Goal: Task Accomplishment & Management: Use online tool/utility

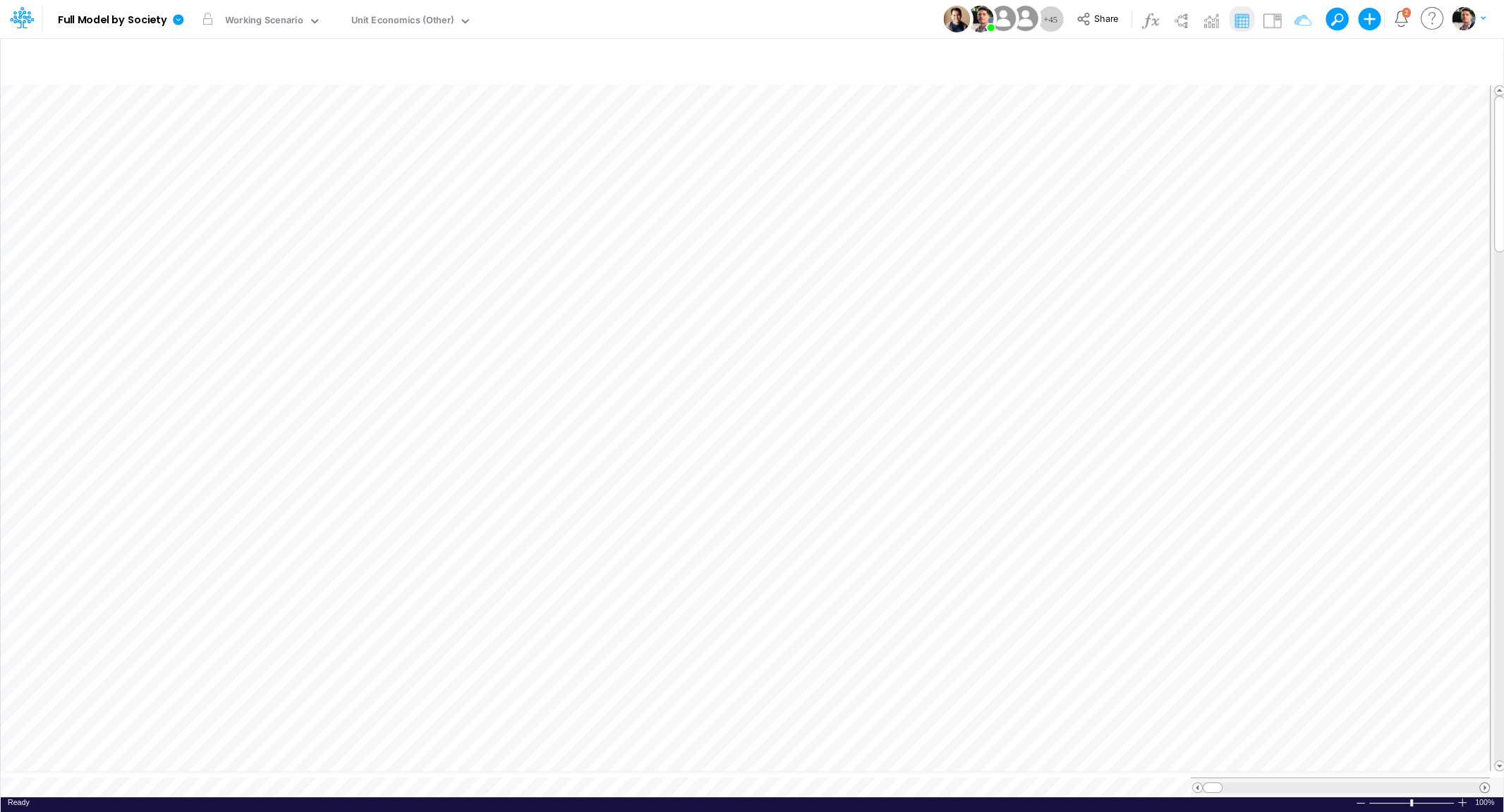
click at [1485, 783] on span at bounding box center [1484, 788] width 9 height 9
click at [1484, 783] on span at bounding box center [1484, 788] width 9 height 9
click at [351, 765] on div "Close" at bounding box center [378, 757] width 70 height 27
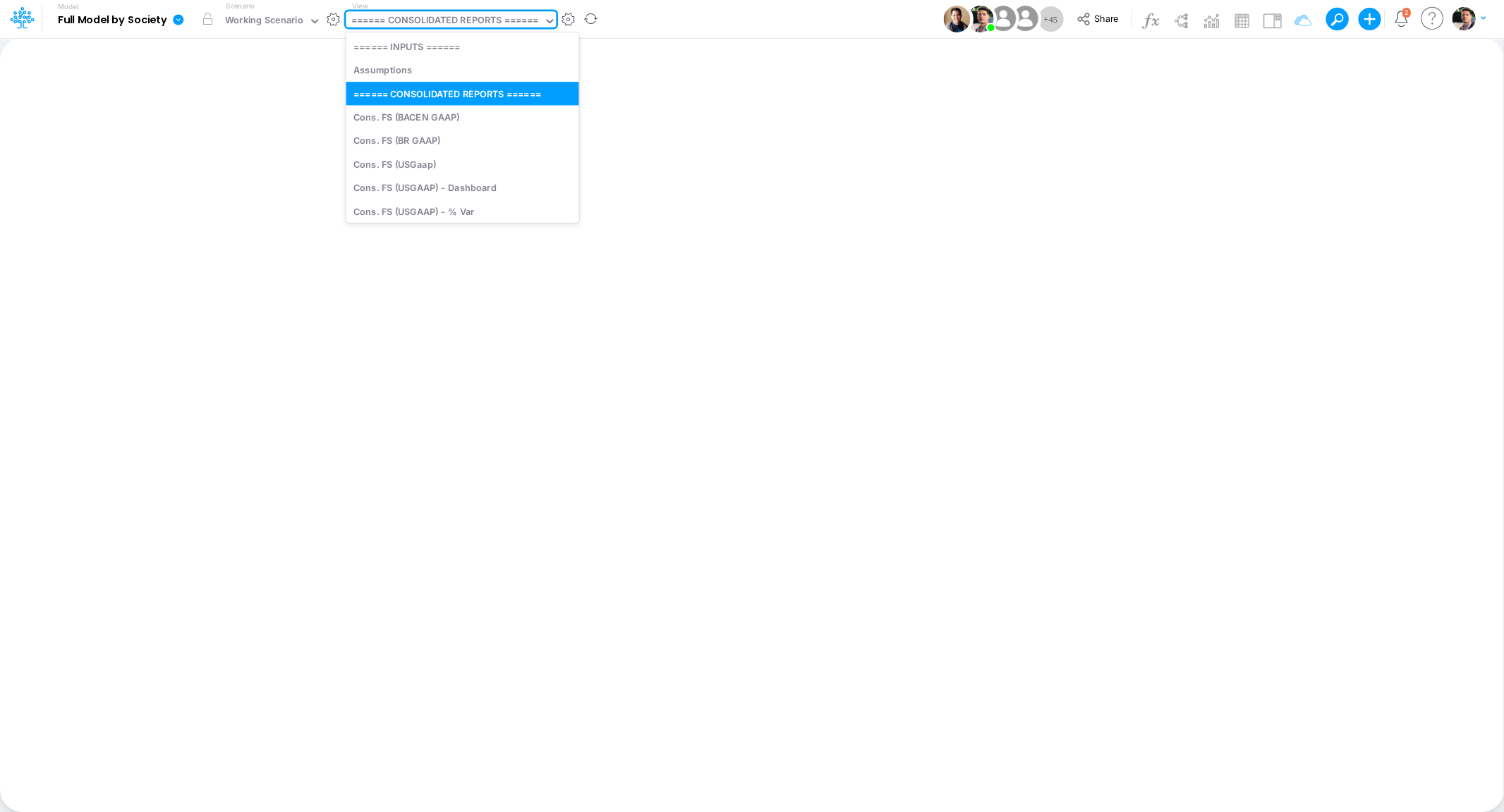
click at [438, 21] on div "====== CONSOLIDATED REPORTS ======" at bounding box center [445, 21] width 188 height 16
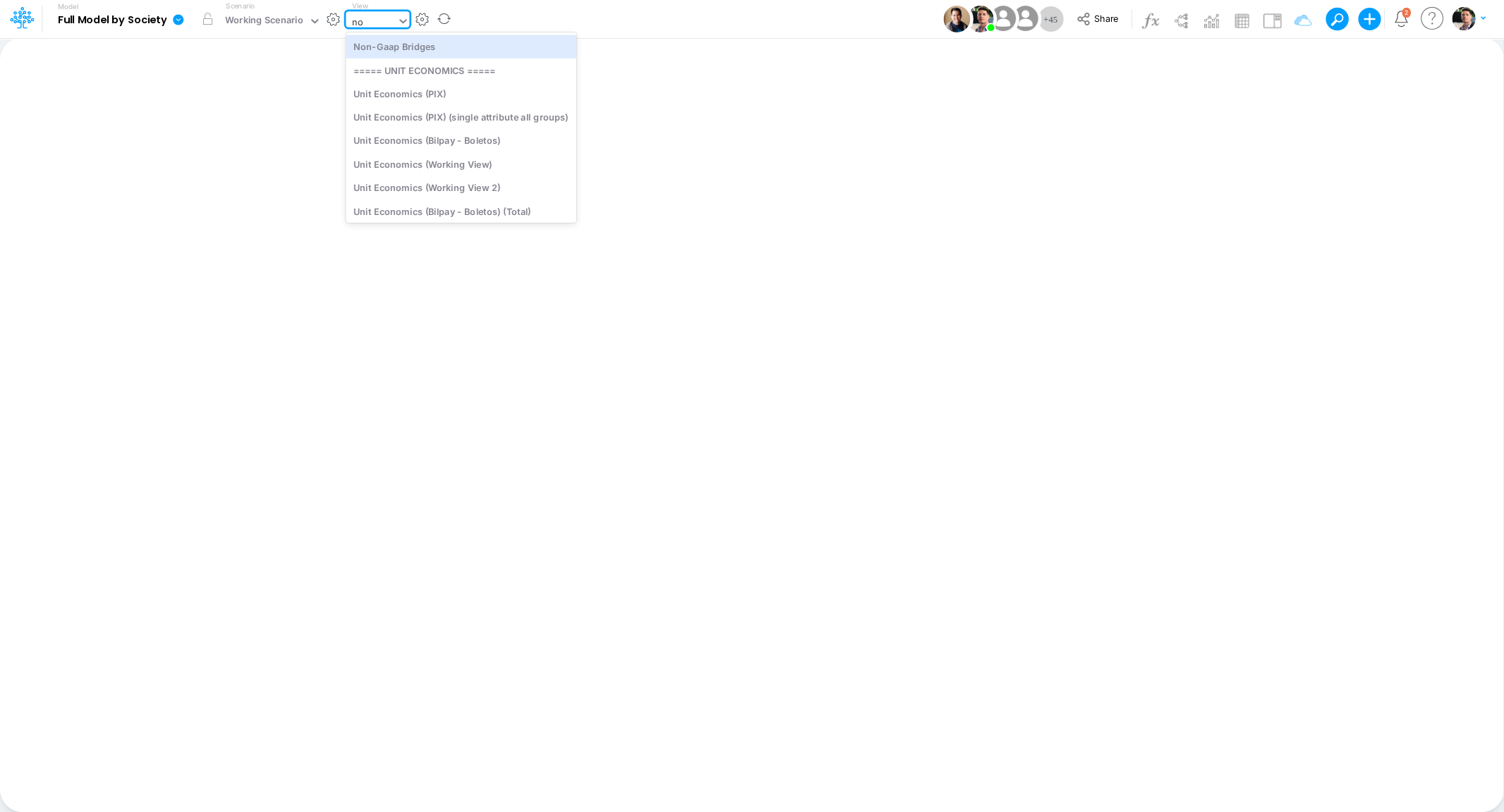
type input "non"
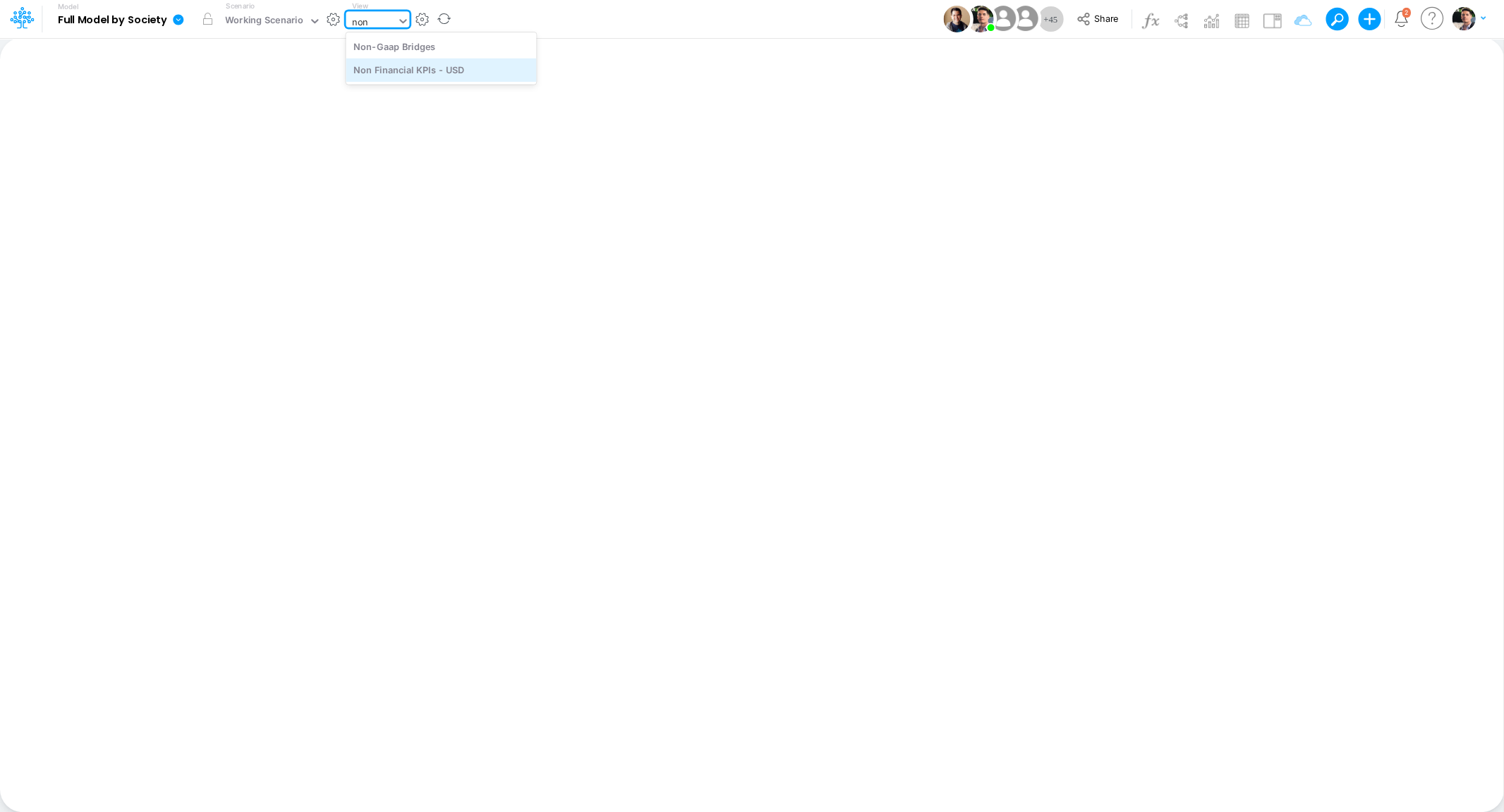
click at [451, 76] on div "Non Financial KPIs - USD" at bounding box center [440, 70] width 191 height 23
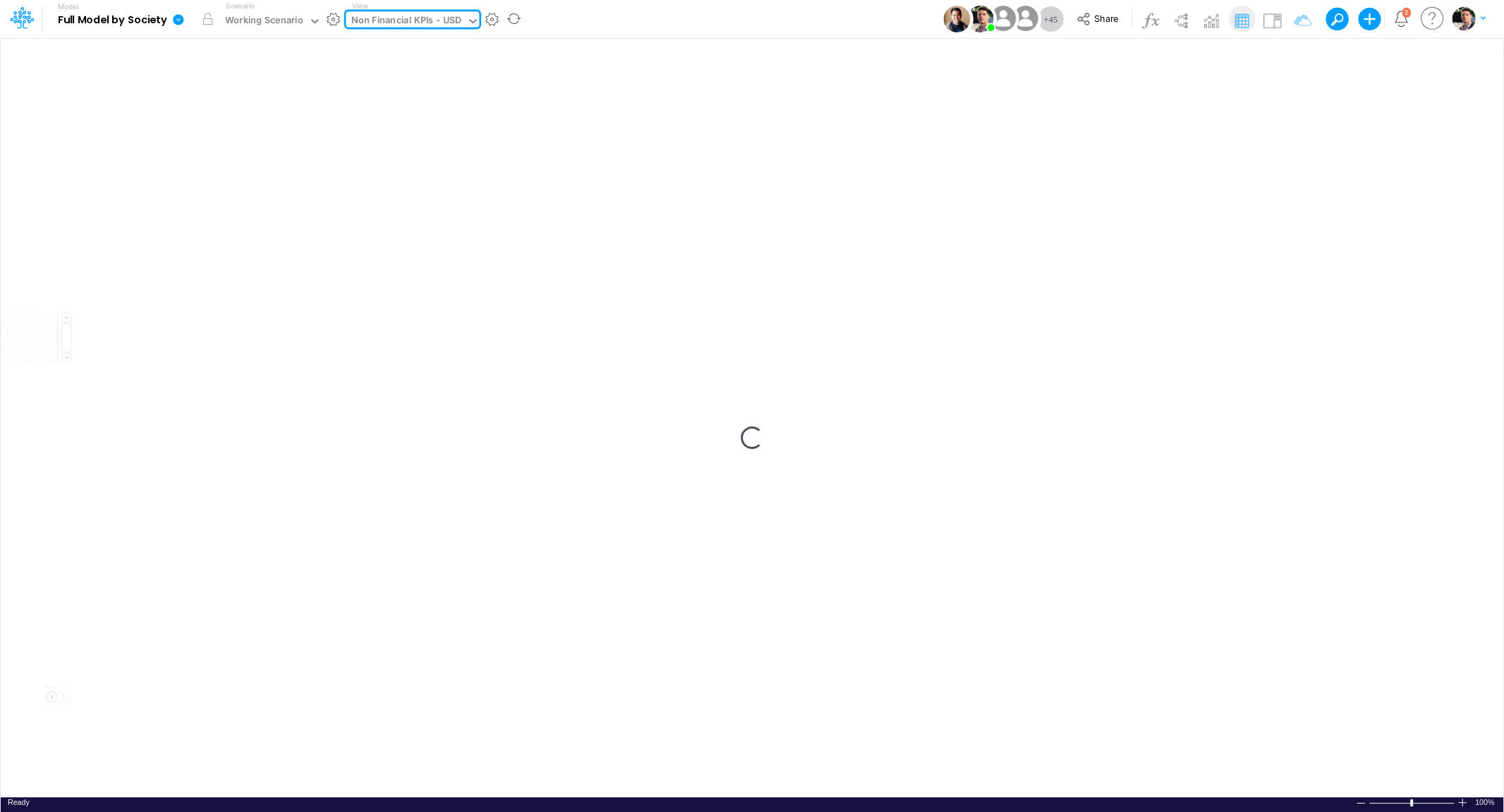
type input "Non Financial KPIs - USD"
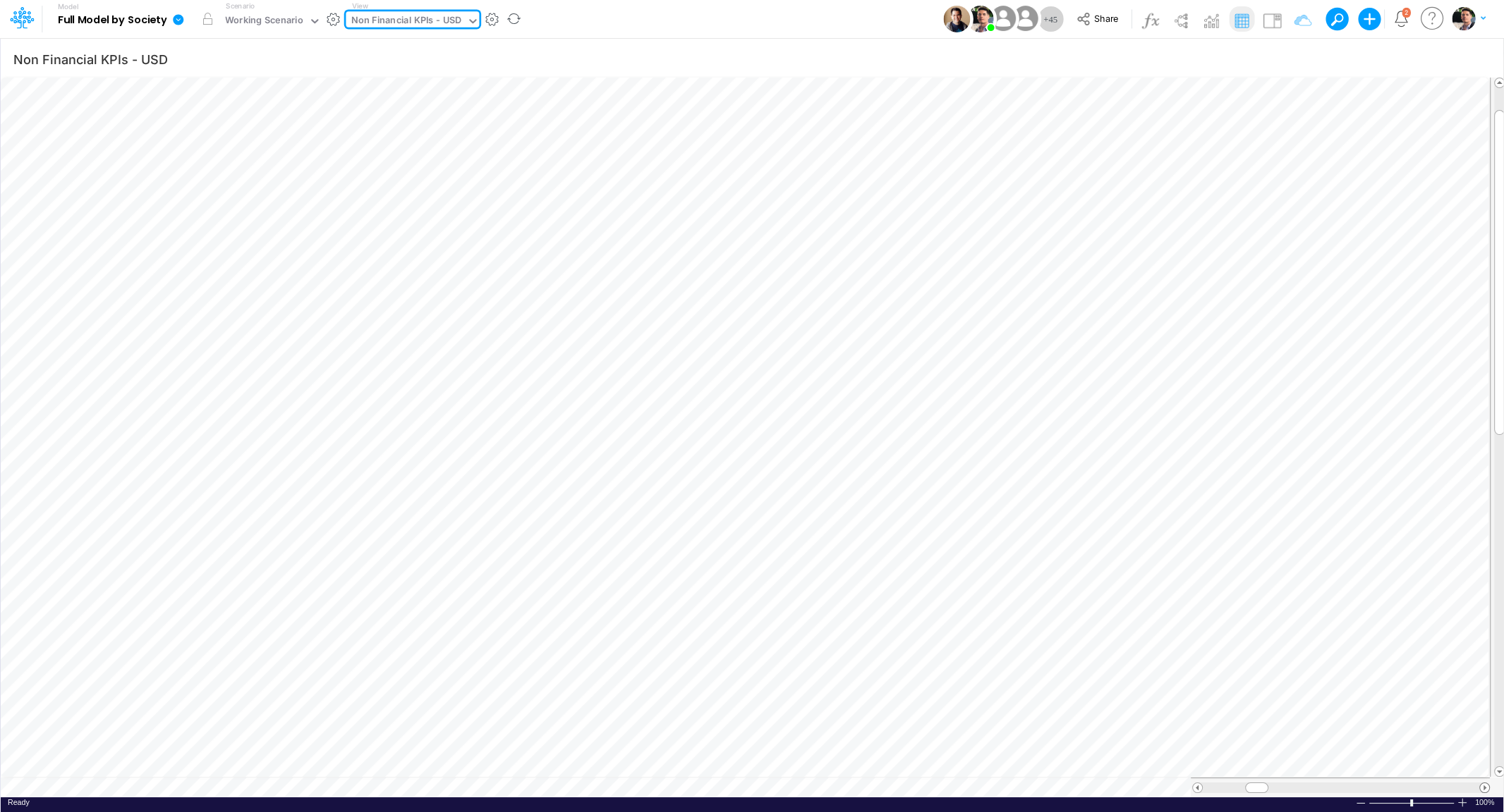
click at [1485, 786] on span at bounding box center [1484, 788] width 9 height 9
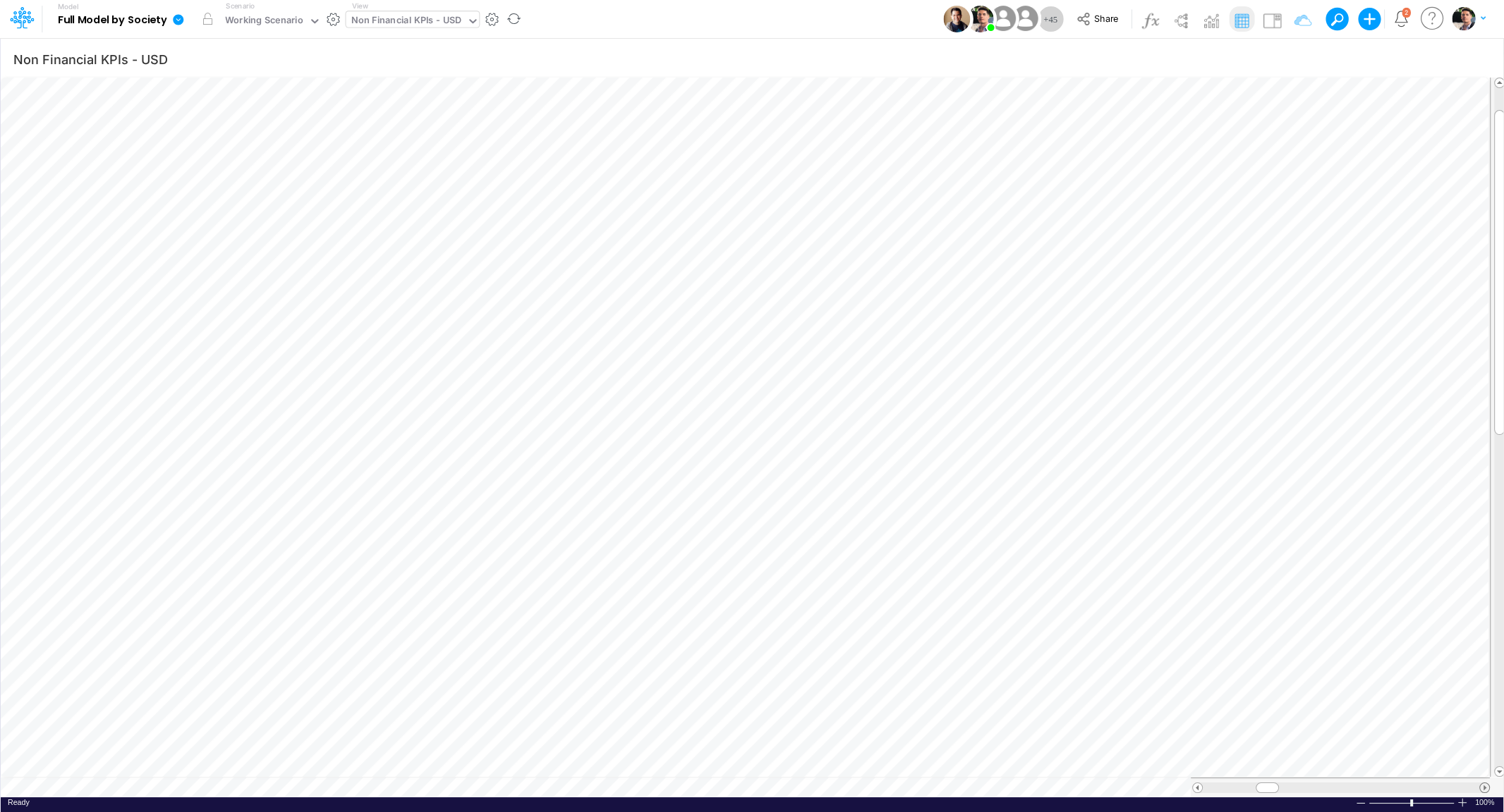
click at [1485, 786] on span at bounding box center [1484, 788] width 9 height 9
click at [425, 24] on div "Non Financial KPIs - USD" at bounding box center [406, 21] width 110 height 16
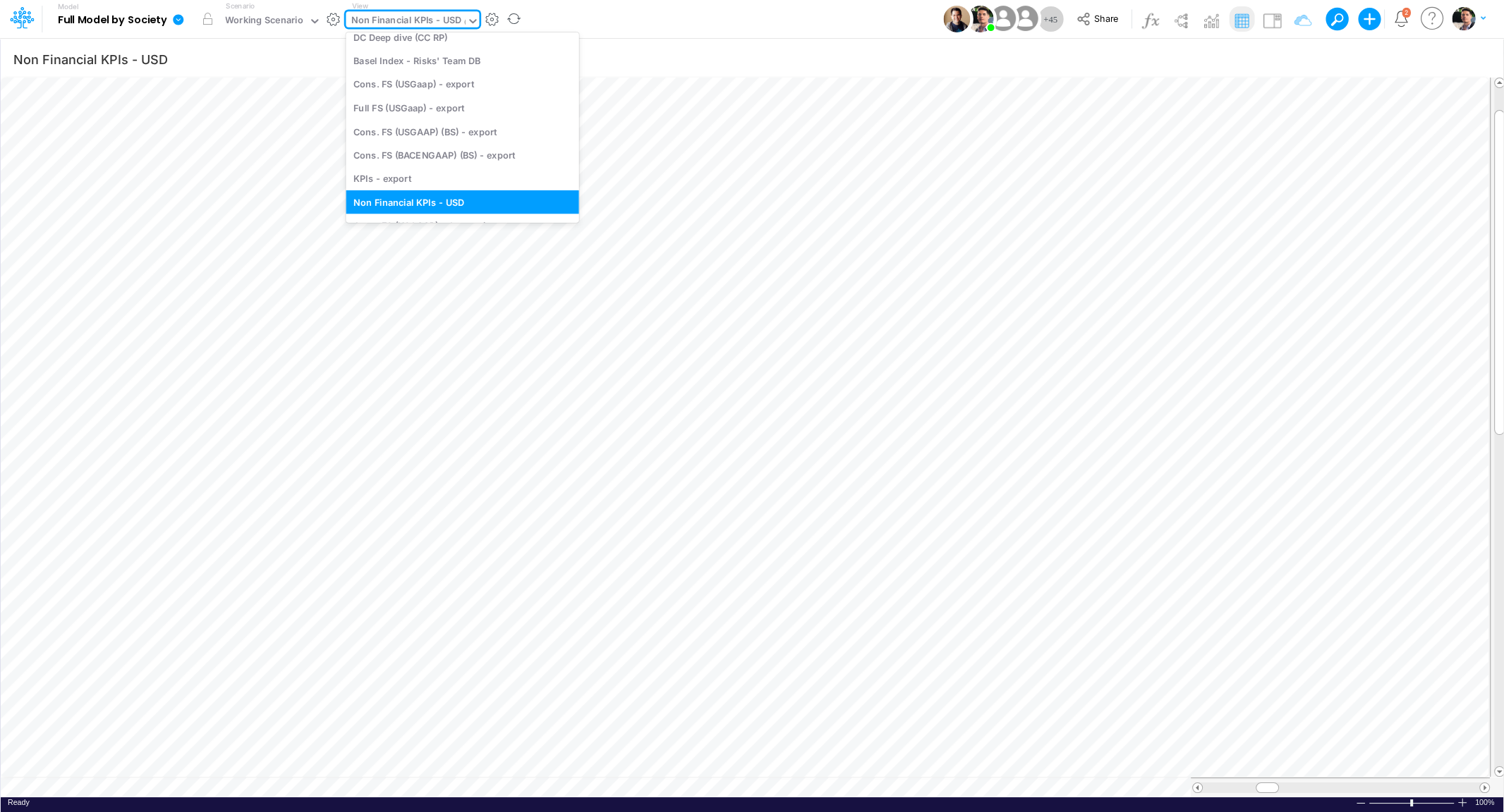
scroll to position [657, 0]
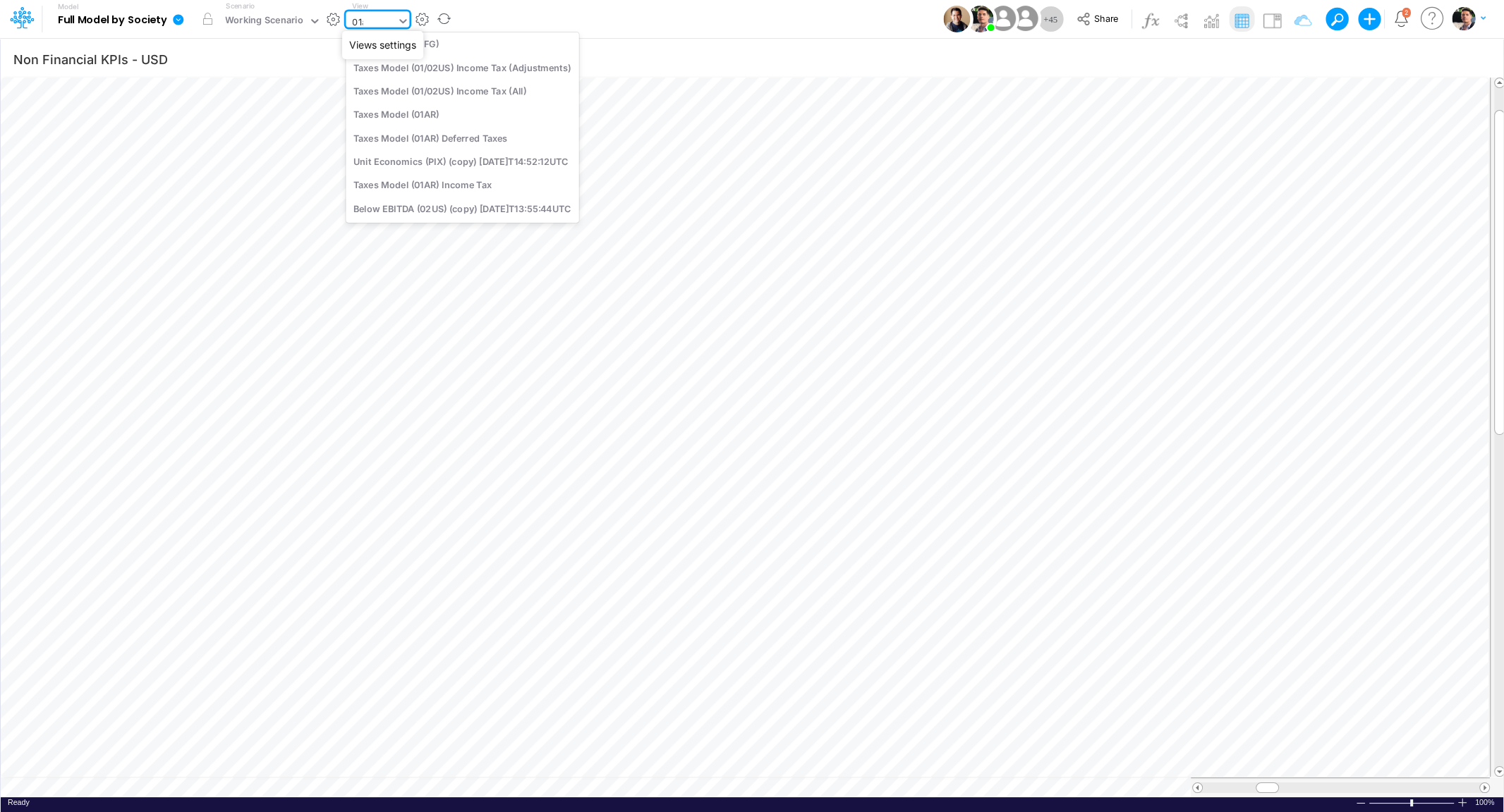
type input "01ar"
click at [399, 74] on div "BS (01AR - Arg)" at bounding box center [440, 70] width 191 height 23
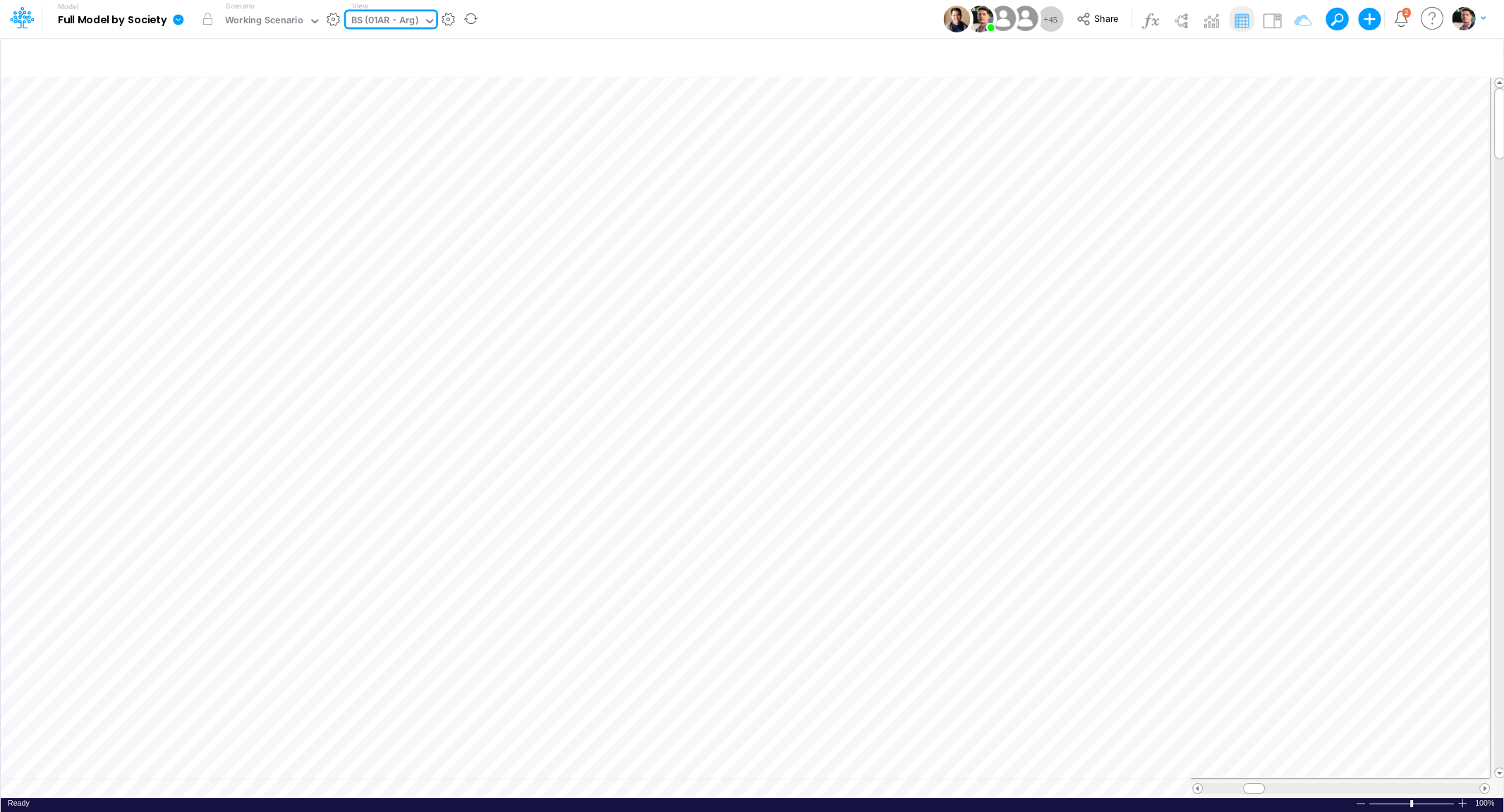
click at [404, 22] on div "BS (01AR - Arg)" at bounding box center [385, 21] width 67 height 16
type input "usgaap"
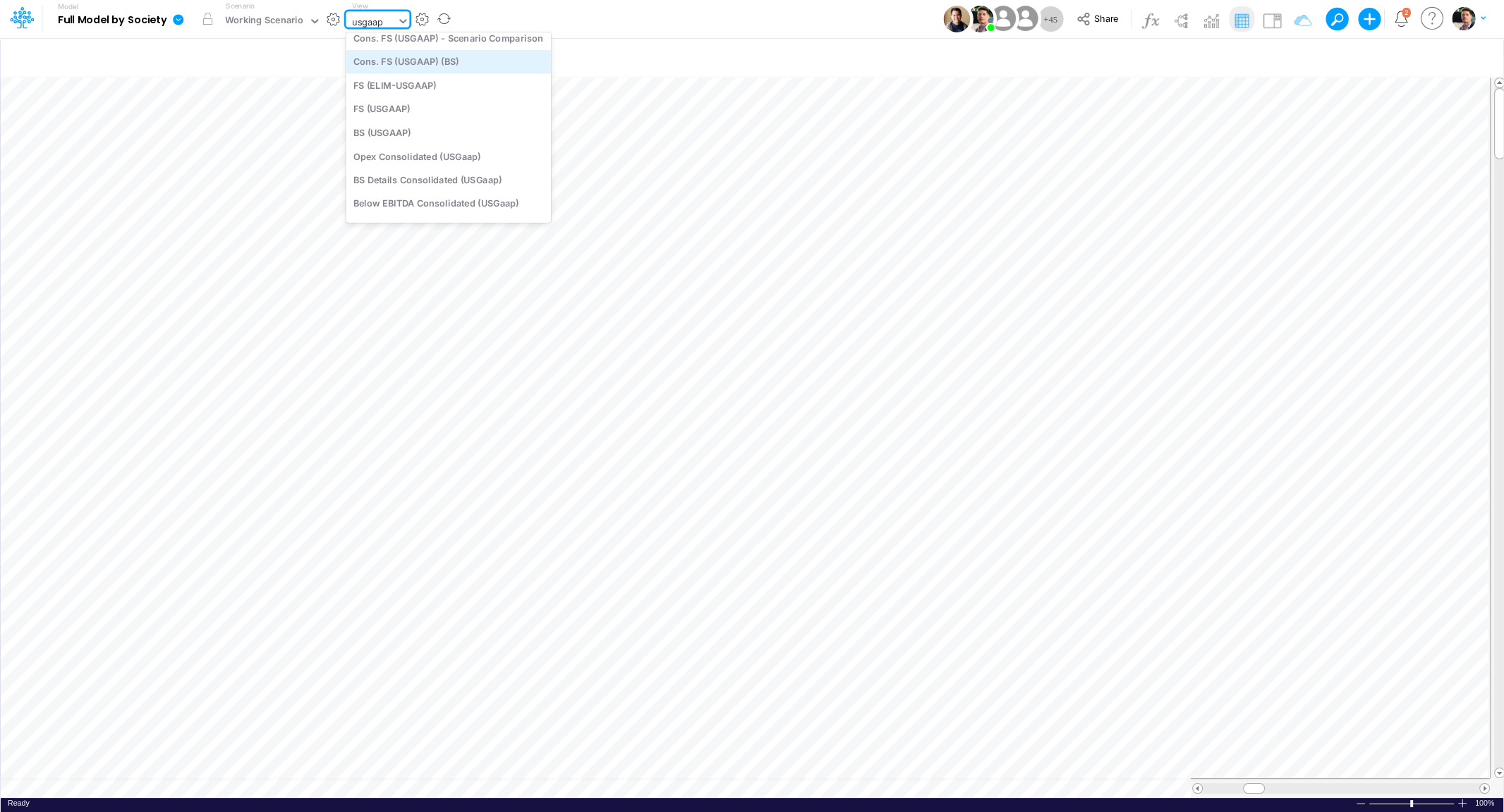
scroll to position [61, 0]
click at [407, 156] on div "BS (USGAAP)" at bounding box center [448, 156] width 205 height 23
type input "BS (USGAAP) - Detailed"
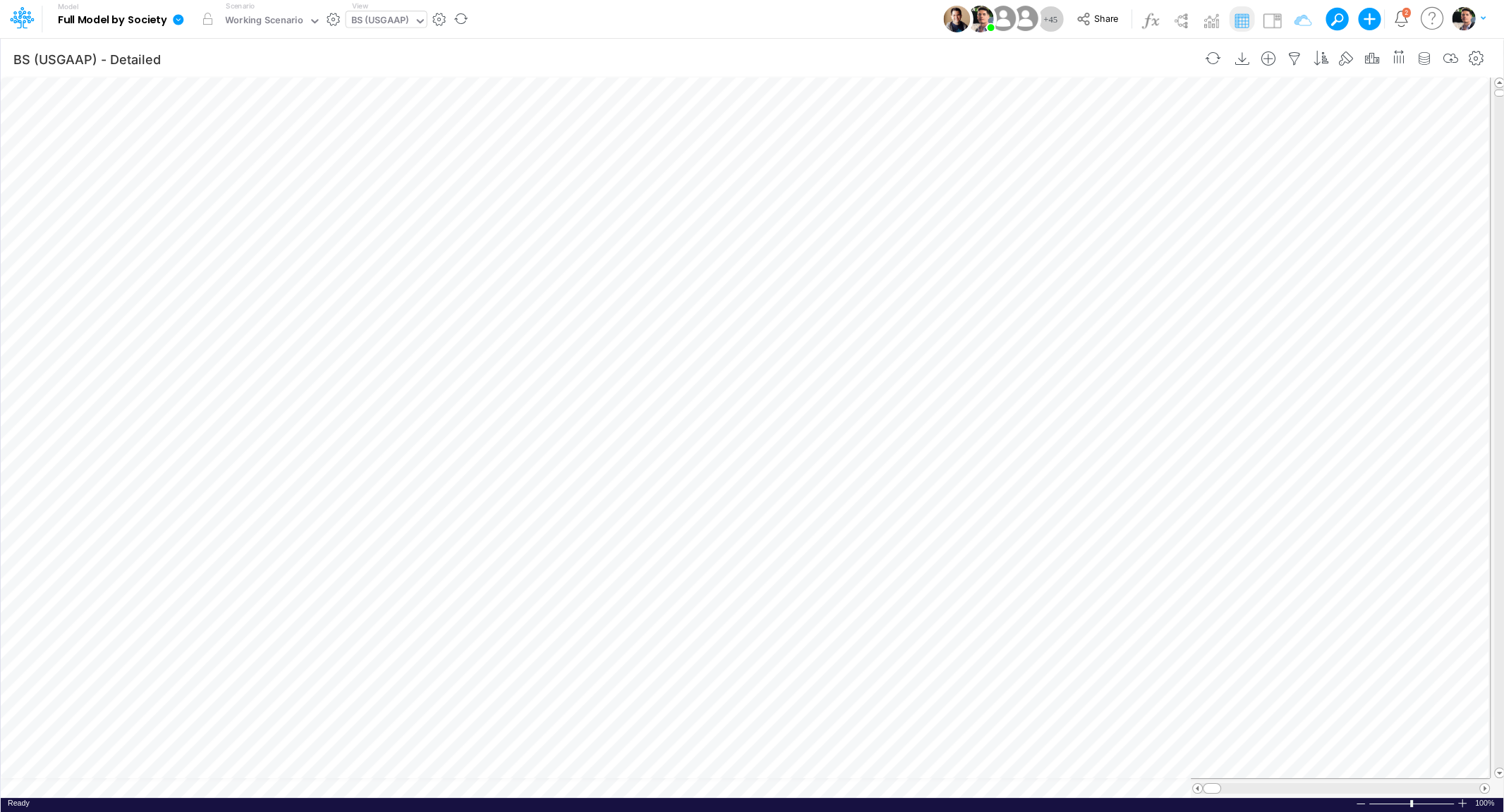
scroll to position [6, 44]
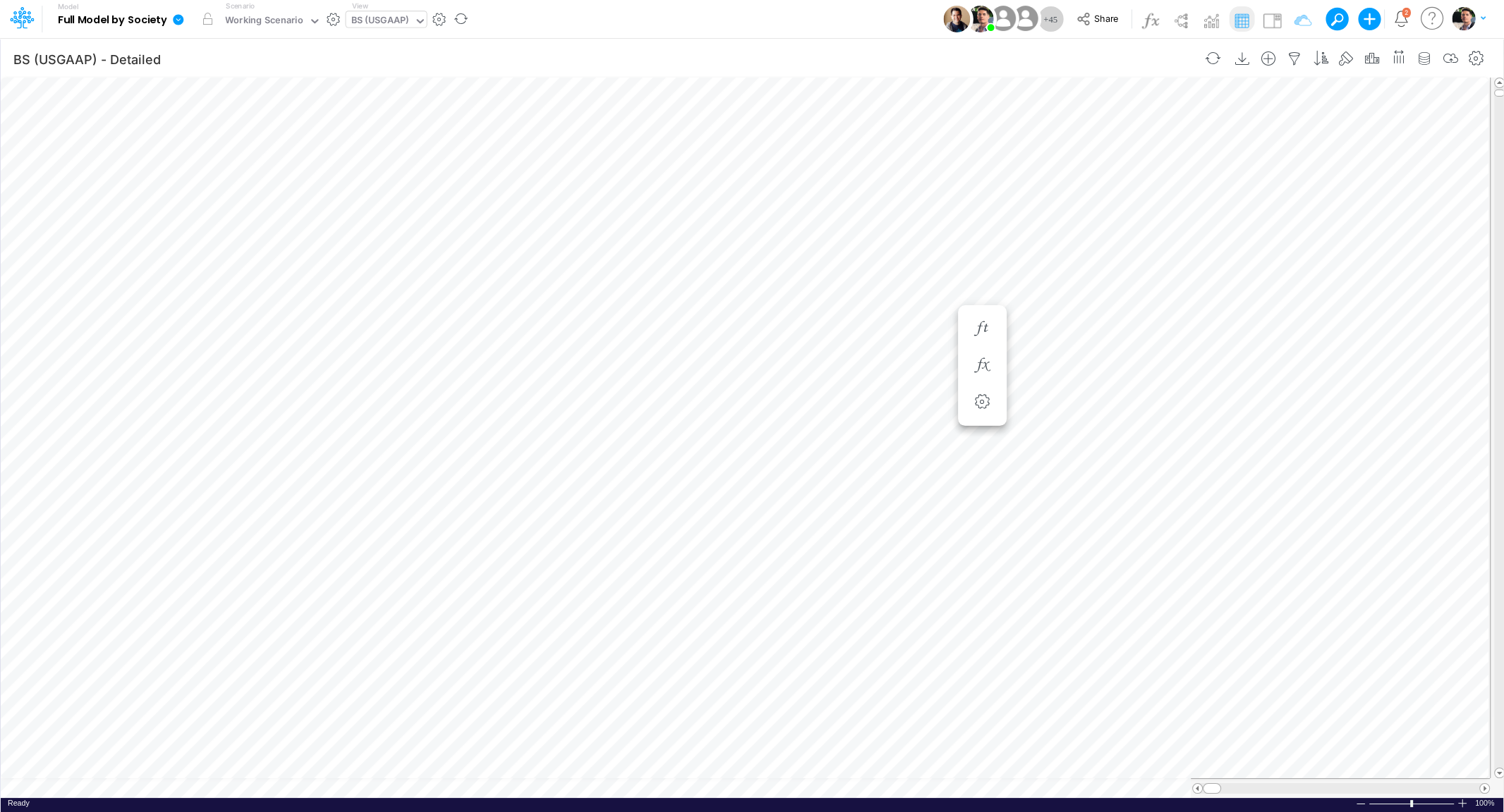
scroll to position [6, 47]
click at [1293, 61] on icon "button" at bounding box center [1294, 59] width 21 height 15
select select "tableSearchOR"
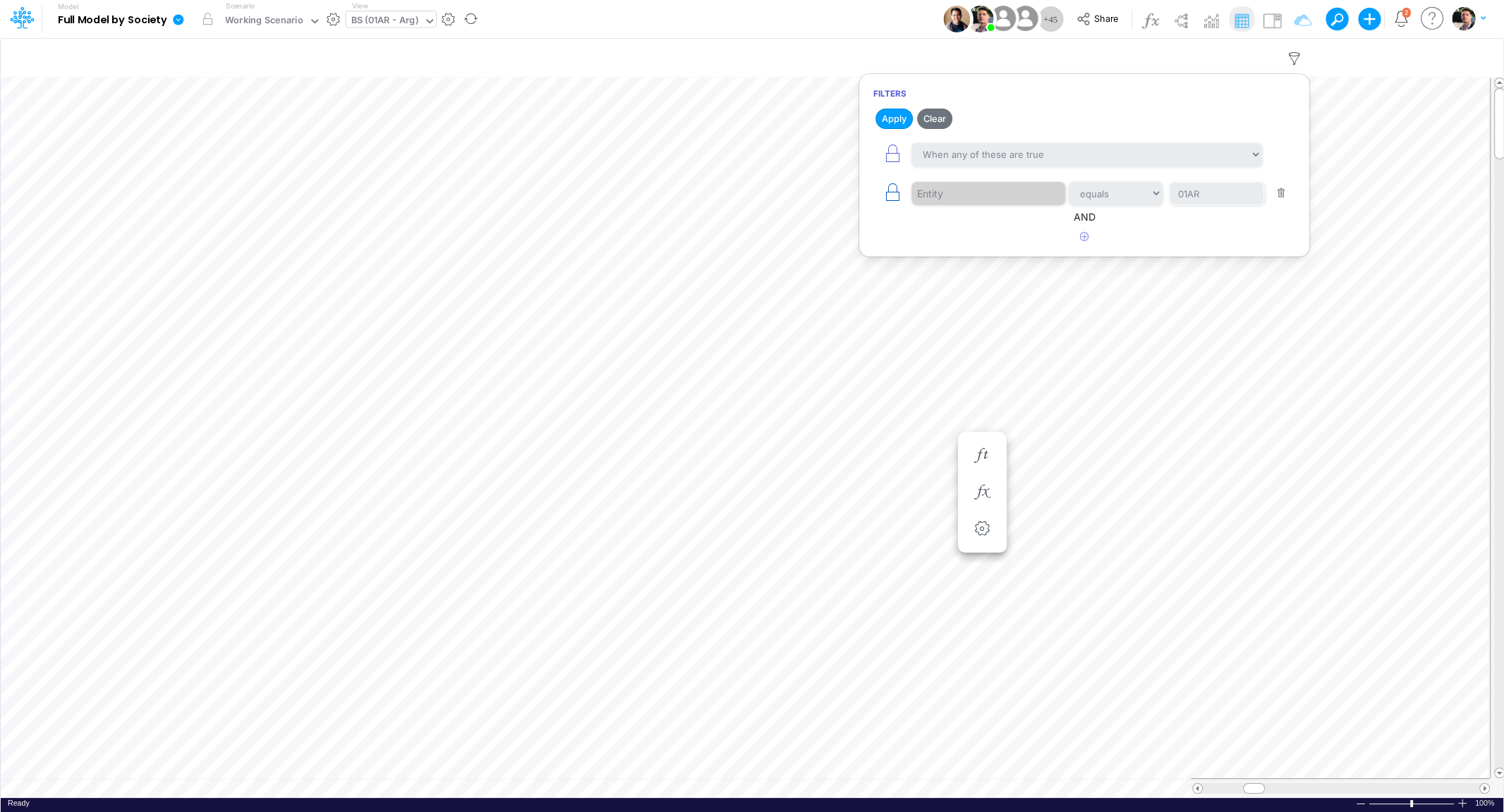
click at [884, 192] on icon "button" at bounding box center [892, 192] width 20 height 20
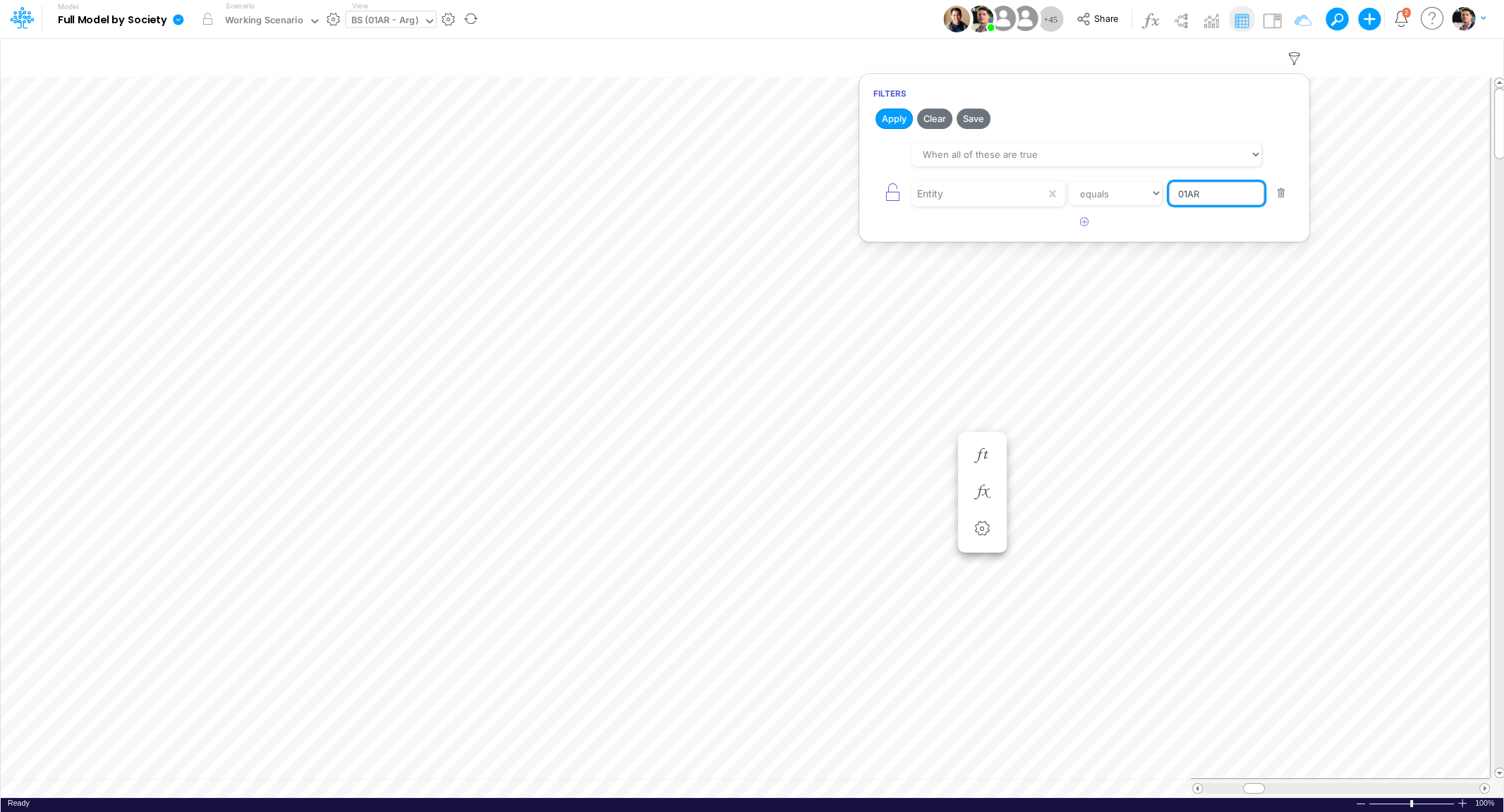
drag, startPoint x: 1219, startPoint y: 193, endPoint x: 1141, endPoint y: 186, distance: 78.3
click at [1169, 186] on input "01AR" at bounding box center [1216, 193] width 95 height 24
type input "02US"
click at [887, 118] on button "Apply" at bounding box center [894, 119] width 37 height 21
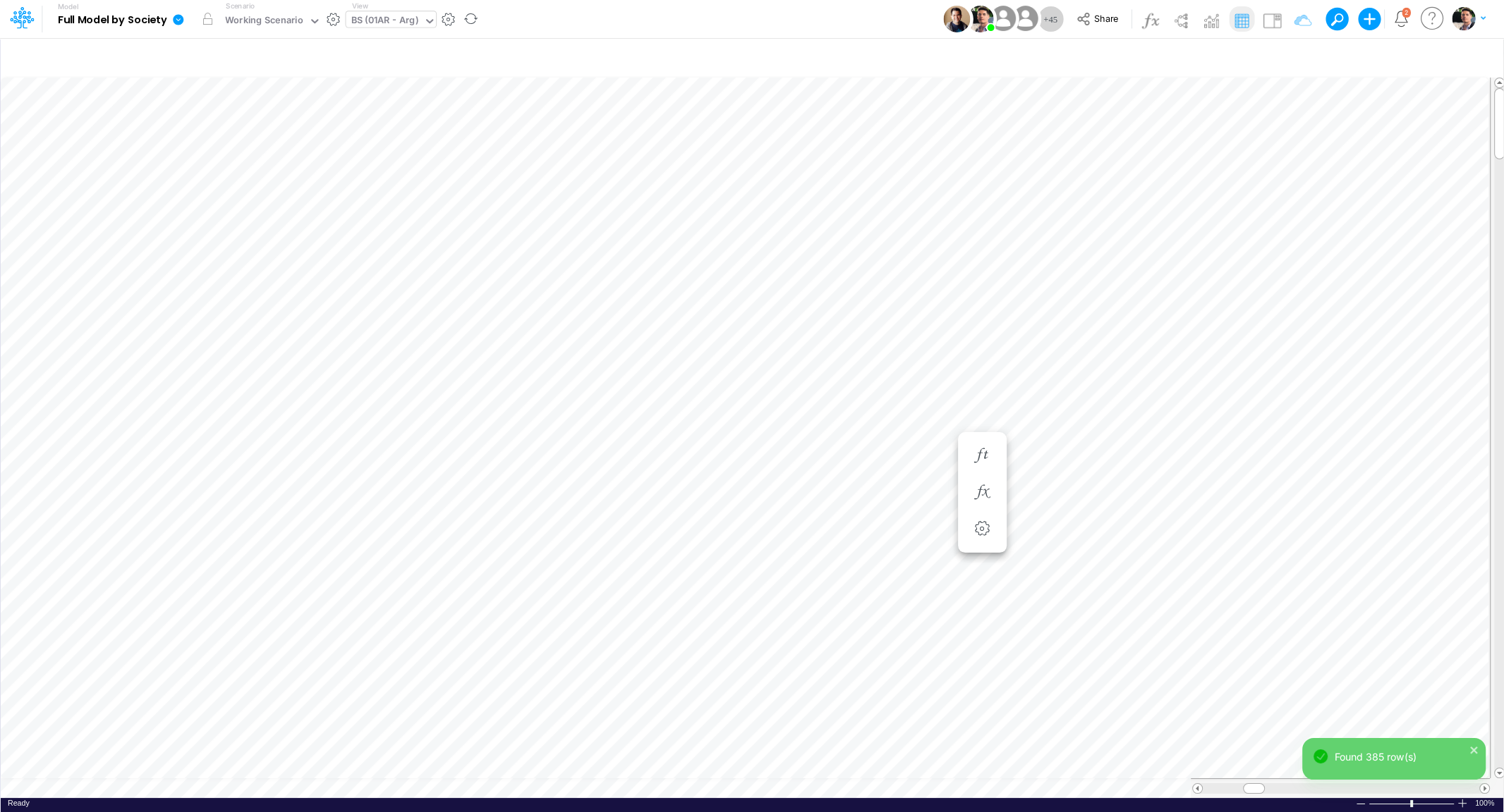
scroll to position [6, 3]
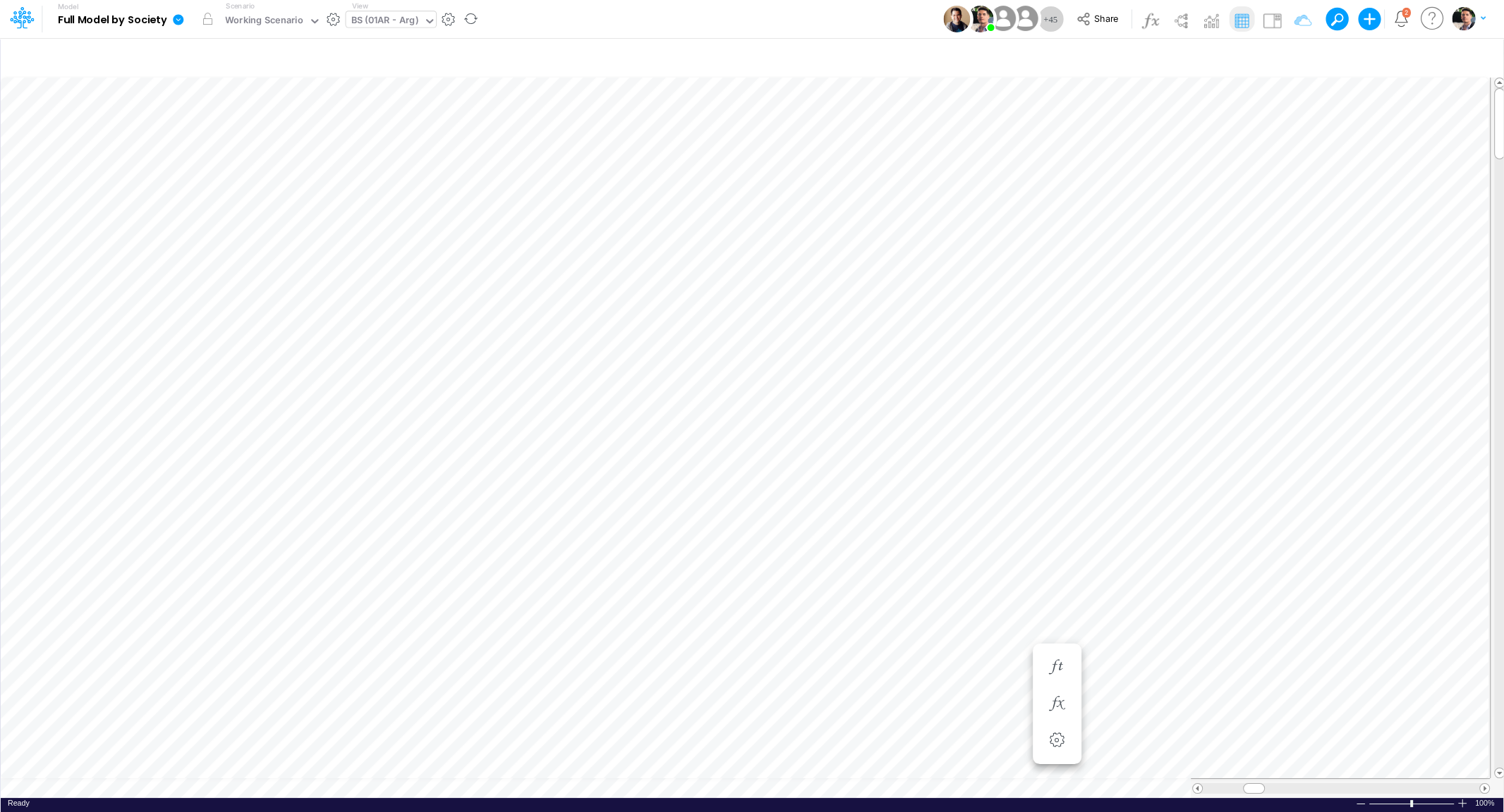
scroll to position [6, 3]
click at [1196, 788] on span at bounding box center [1197, 788] width 9 height 9
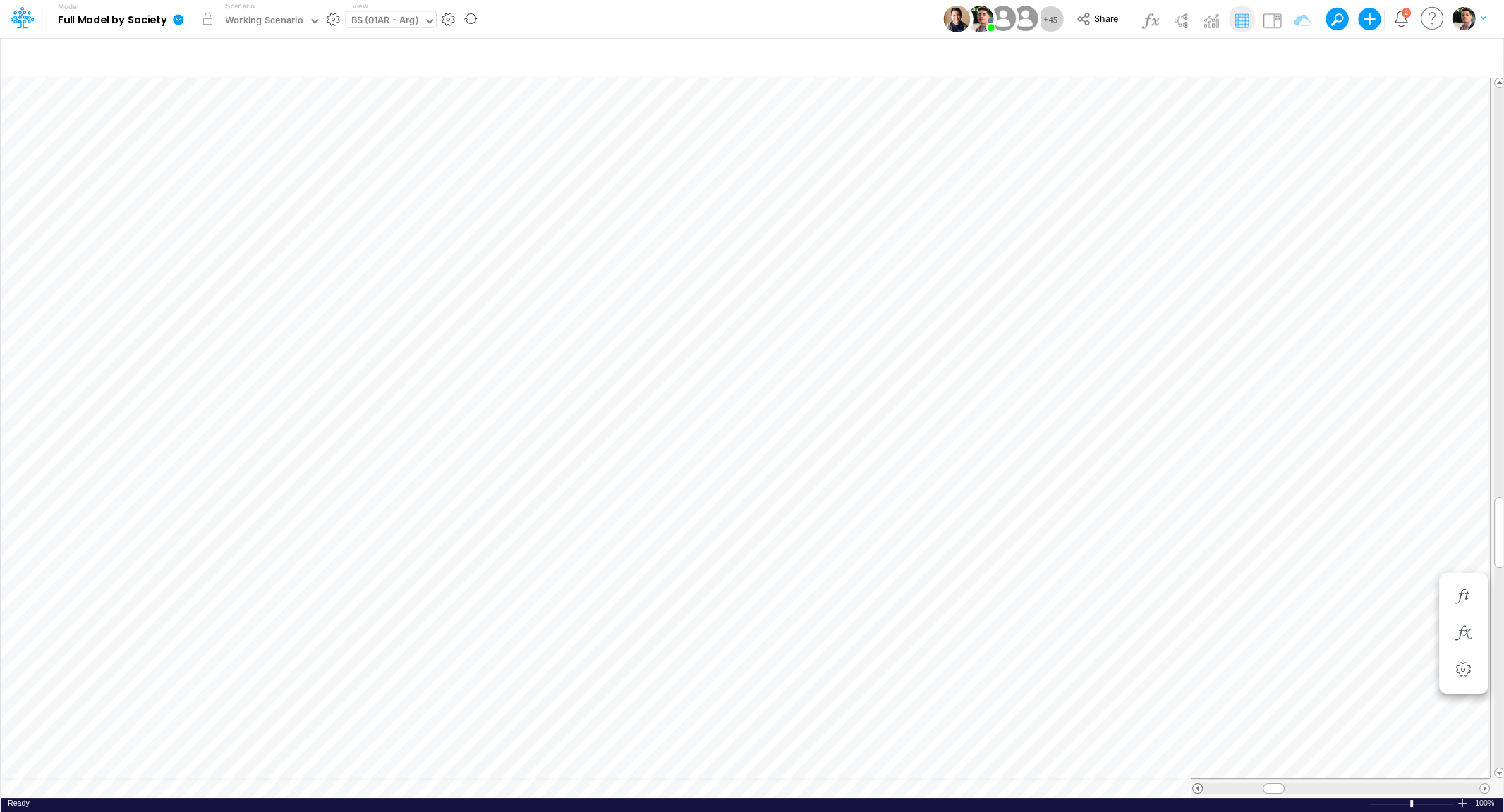
click at [1196, 788] on span at bounding box center [1197, 788] width 9 height 9
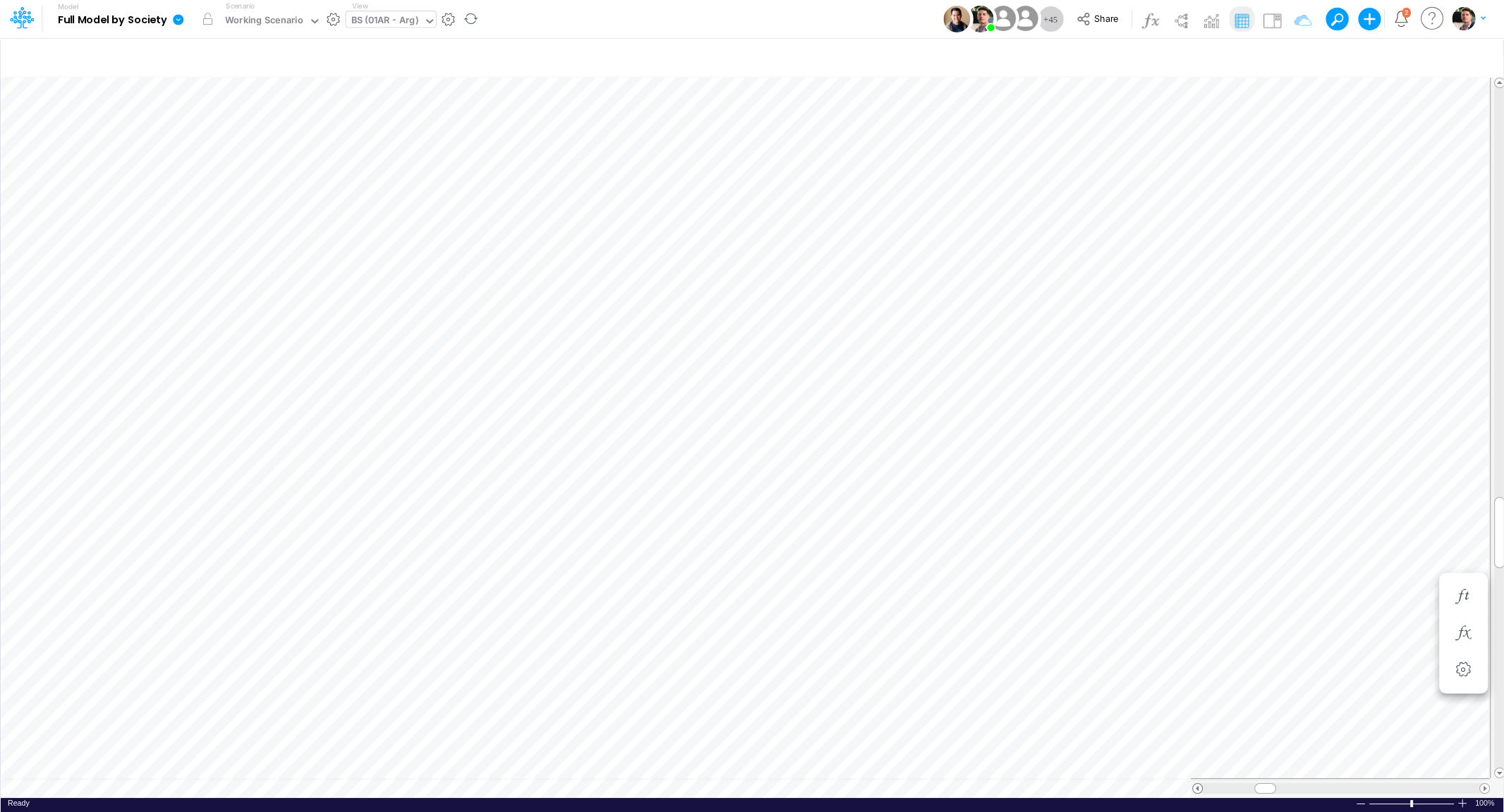
click at [1196, 788] on span at bounding box center [1197, 788] width 9 height 9
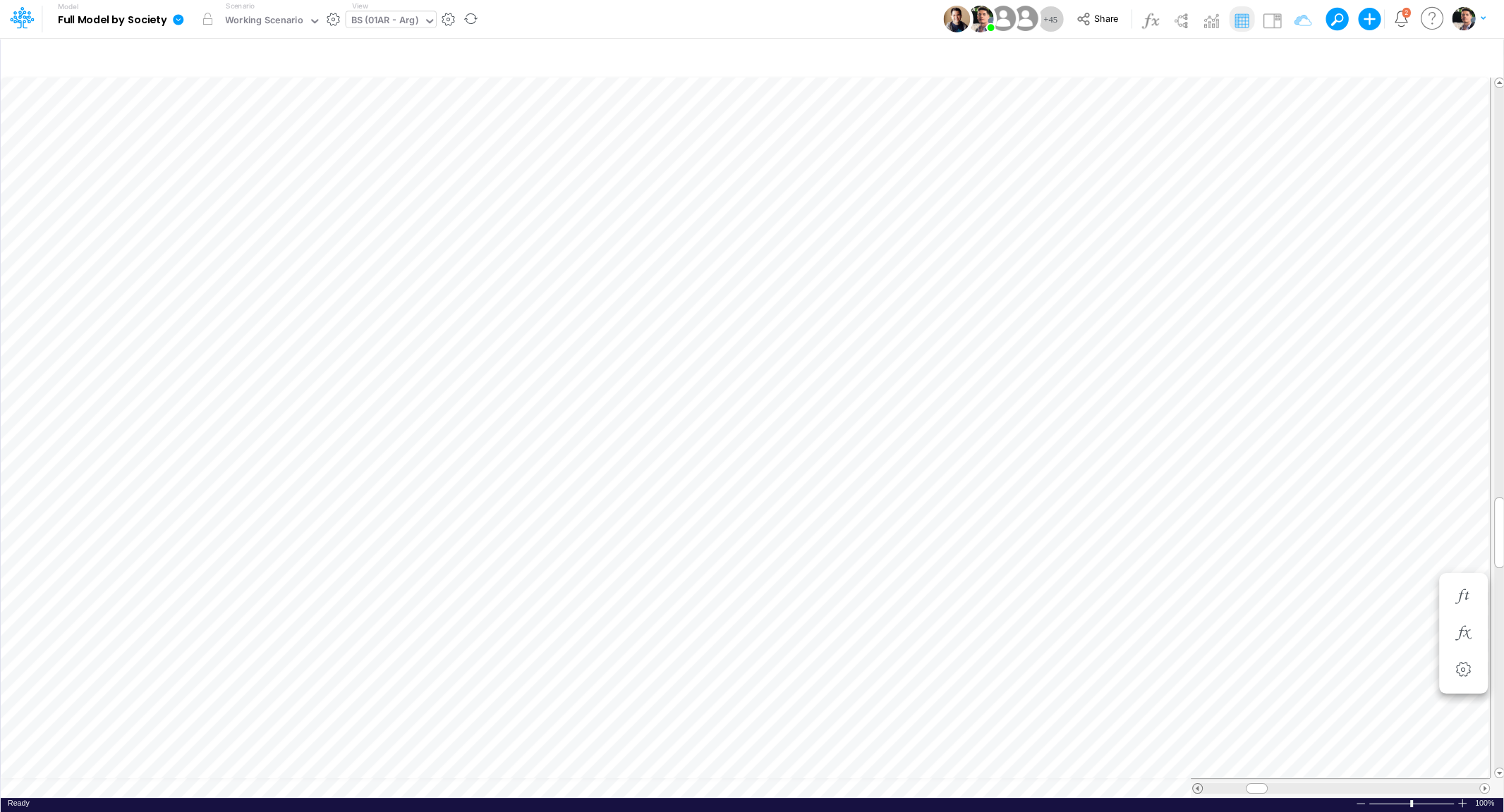
click at [1196, 788] on span at bounding box center [1197, 788] width 9 height 9
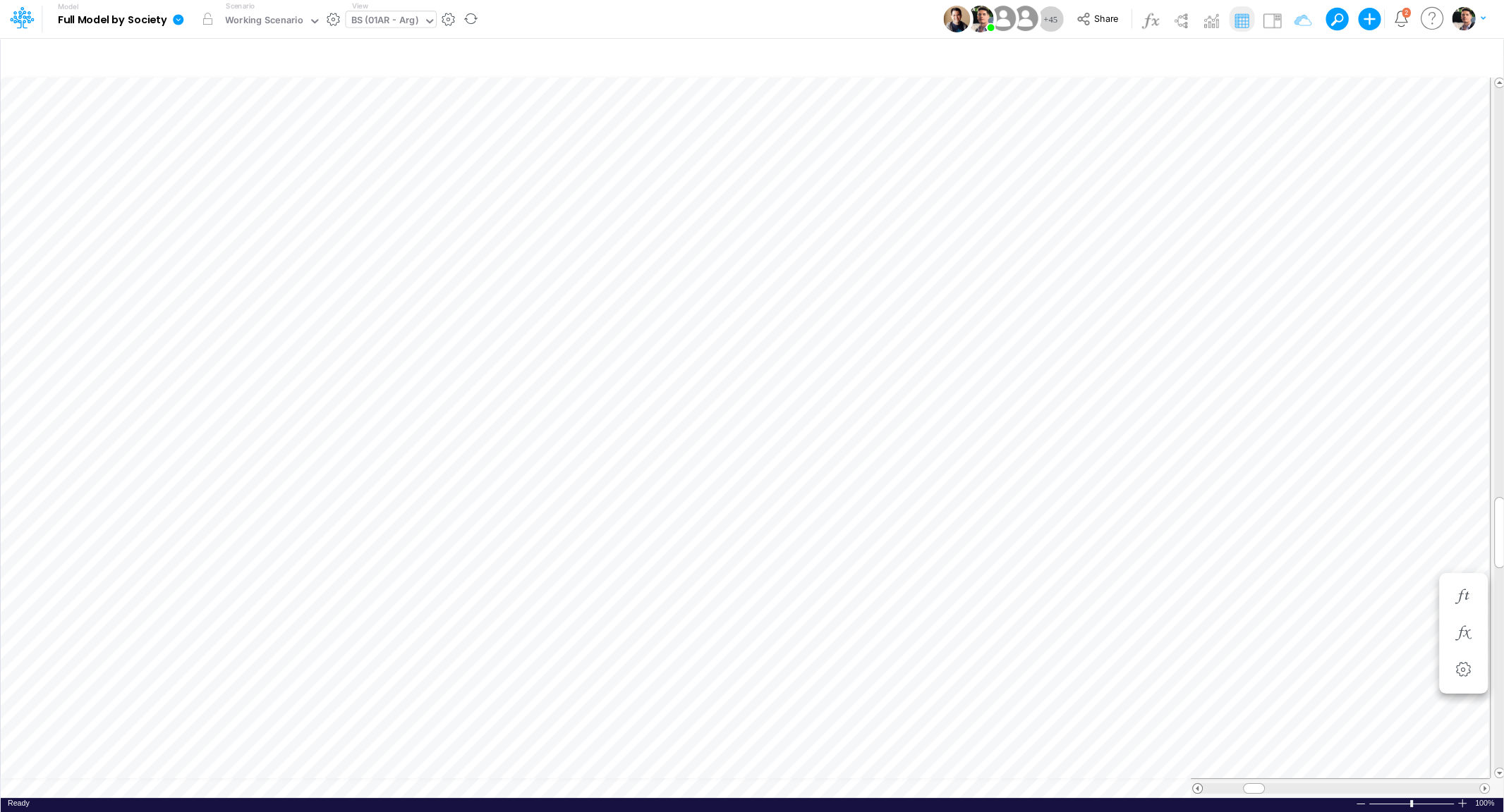
click at [1196, 788] on span at bounding box center [1197, 788] width 9 height 9
click at [1273, 24] on img at bounding box center [1271, 20] width 22 height 22
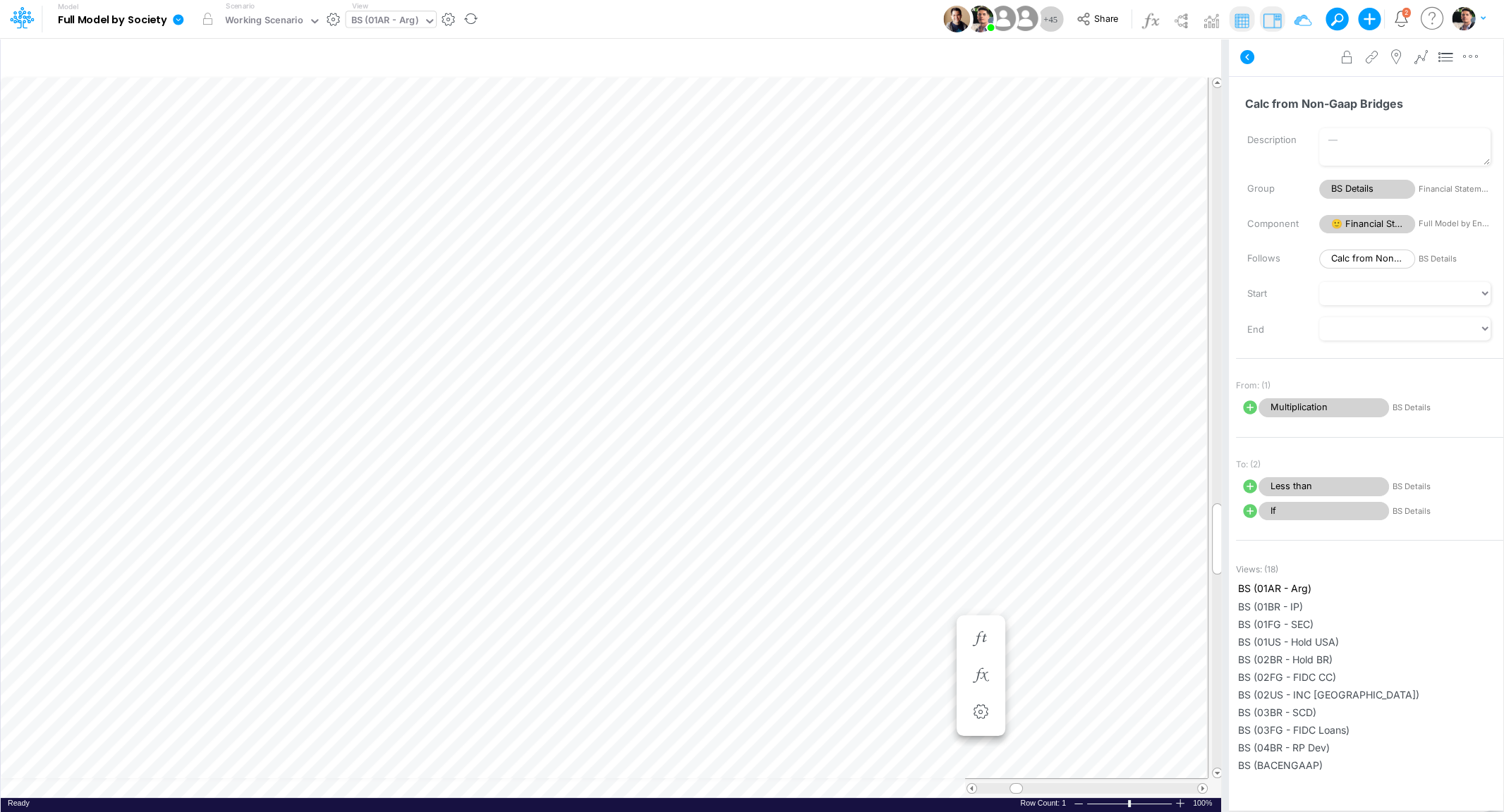
scroll to position [11, 33]
drag, startPoint x: 1215, startPoint y: 525, endPoint x: 1212, endPoint y: 543, distance: 18.2
click at [1212, 543] on div at bounding box center [1217, 557] width 10 height 71
drag, startPoint x: 1215, startPoint y: 555, endPoint x: 1207, endPoint y: 132, distance: 423.1
click at [1207, 132] on tr at bounding box center [612, 428] width 1222 height 701
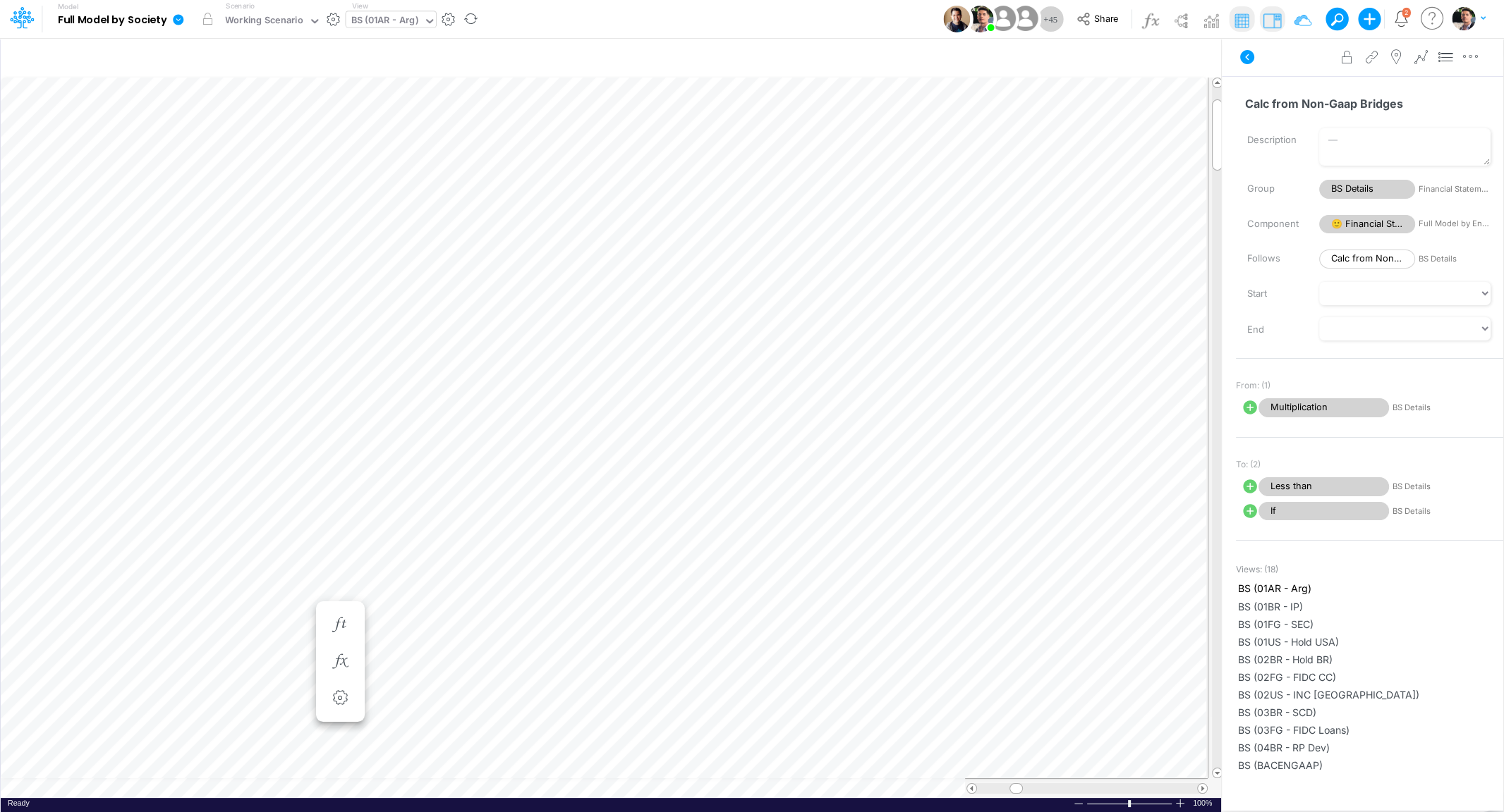
scroll to position [6, 27]
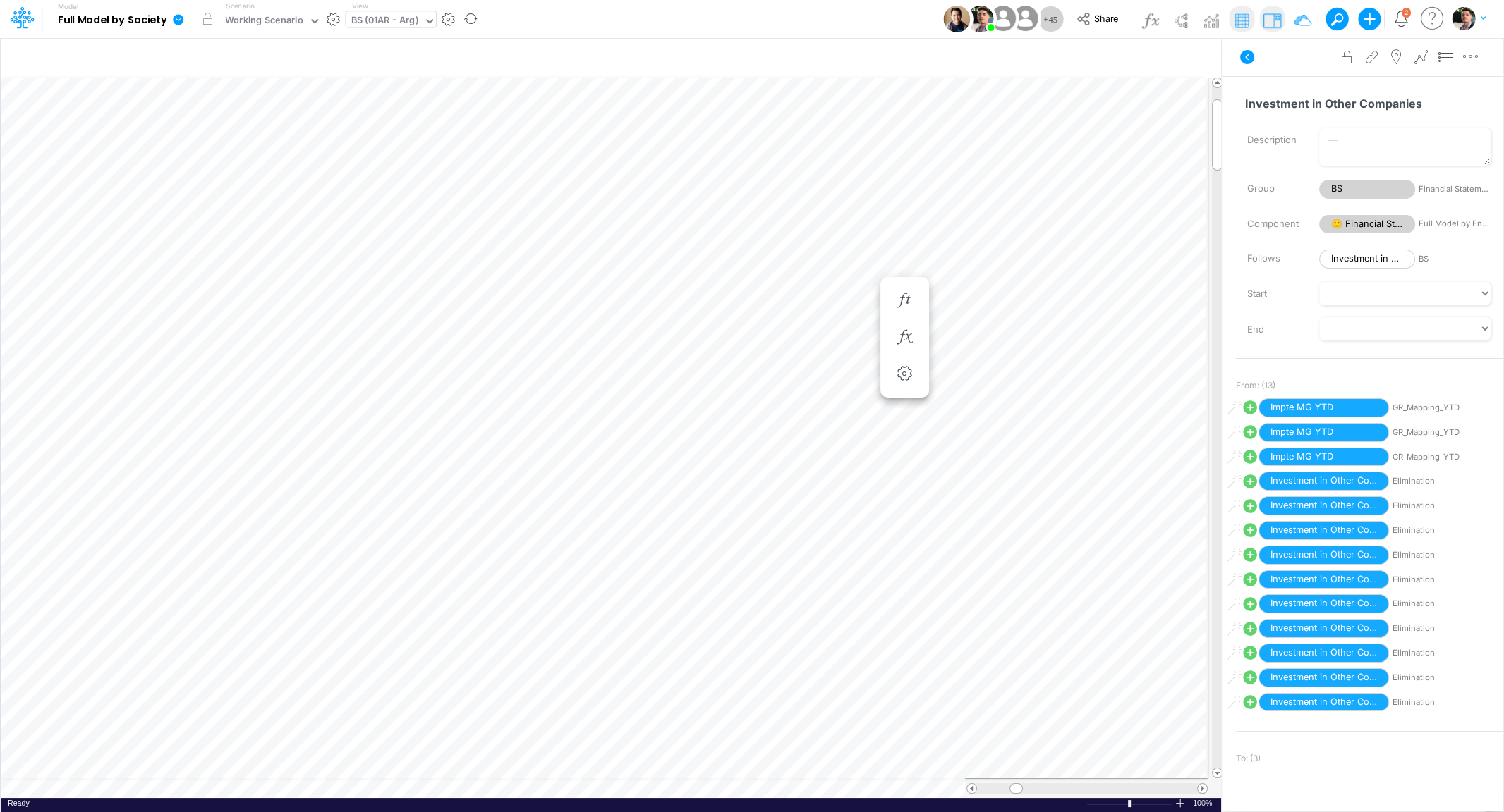
scroll to position [6, 27]
click at [1273, 23] on img at bounding box center [1271, 20] width 22 height 22
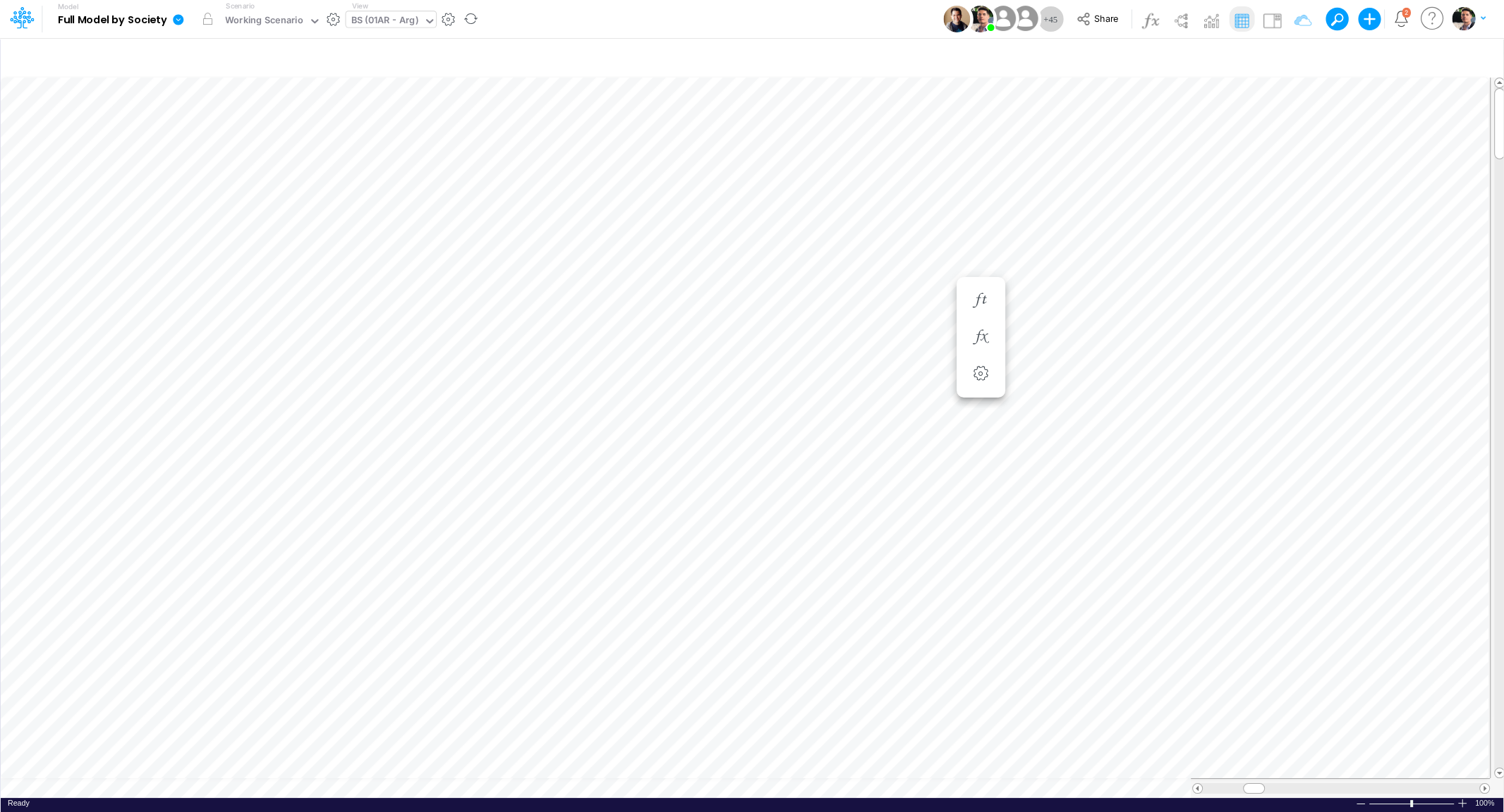
click at [400, 22] on div "BS (01AR - Arg)" at bounding box center [385, 21] width 67 height 16
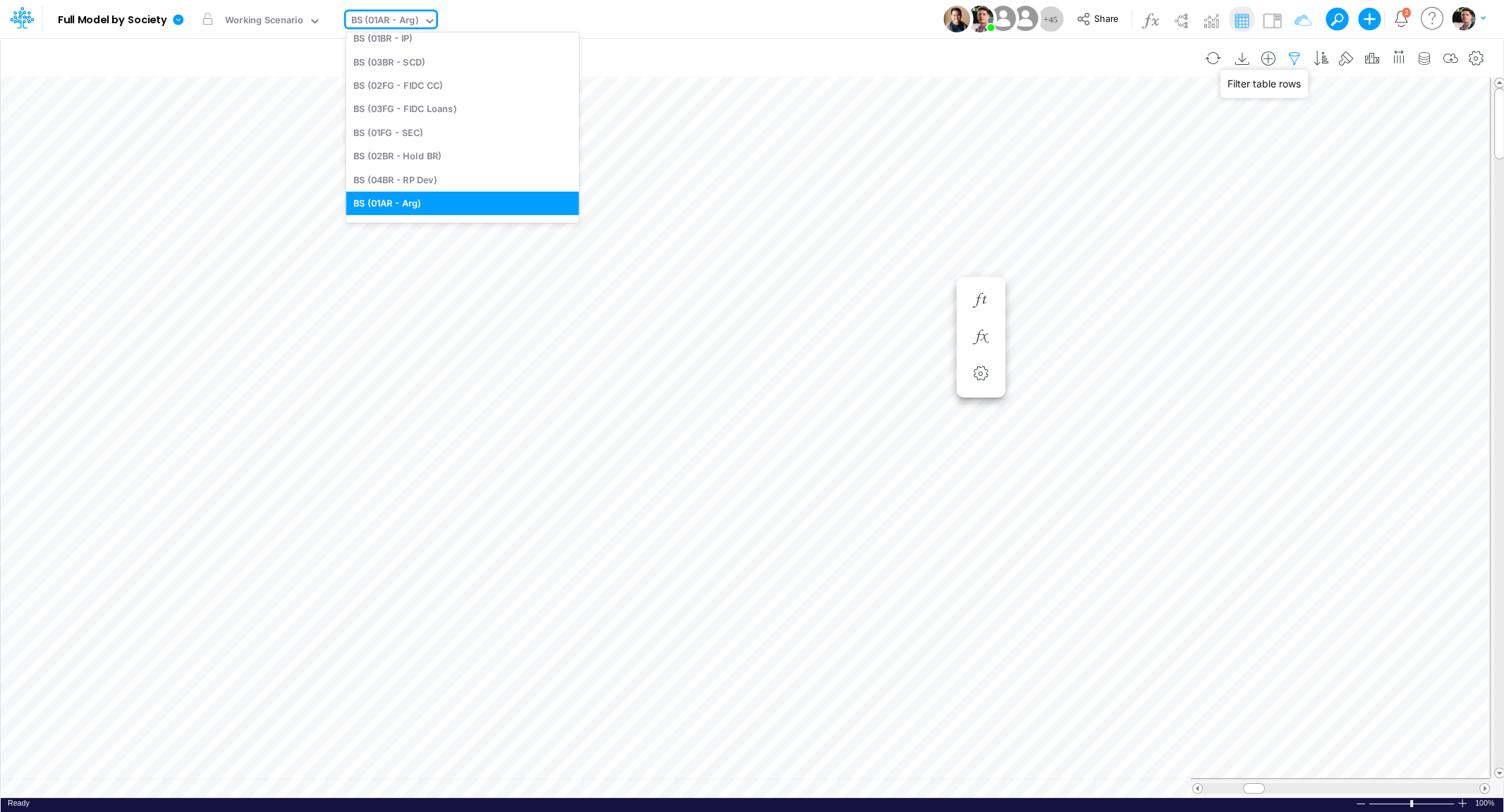
click at [1299, 58] on icon "button" at bounding box center [1294, 59] width 21 height 15
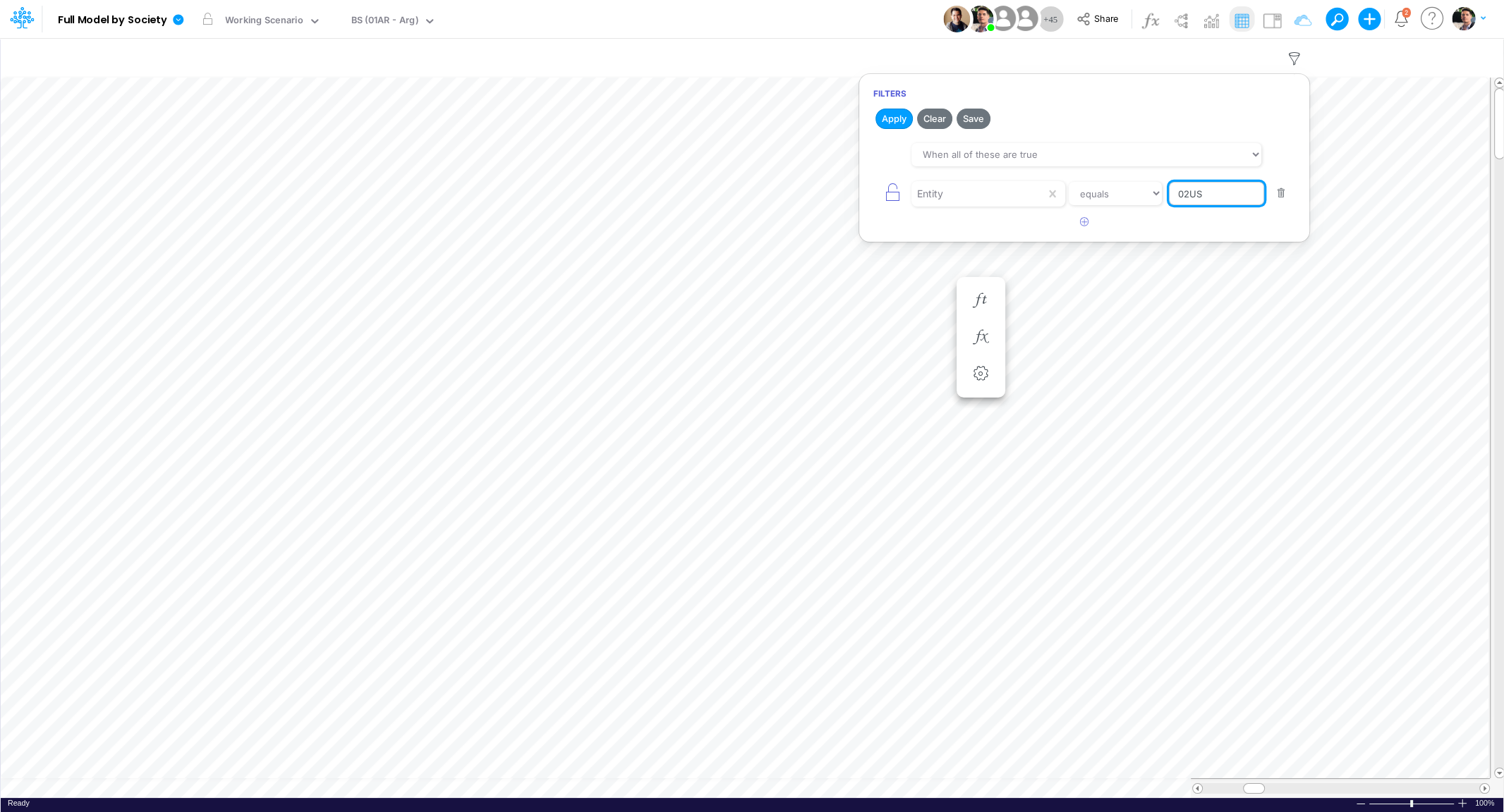
click at [1205, 196] on input "02US" at bounding box center [1216, 193] width 95 height 24
type input "01US"
click at [900, 116] on button "Apply" at bounding box center [894, 119] width 37 height 21
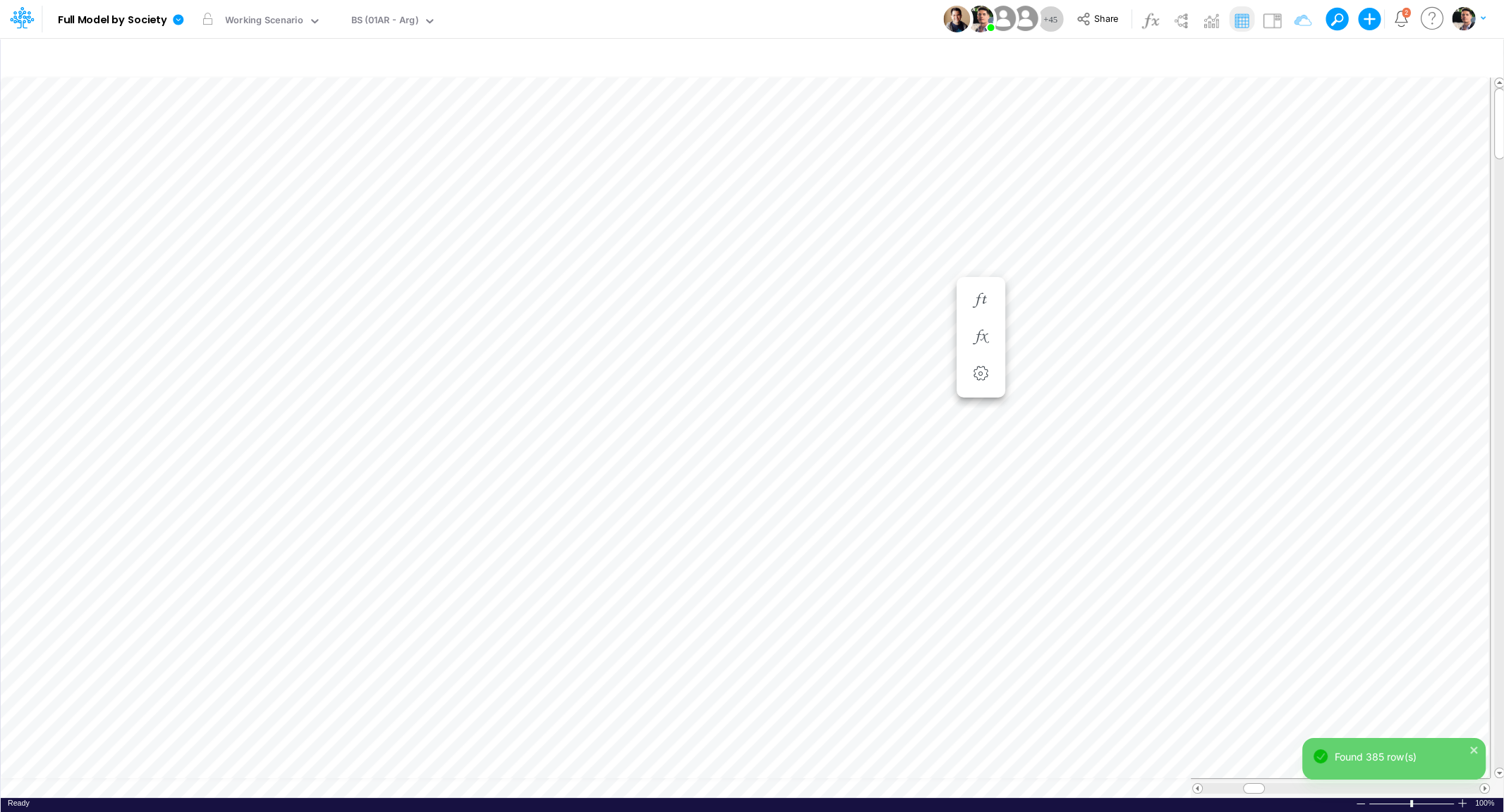
scroll to position [6, 24]
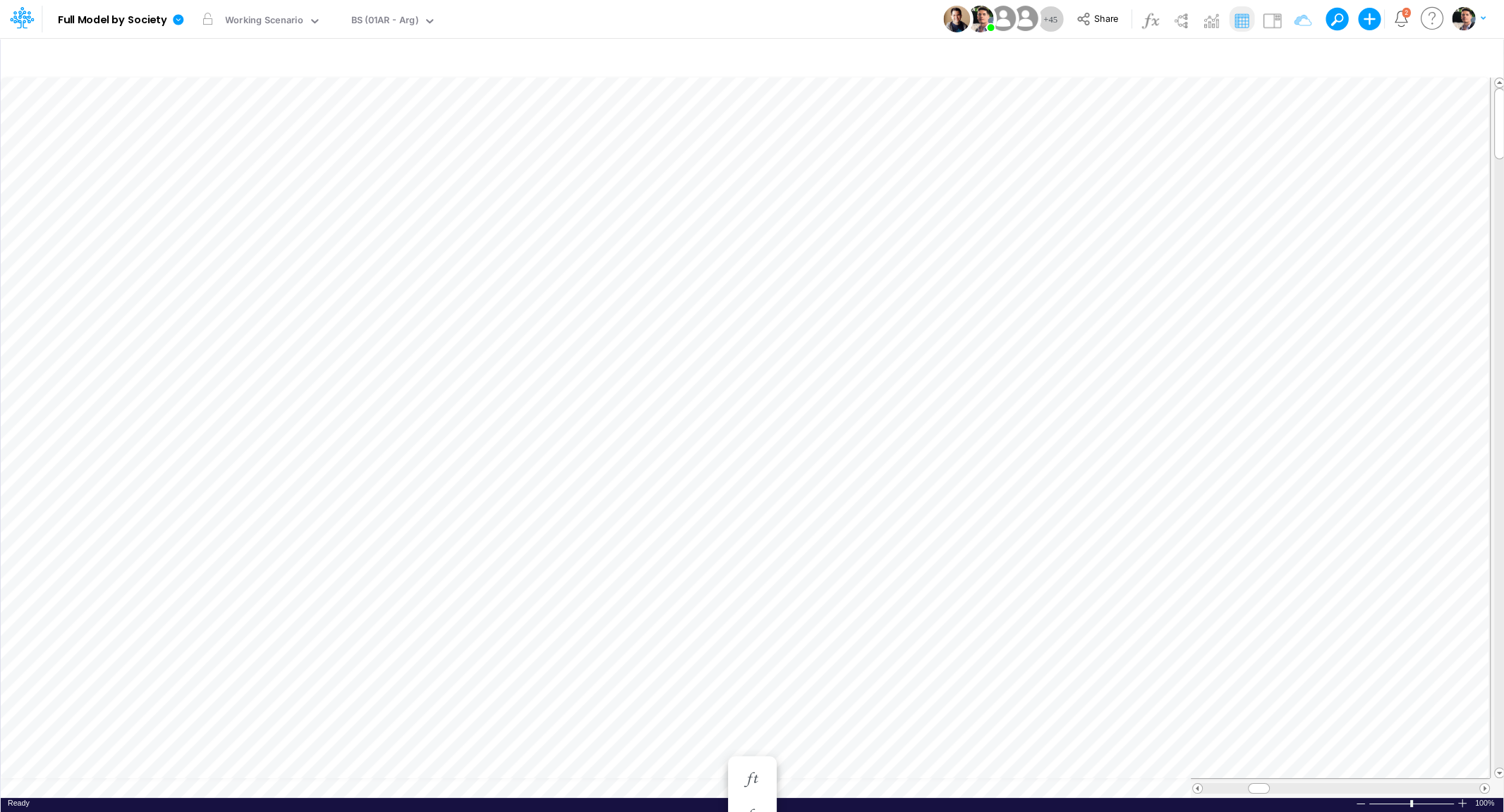
scroll to position [6, 3]
click at [1048, 544] on icon "button" at bounding box center [1056, 549] width 21 height 15
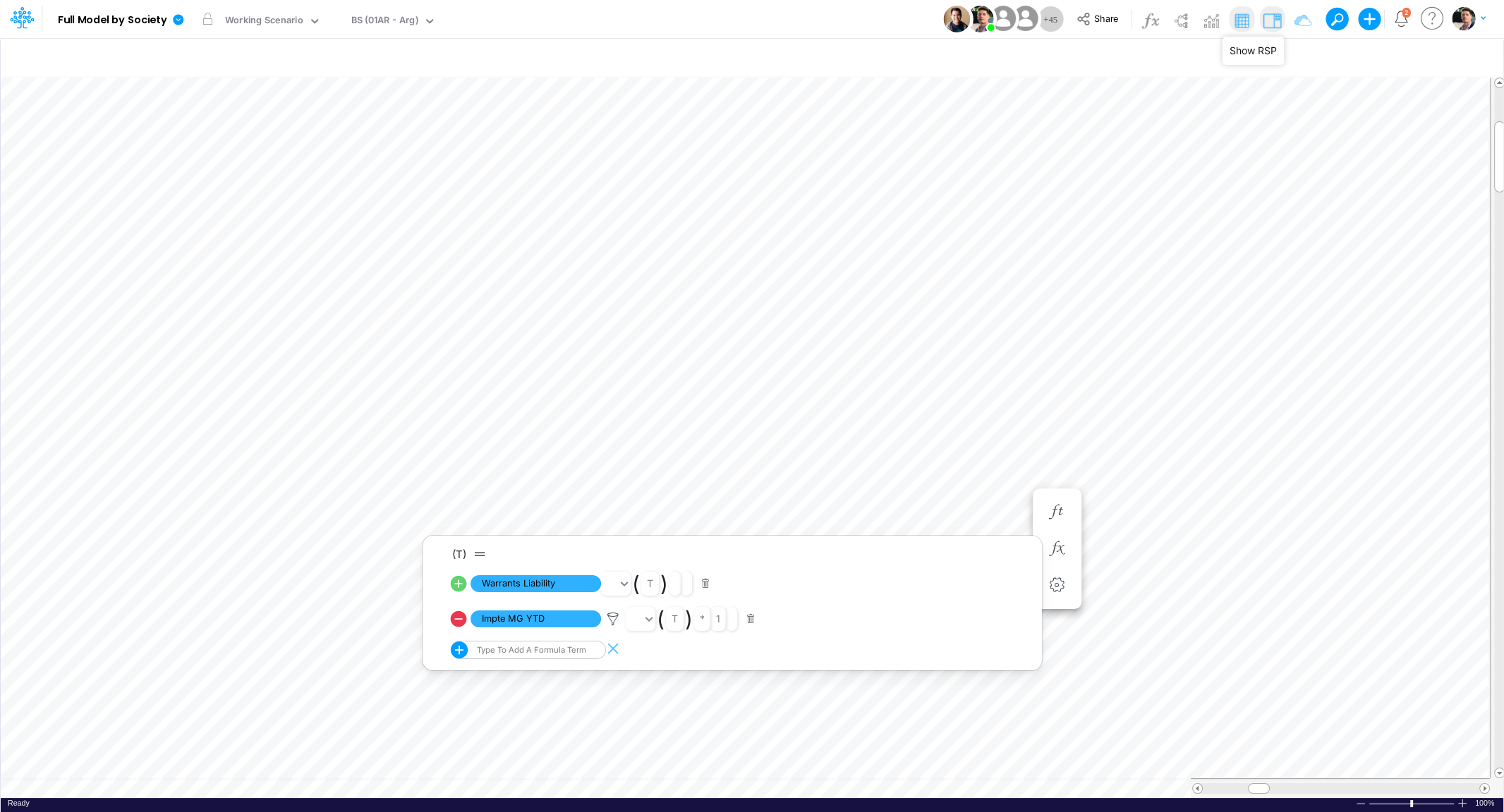
click at [1275, 20] on img at bounding box center [1271, 20] width 22 height 22
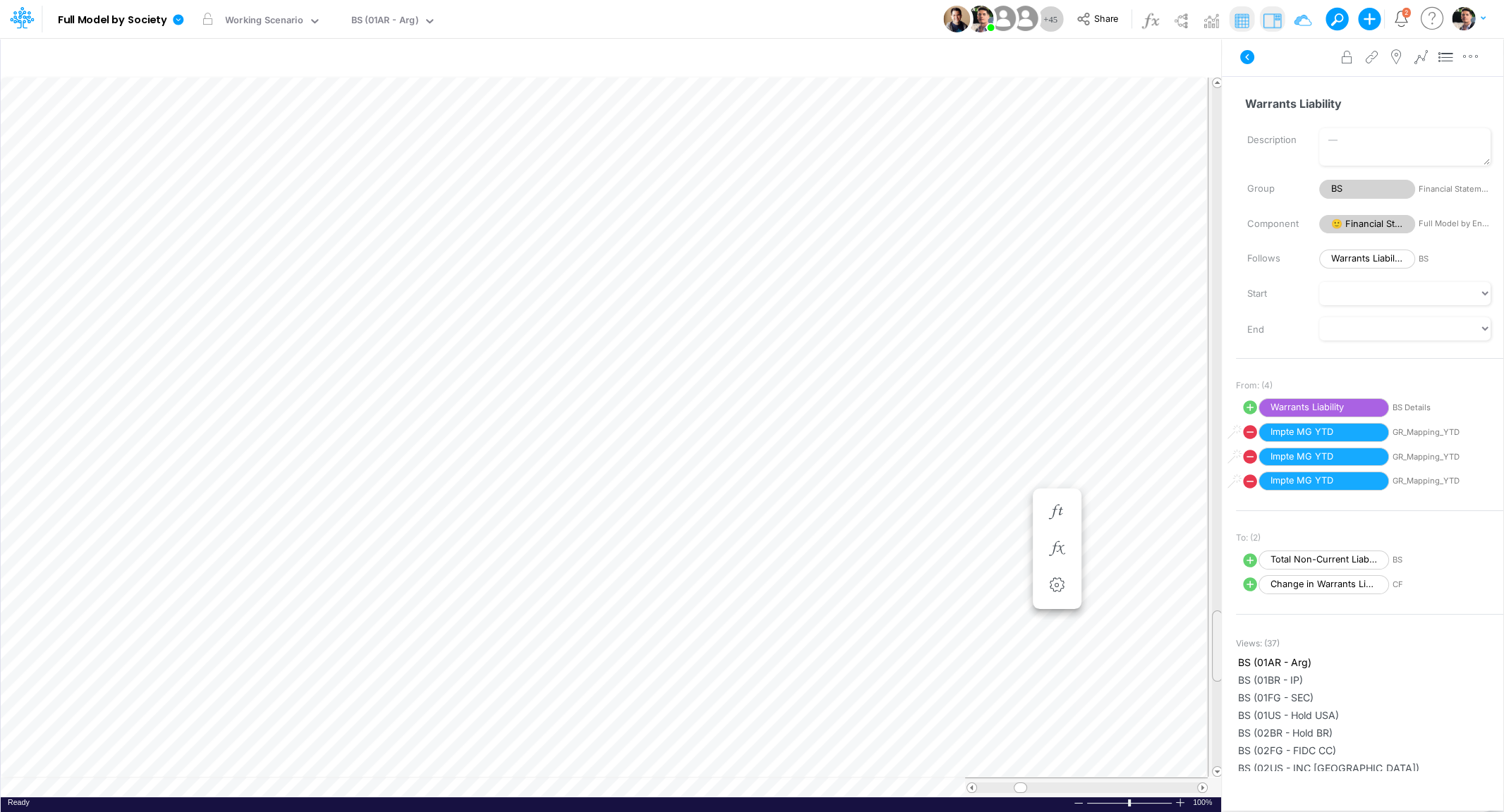
drag, startPoint x: 1215, startPoint y: 570, endPoint x: 1213, endPoint y: 617, distance: 47.0
click at [1223, 637] on div "Insert child node Variable Constant Group Addition Subtraction Multiplication D…" at bounding box center [752, 425] width 1504 height 775
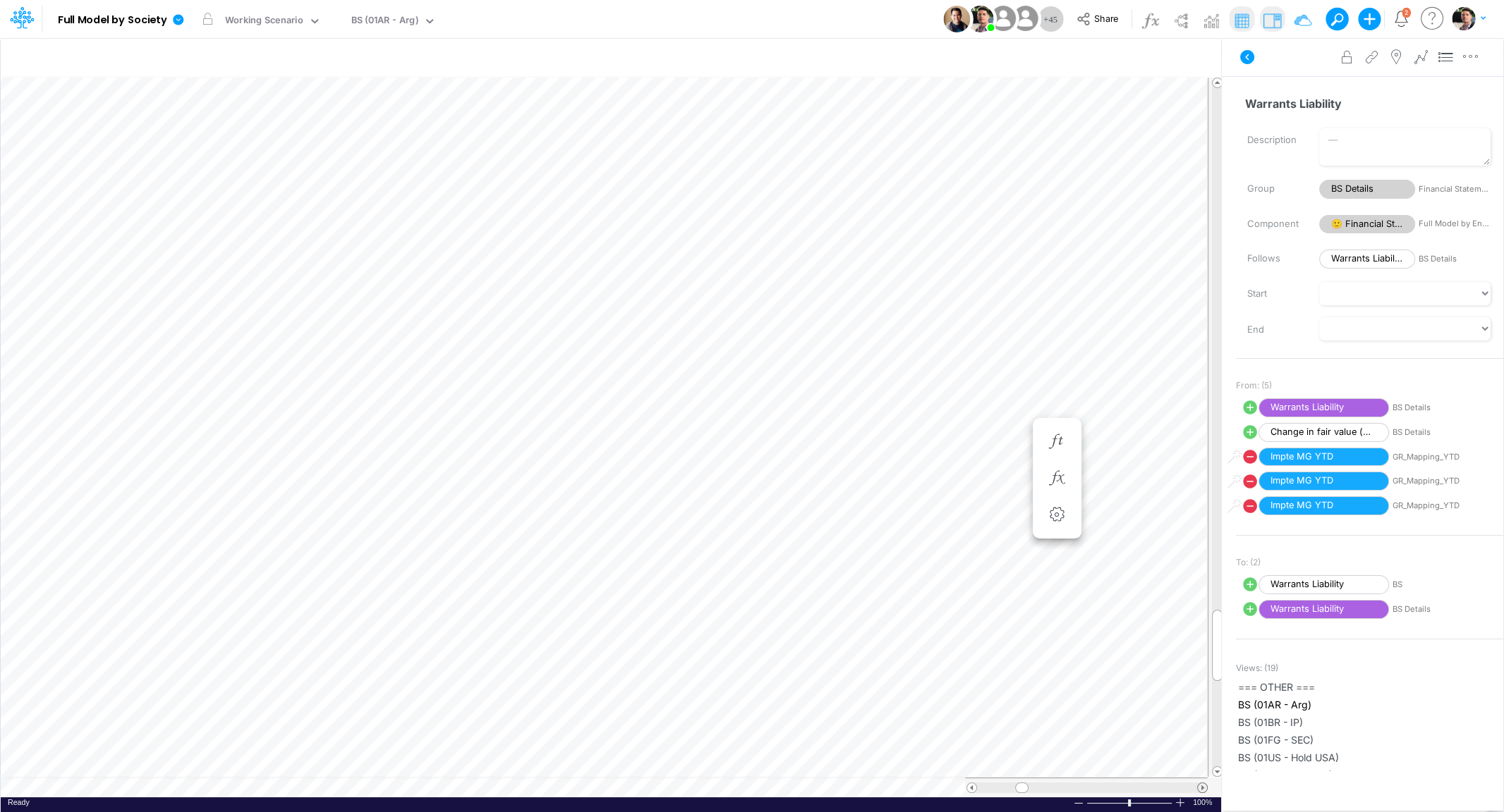
click at [1203, 785] on span at bounding box center [1202, 788] width 9 height 9
click at [1203, 785] on span at bounding box center [1202, 788] width 9 height 9
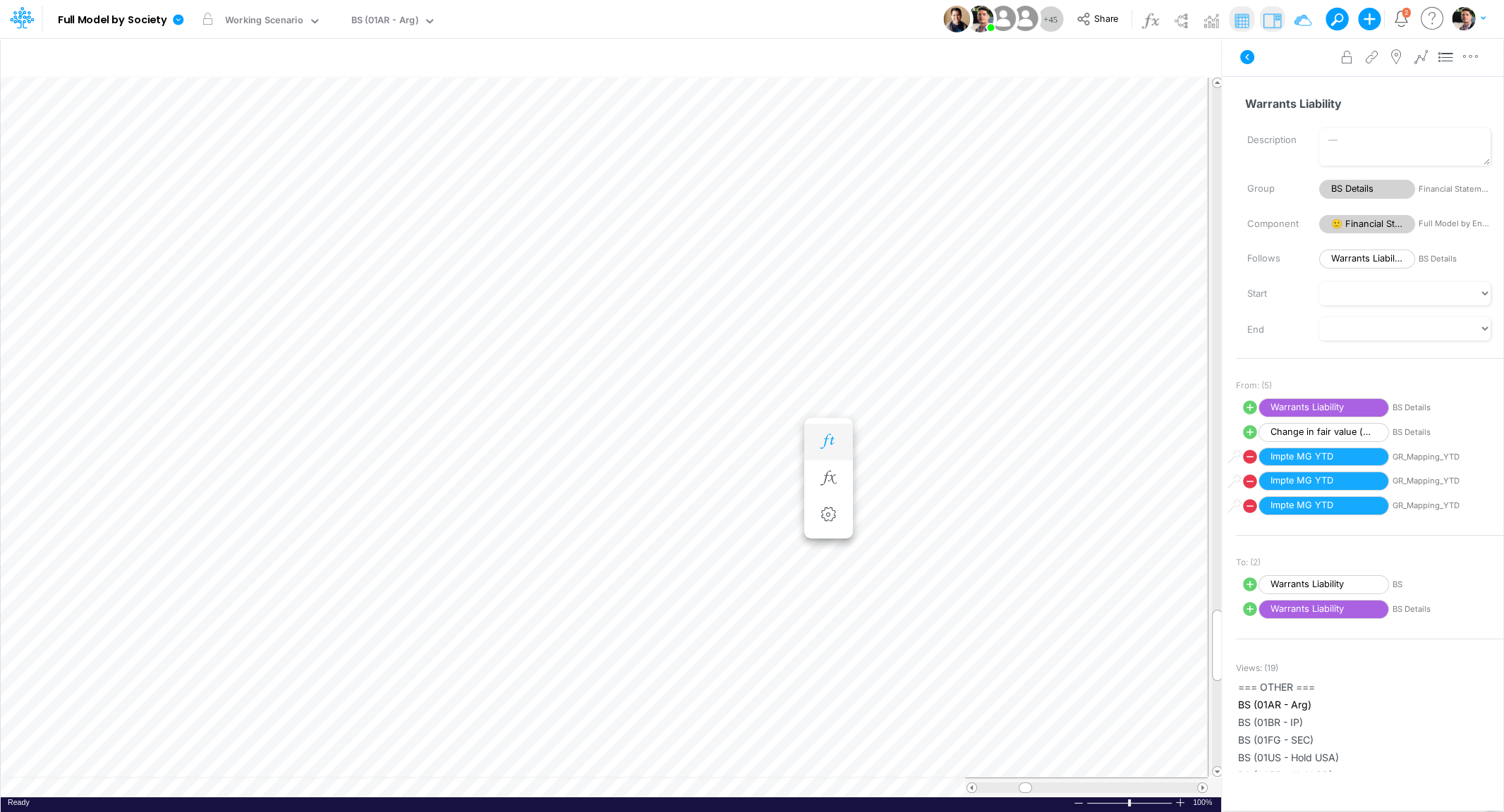
click at [820, 438] on icon "button" at bounding box center [828, 442] width 21 height 15
click at [753, 478] on icon "button" at bounding box center [752, 479] width 21 height 15
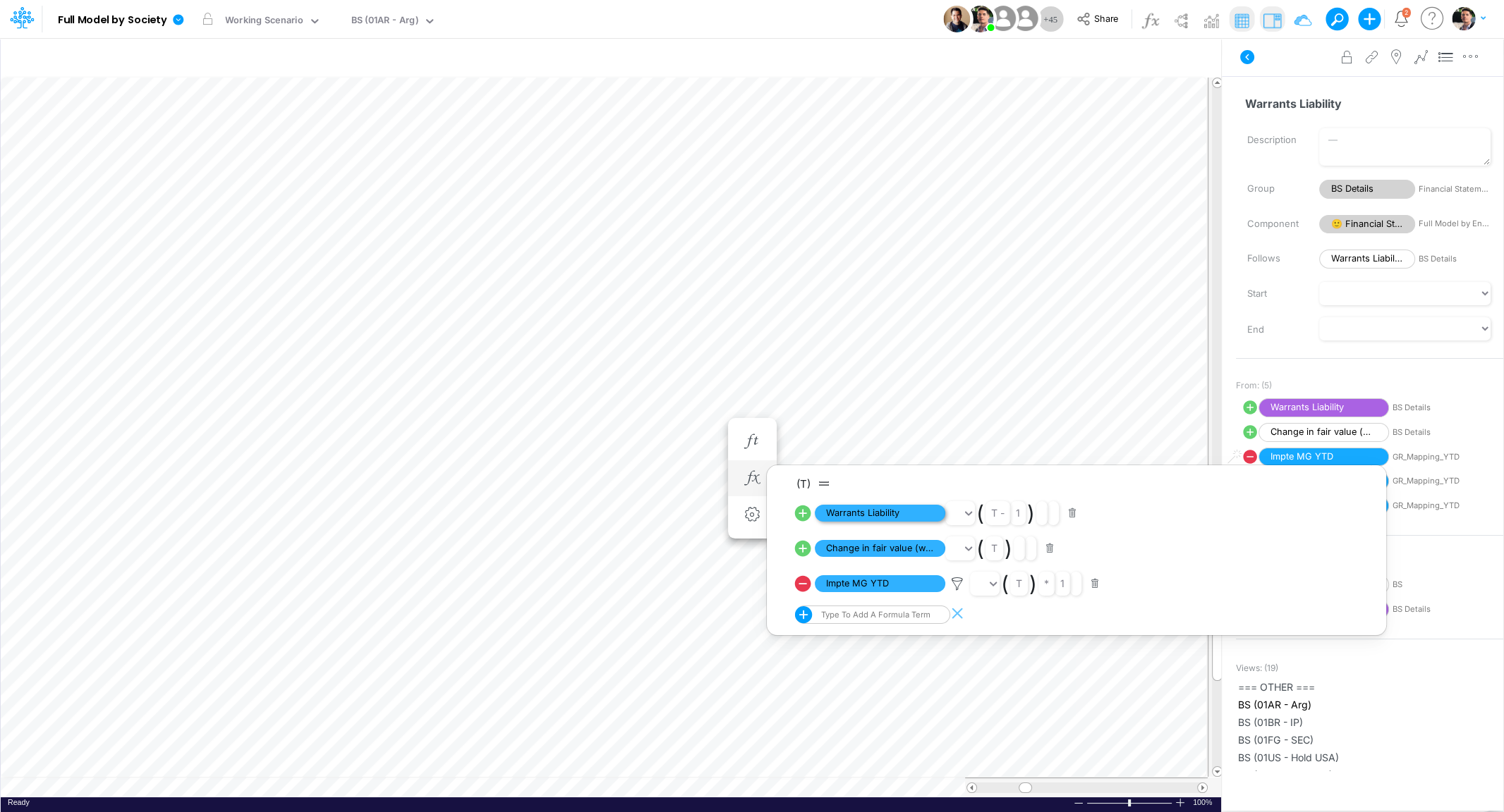
click at [878, 513] on span "Warrants Liability" at bounding box center [880, 513] width 130 height 18
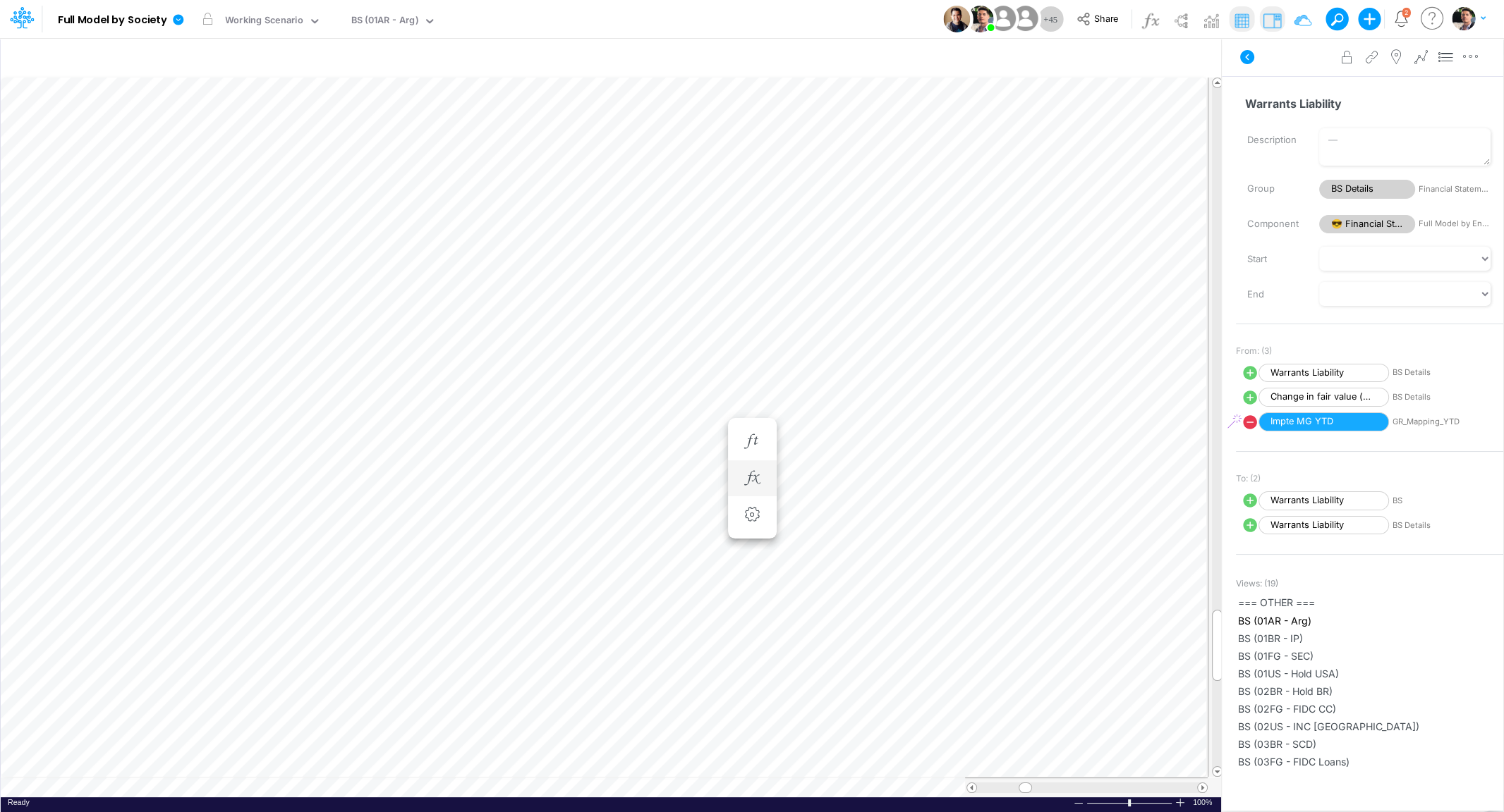
scroll to position [6, 24]
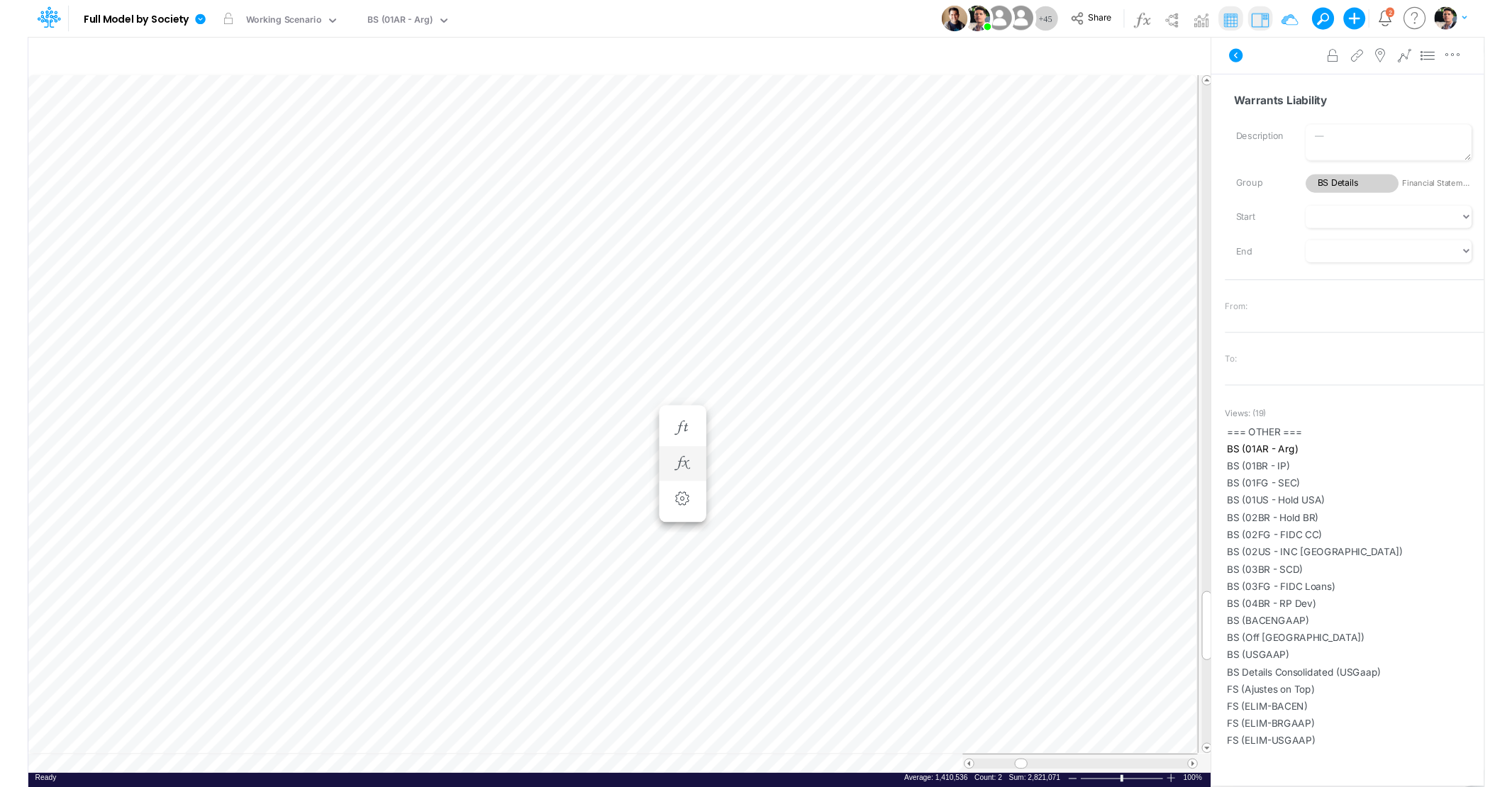
scroll to position [6, 22]
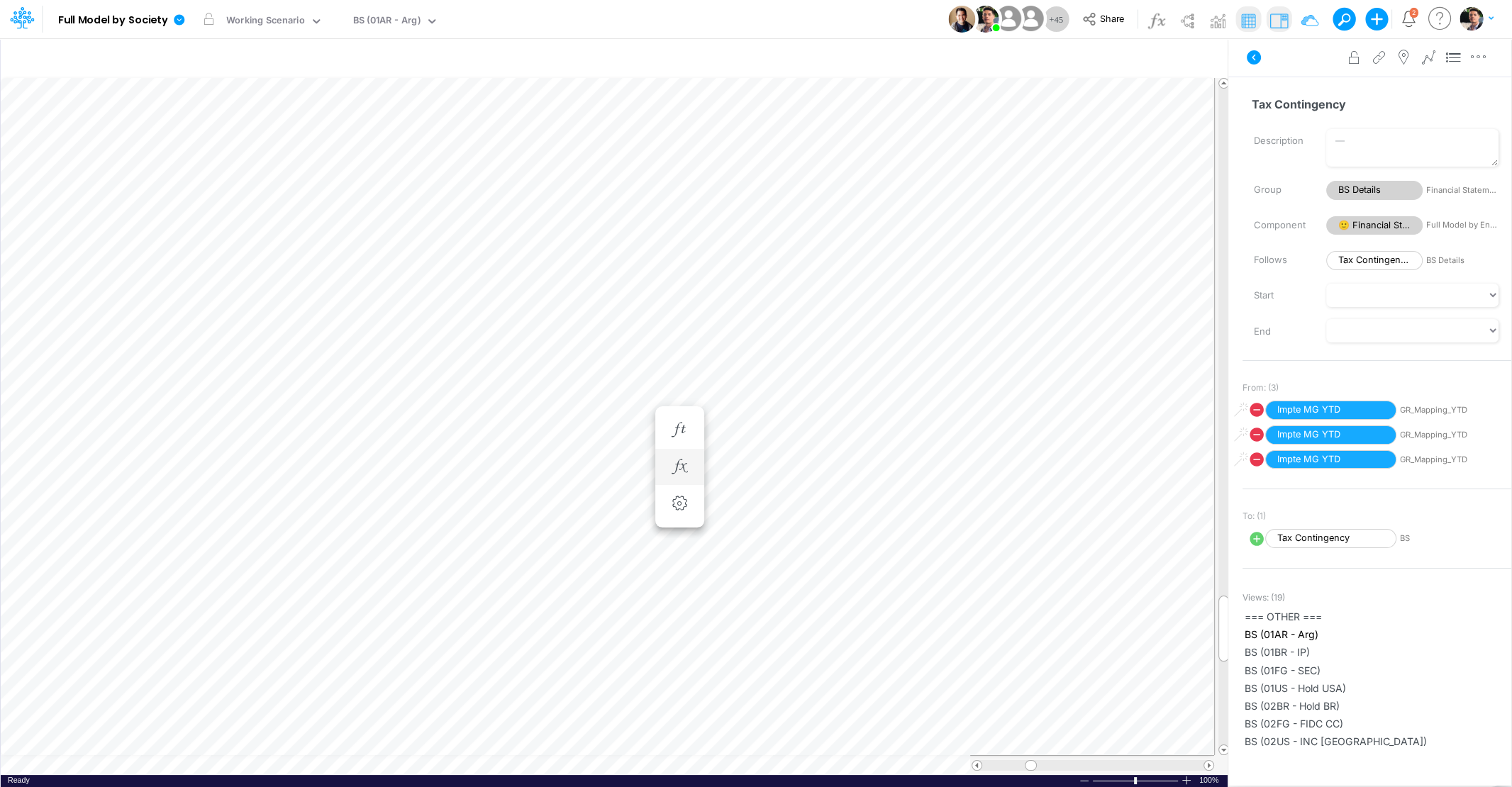
scroll to position [6, 3]
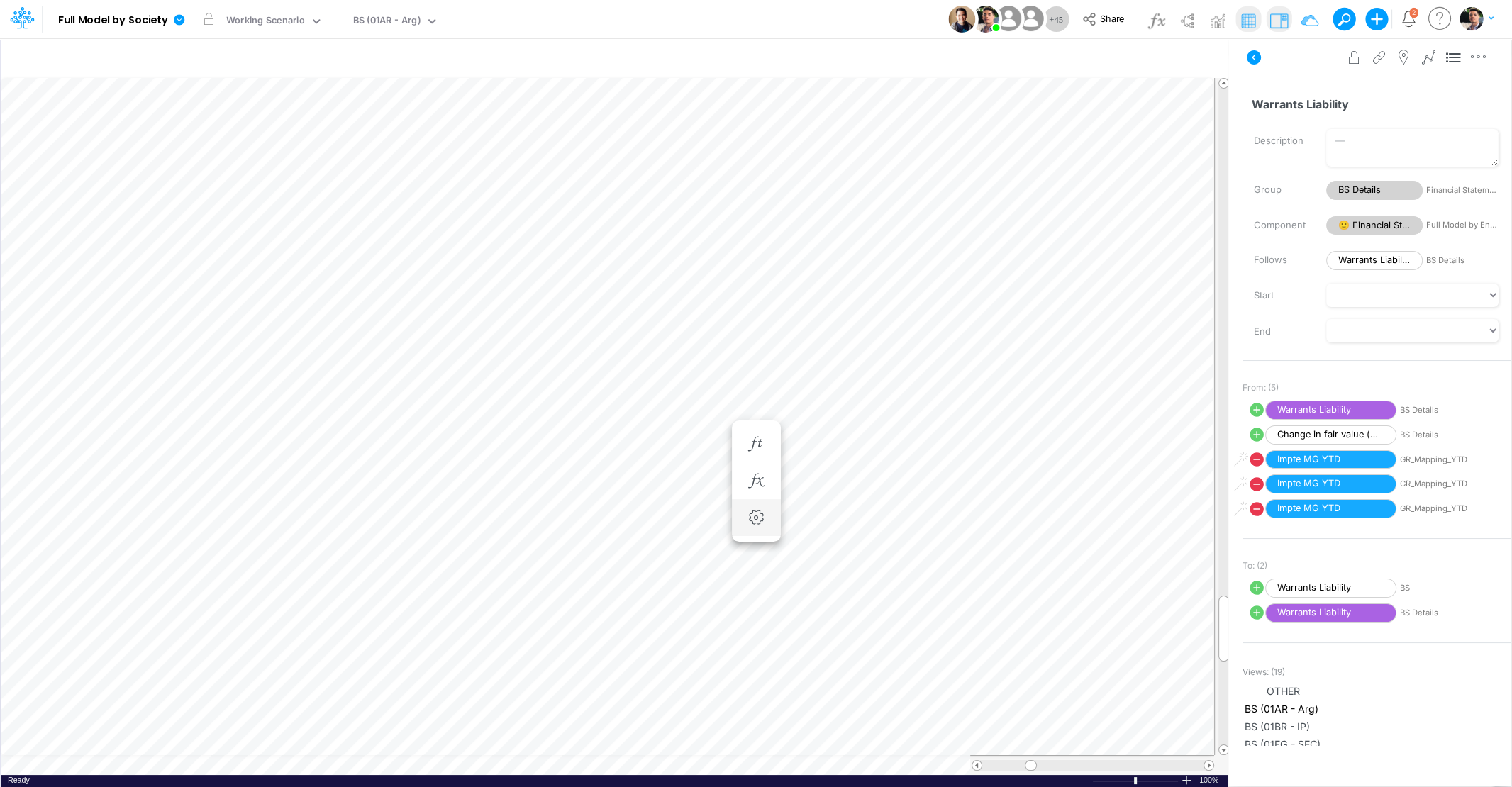
scroll to position [6, 13]
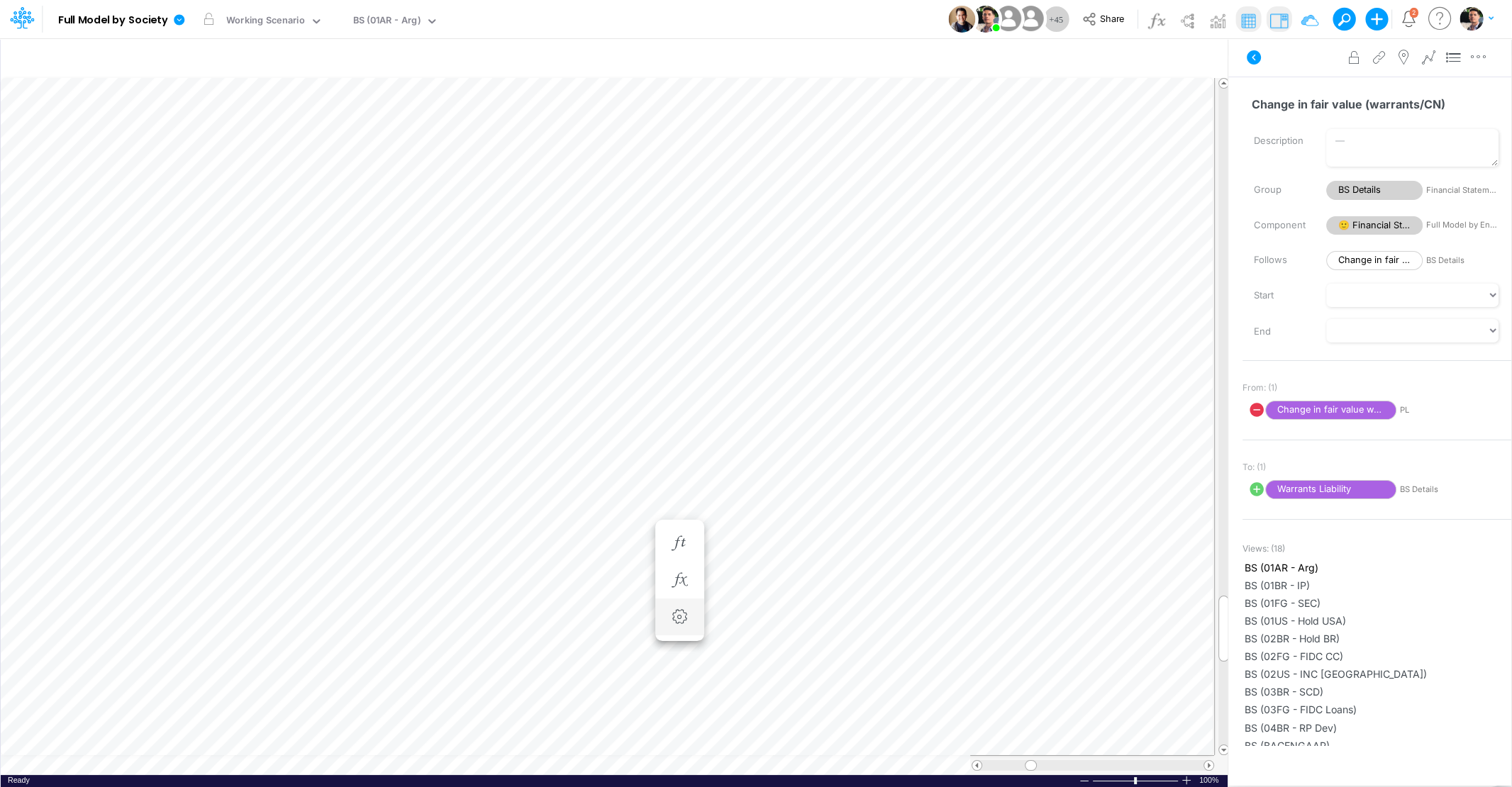
scroll to position [6, 13]
click at [832, 583] on icon "button" at bounding box center [832, 581] width 22 height 15
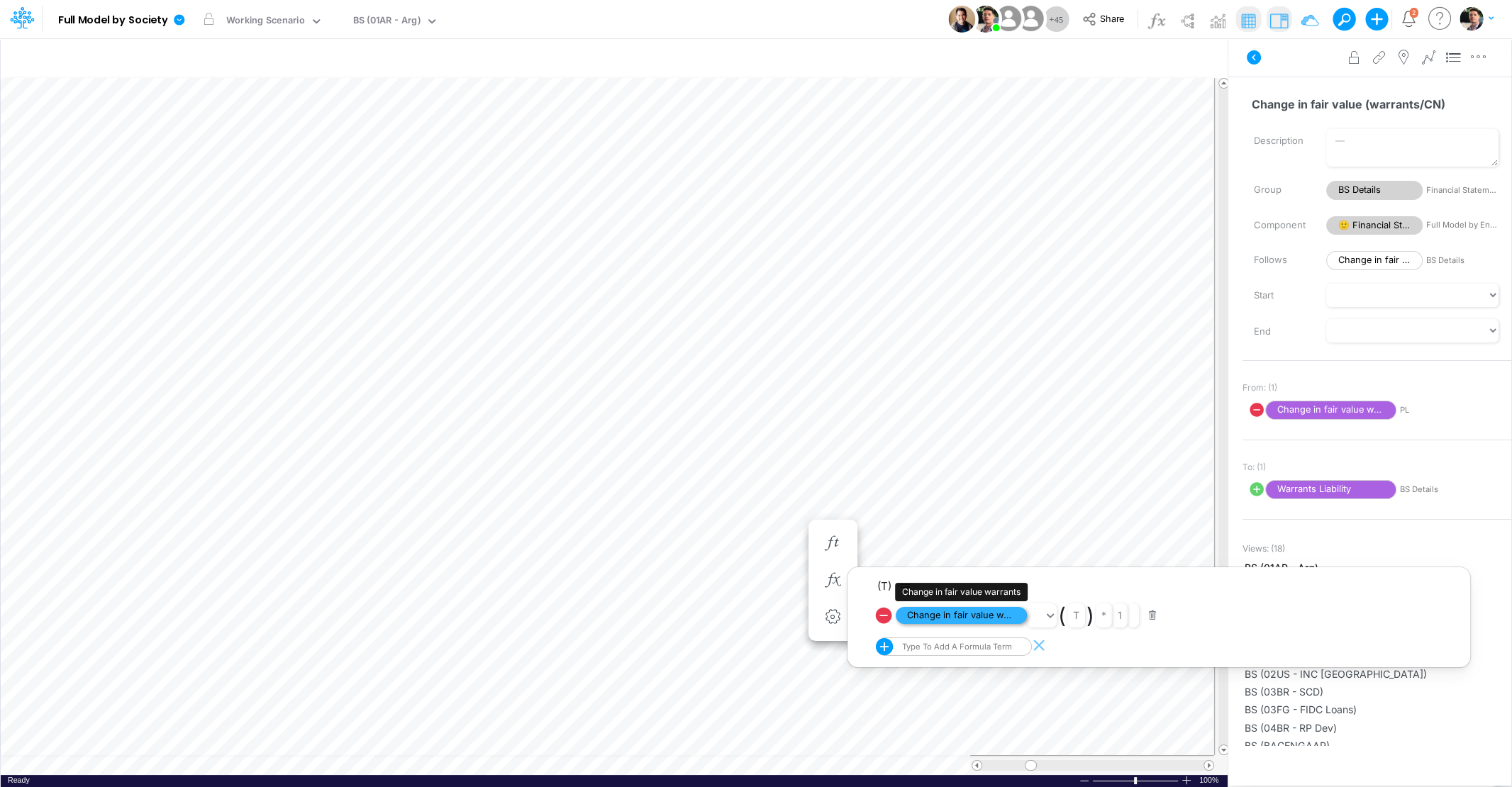
click at [947, 616] on span "Change in fair value warrants" at bounding box center [961, 616] width 131 height 18
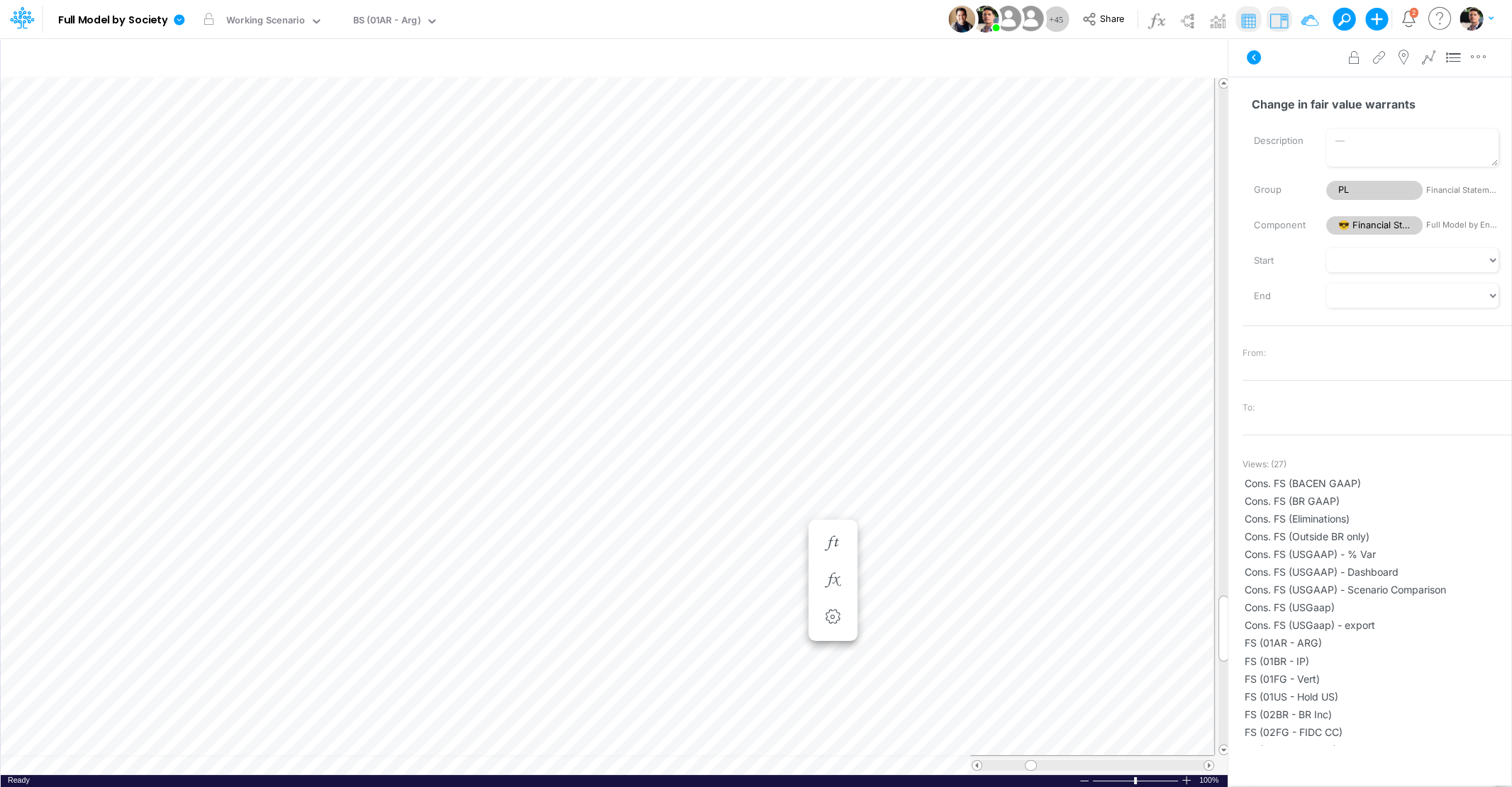
scroll to position [6, 3]
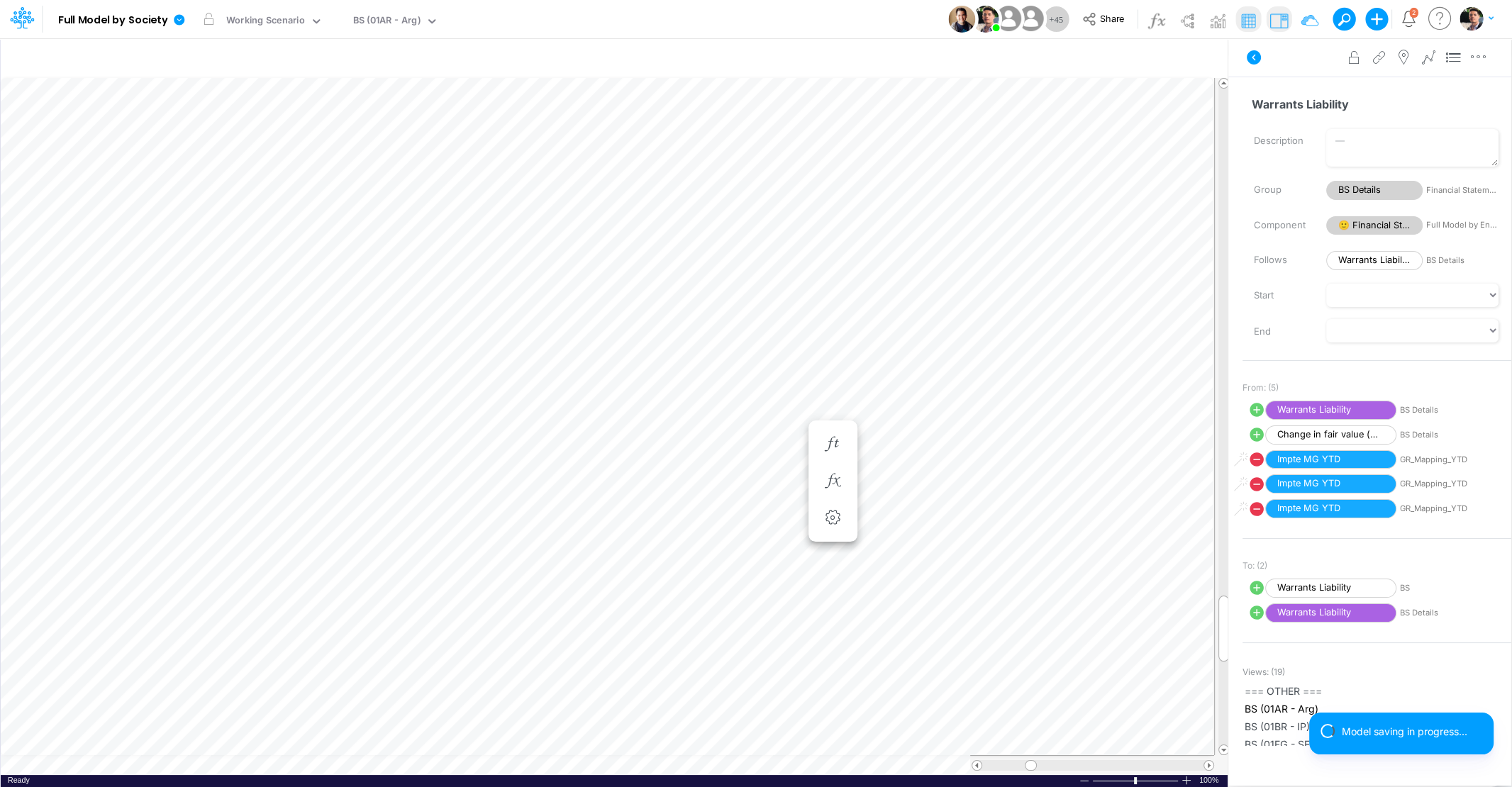
scroll to position [6, 3]
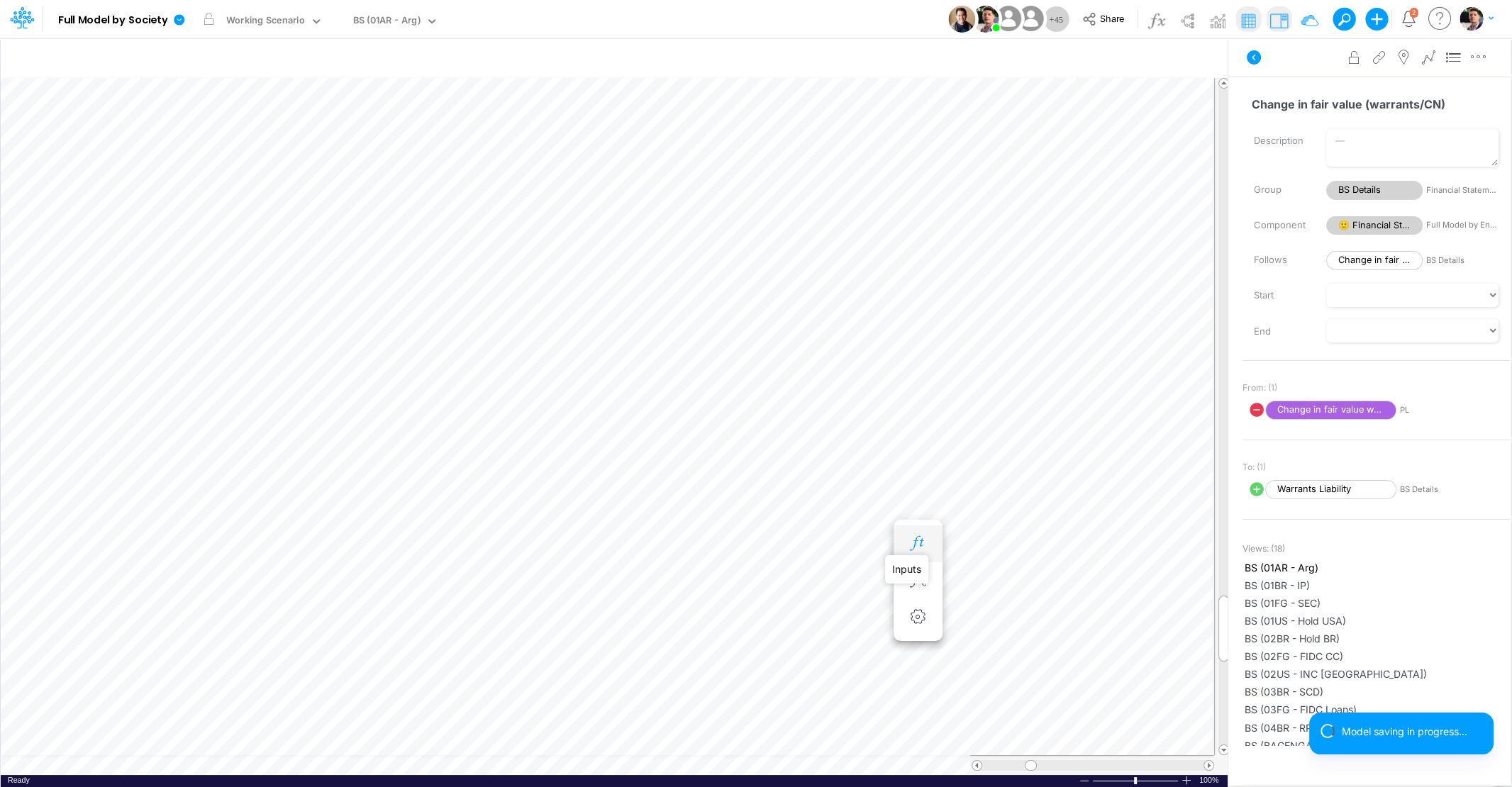
click at [917, 538] on icon "button" at bounding box center [917, 543] width 22 height 15
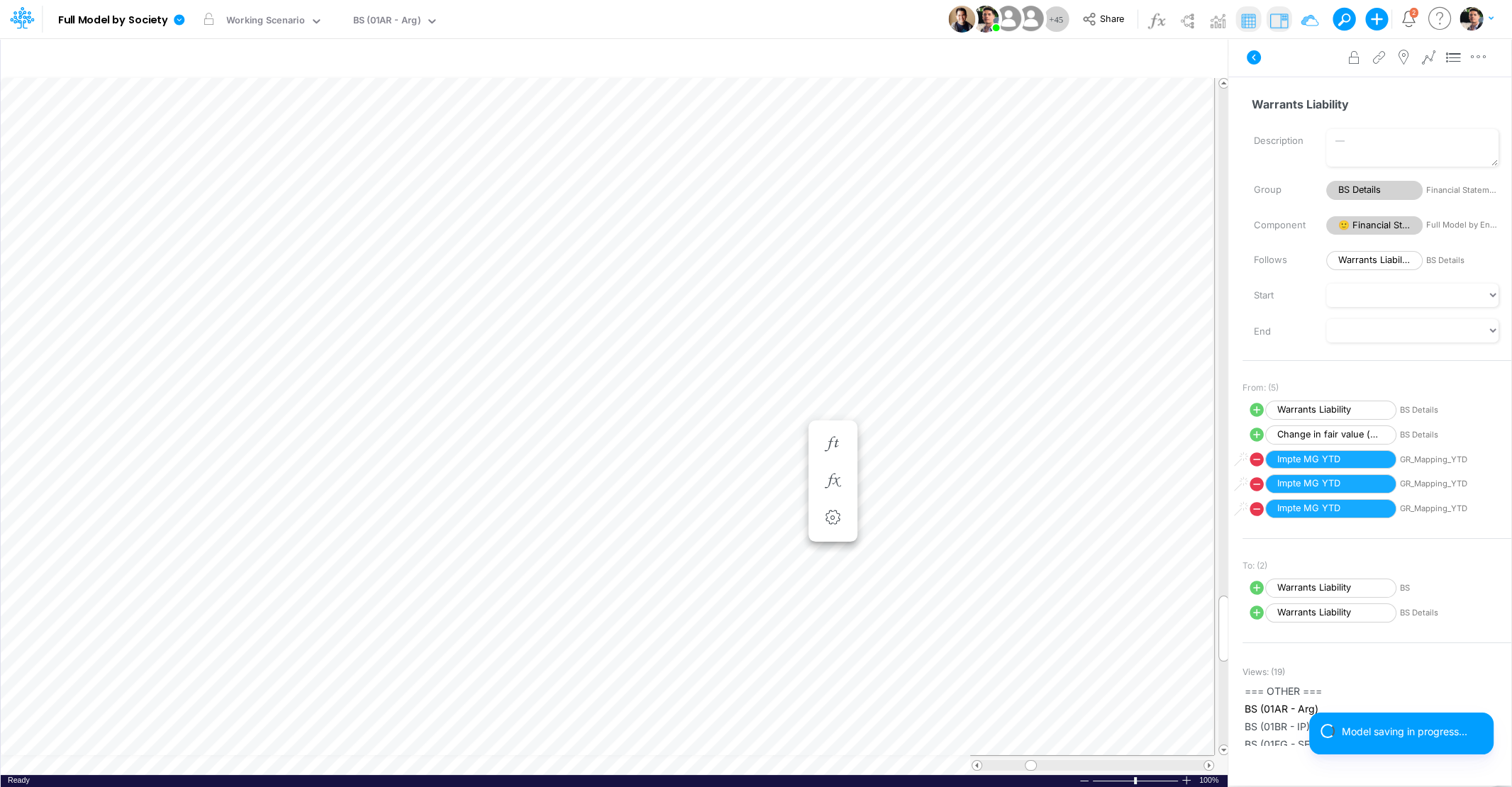
scroll to position [6, 3]
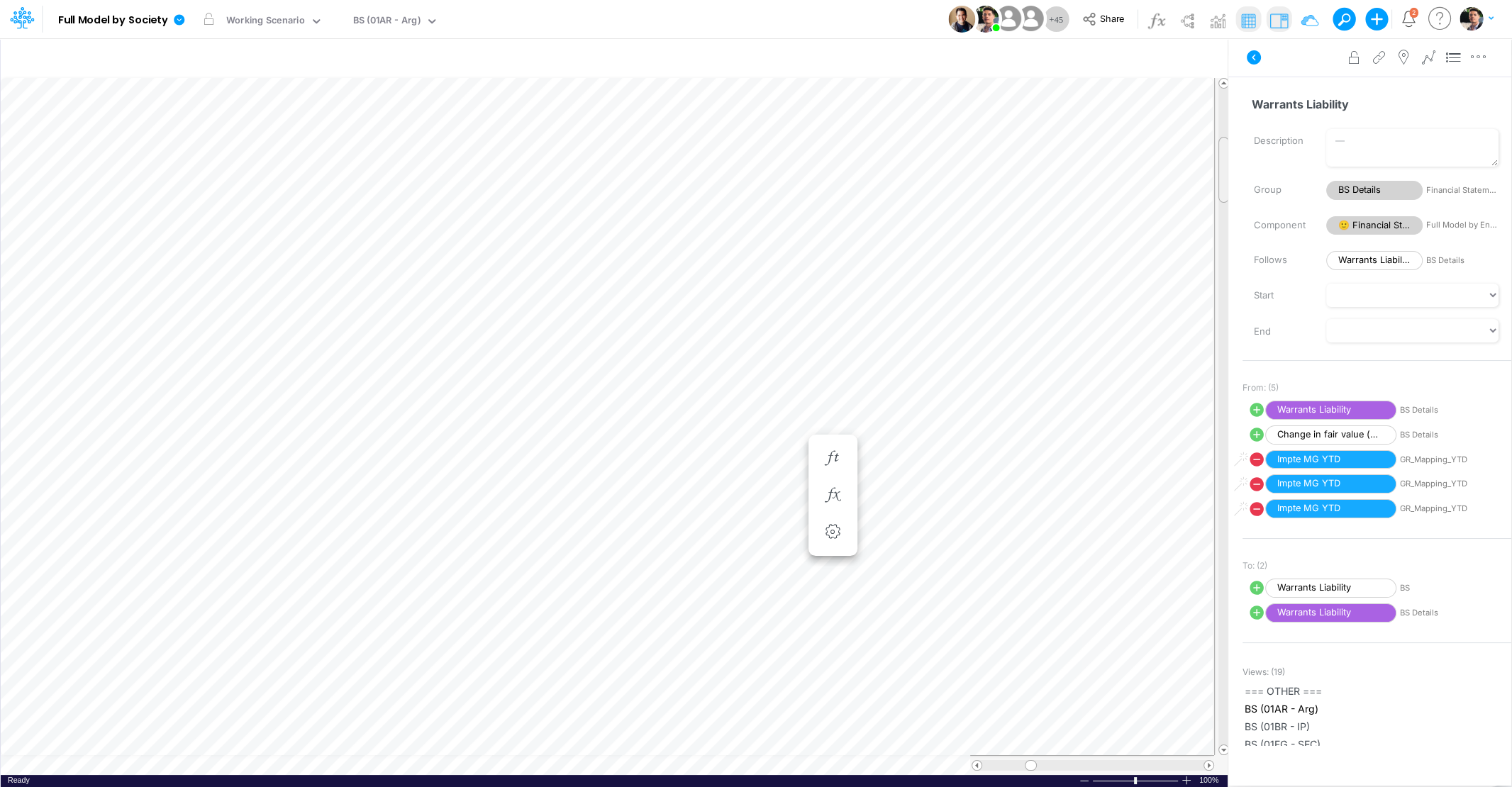
drag, startPoint x: 1221, startPoint y: 483, endPoint x: 1215, endPoint y: 161, distance: 322.1
click at [1215, 161] on div at bounding box center [1221, 417] width 16 height 677
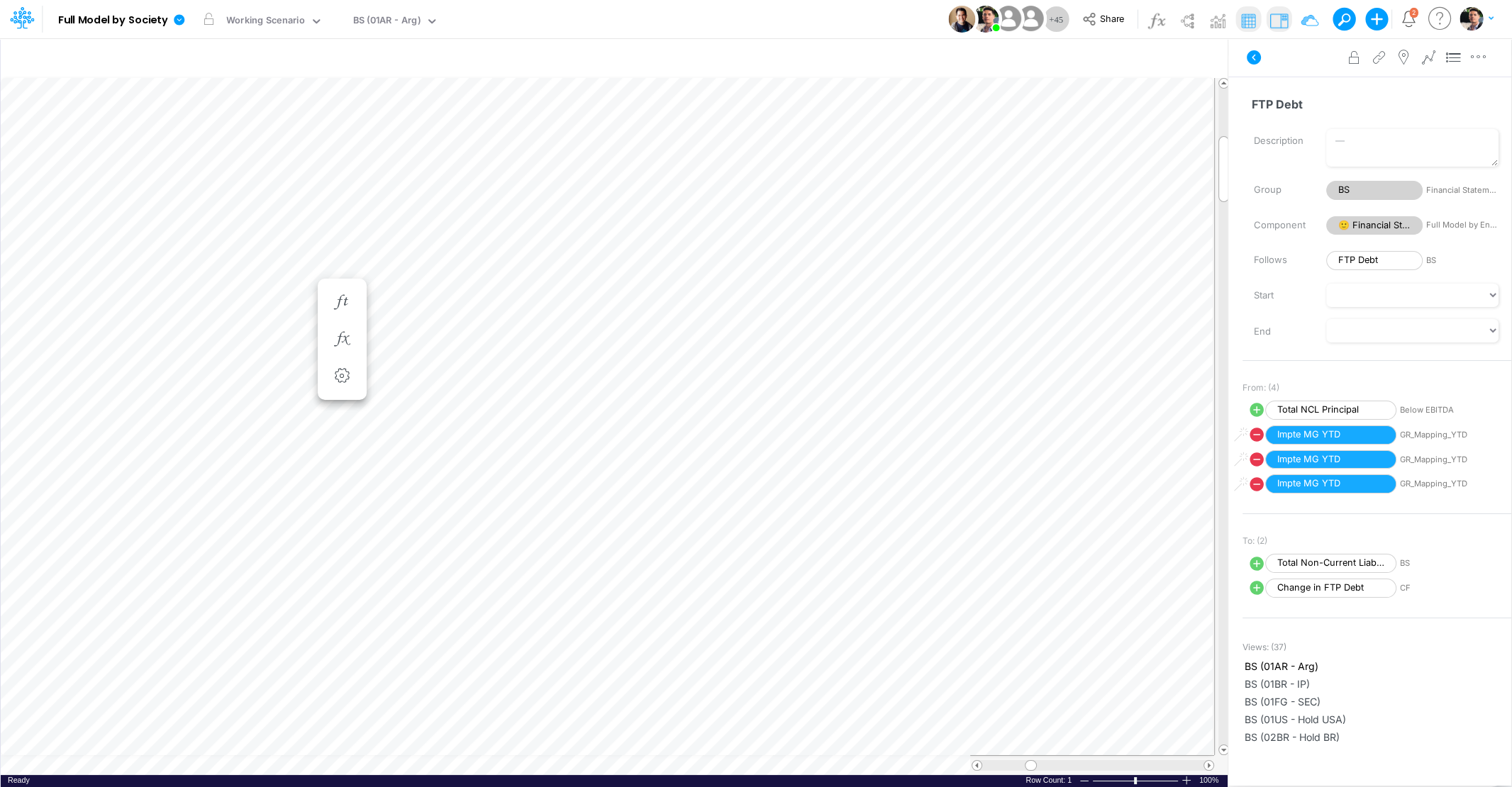
scroll to position [6, 28]
click at [390, 26] on div "BS (01AR - Arg)" at bounding box center [387, 22] width 67 height 16
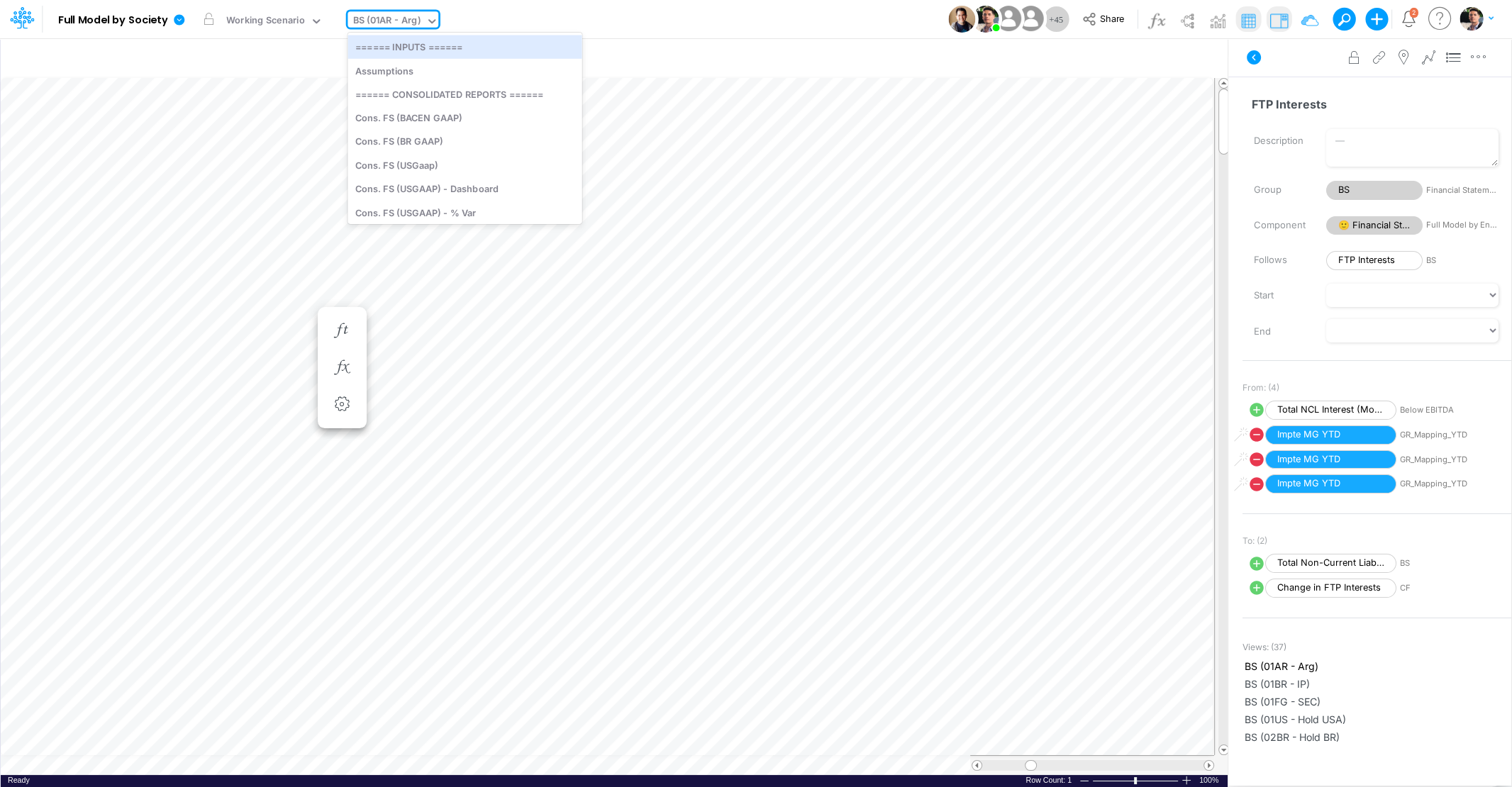
click at [1282, 25] on img at bounding box center [1278, 20] width 22 height 22
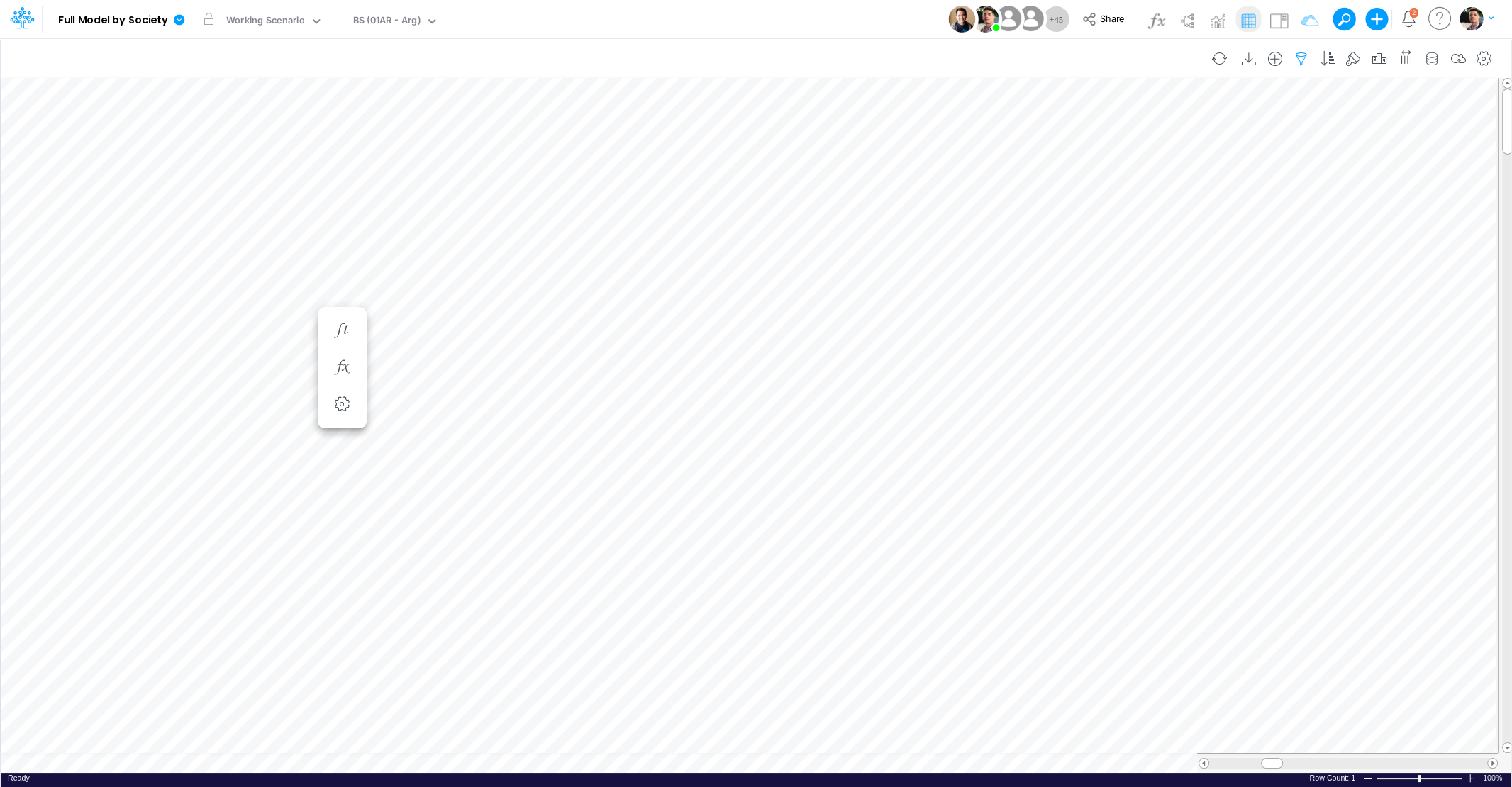
click at [1305, 56] on icon "button" at bounding box center [1301, 59] width 22 height 15
drag, startPoint x: 1224, startPoint y: 196, endPoint x: 1177, endPoint y: 193, distance: 47.1
click at [1177, 193] on input "01US" at bounding box center [1223, 195] width 95 height 24
type input "02br"
click at [886, 118] on button "Apply" at bounding box center [899, 120] width 37 height 21
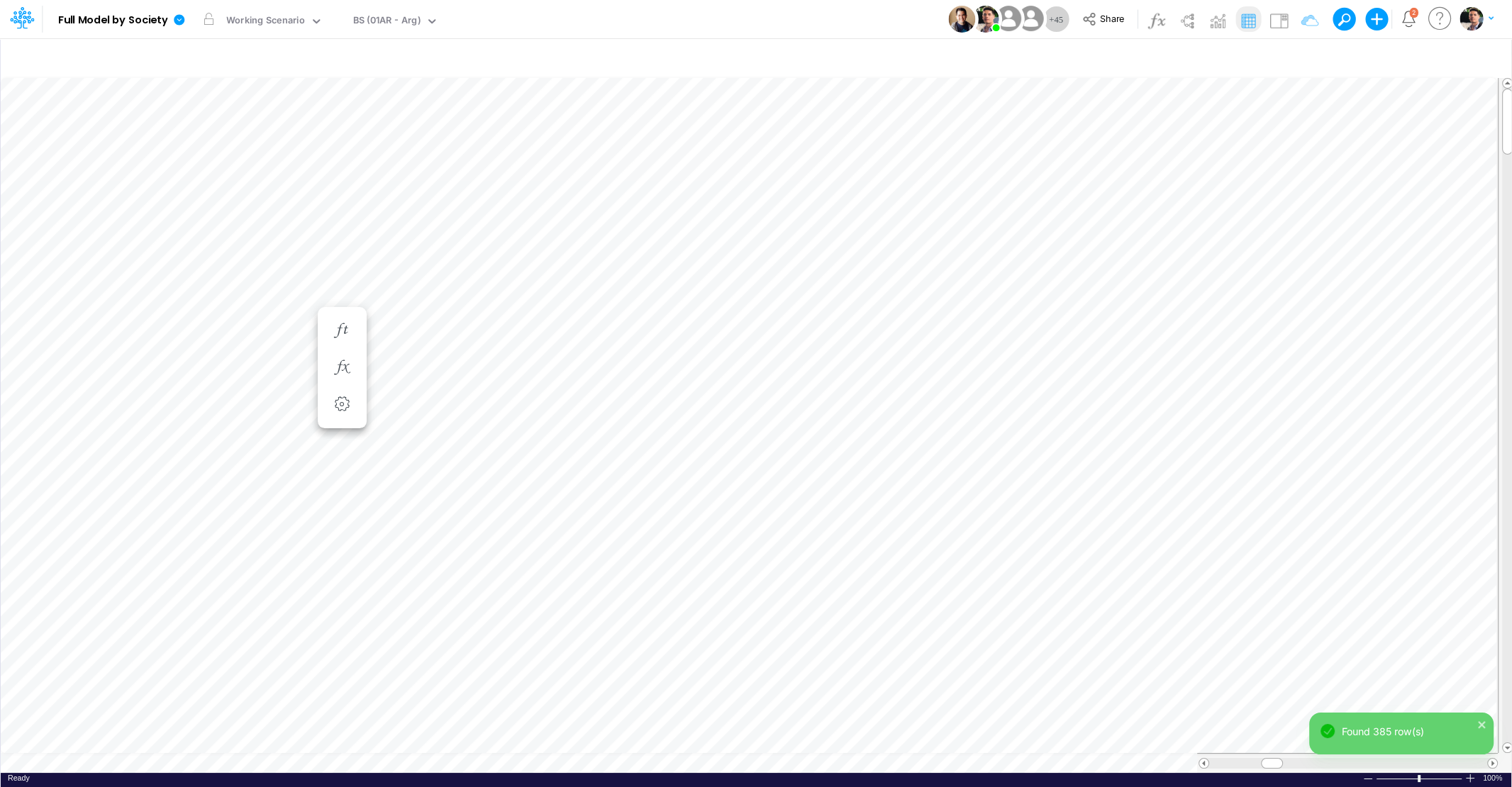
scroll to position [6, 45]
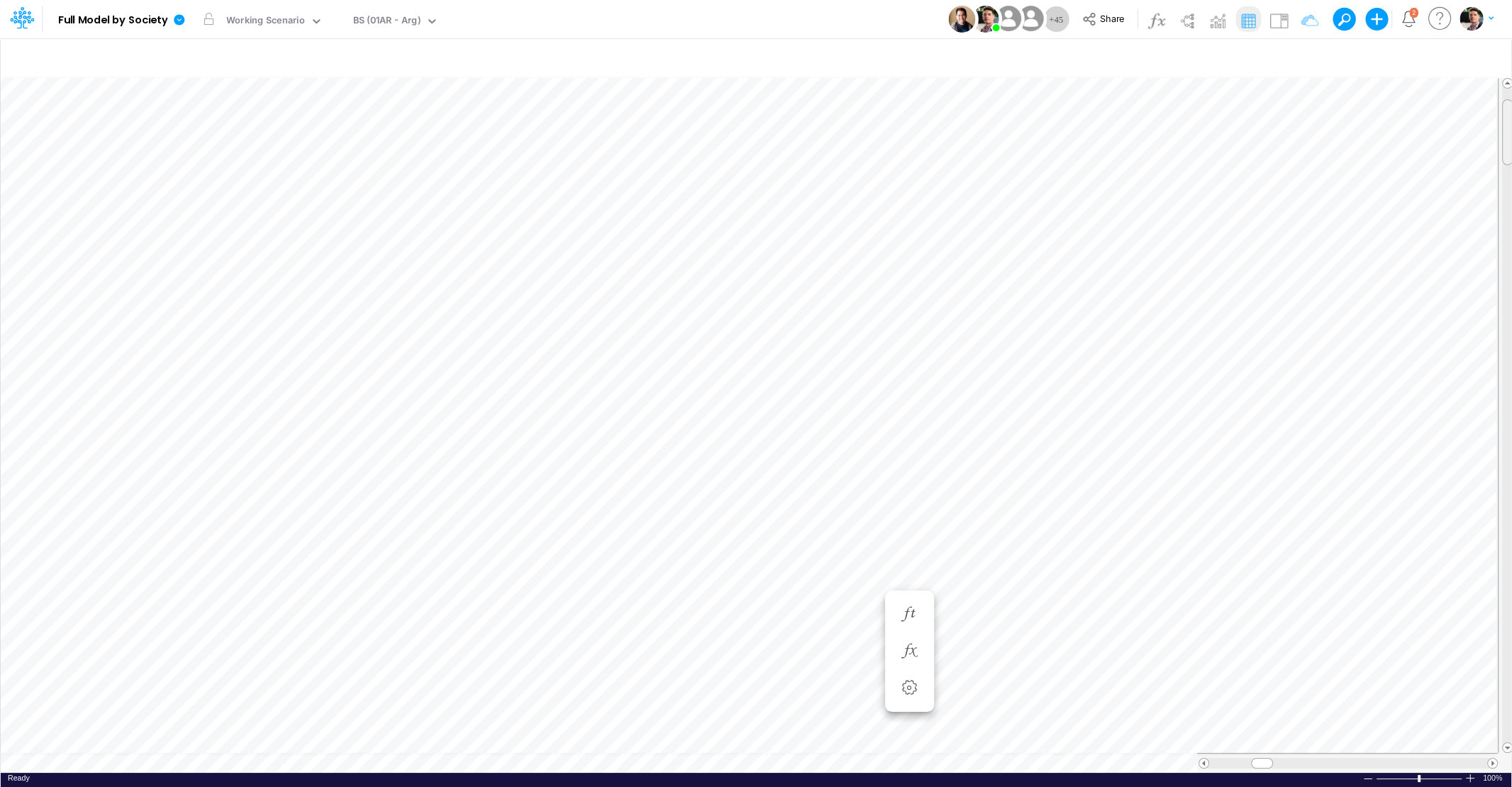
drag, startPoint x: 1506, startPoint y: 197, endPoint x: 1505, endPoint y: 125, distance: 72.0
click at [1505, 125] on div at bounding box center [1507, 132] width 10 height 66
drag, startPoint x: 1508, startPoint y: 121, endPoint x: 1506, endPoint y: 109, distance: 12.2
click at [1506, 109] on div at bounding box center [1507, 121] width 10 height 66
click at [1309, 65] on icon "button" at bounding box center [1301, 59] width 22 height 15
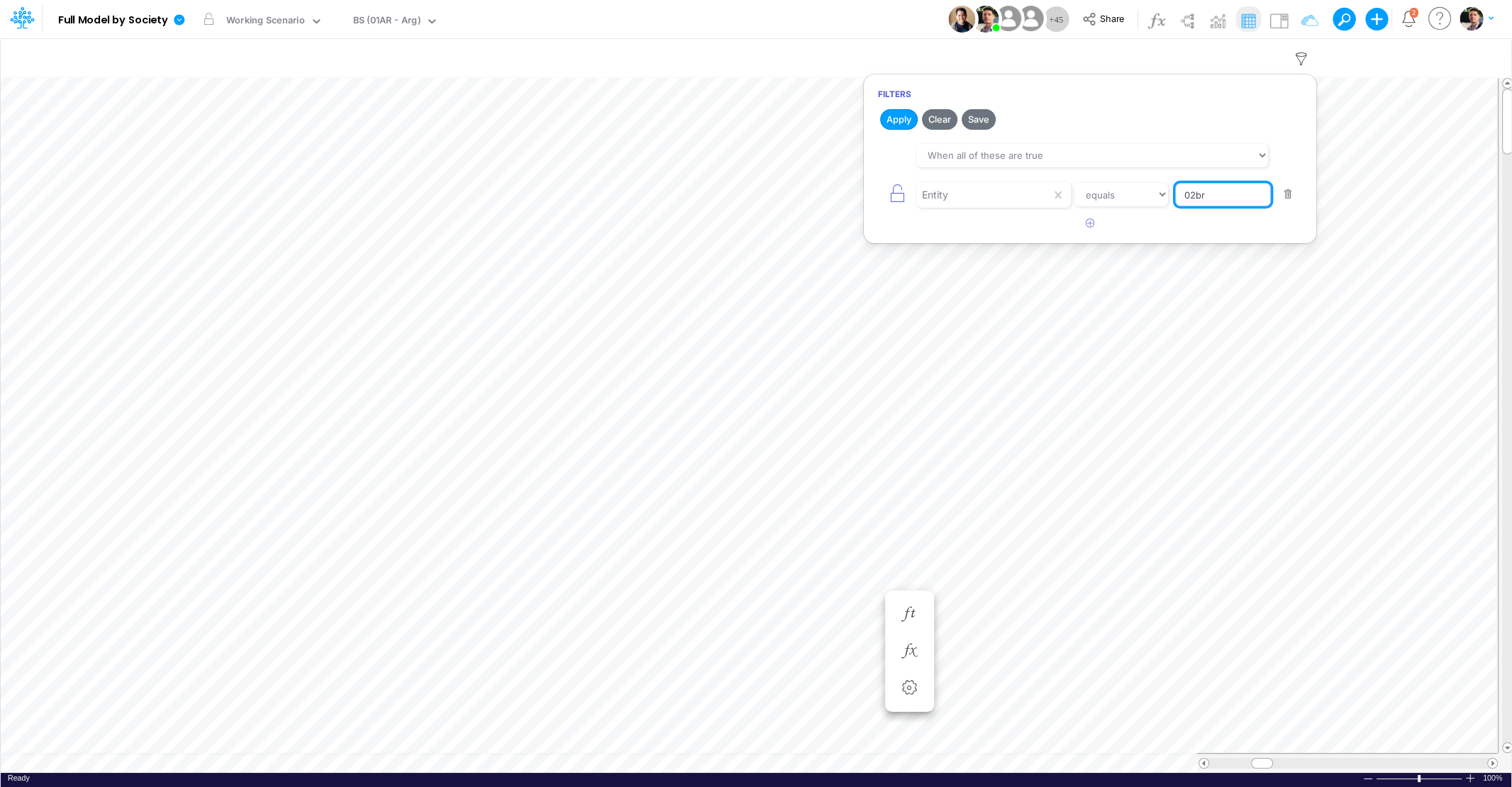
drag, startPoint x: 1220, startPoint y: 192, endPoint x: 1181, endPoint y: 206, distance: 41.4
click at [1183, 194] on input "02br" at bounding box center [1223, 195] width 95 height 24
type input "03br"
click at [900, 123] on button "Apply" at bounding box center [899, 120] width 37 height 21
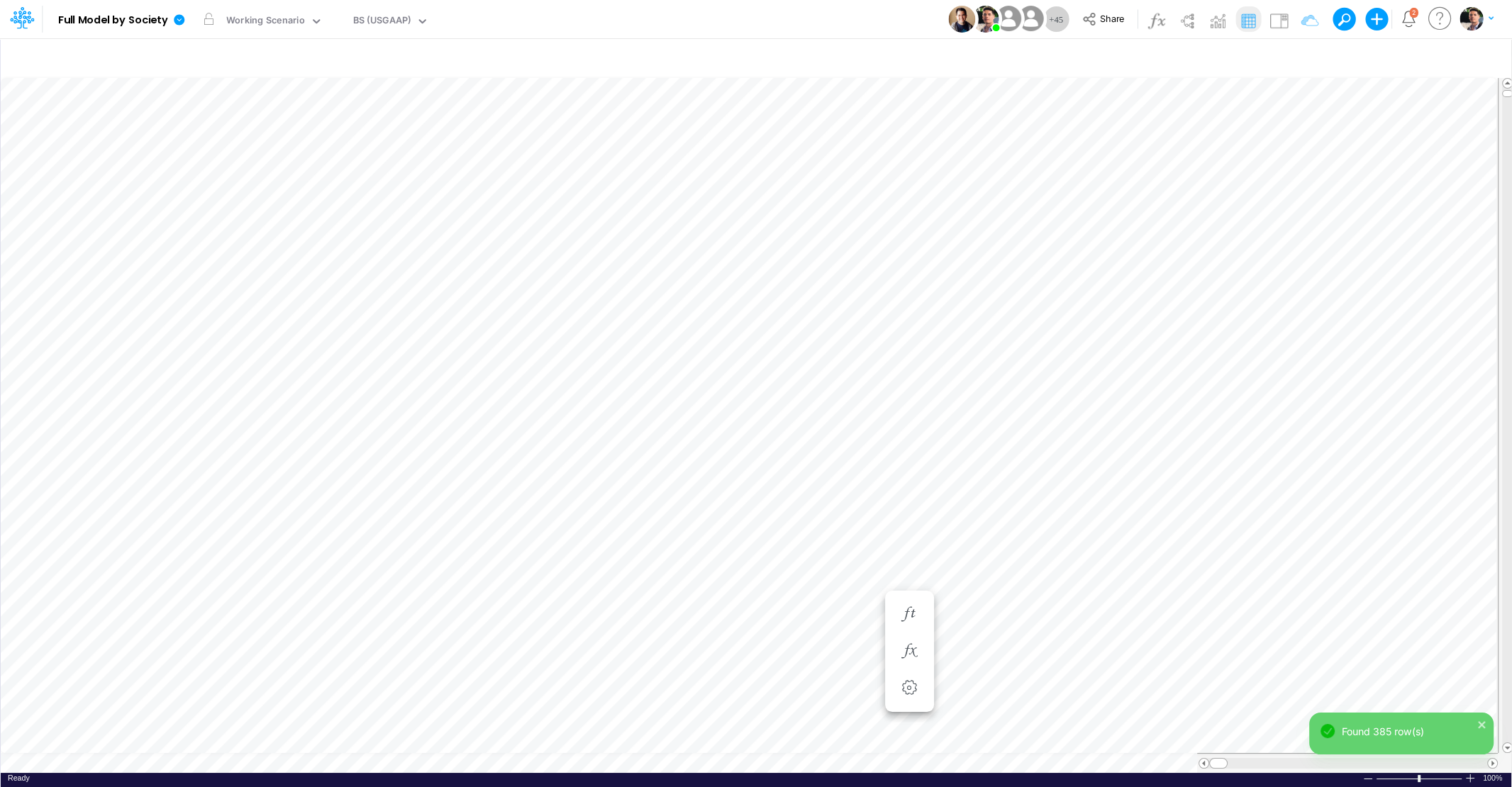
type input "BS (USGAAP) - Detailed"
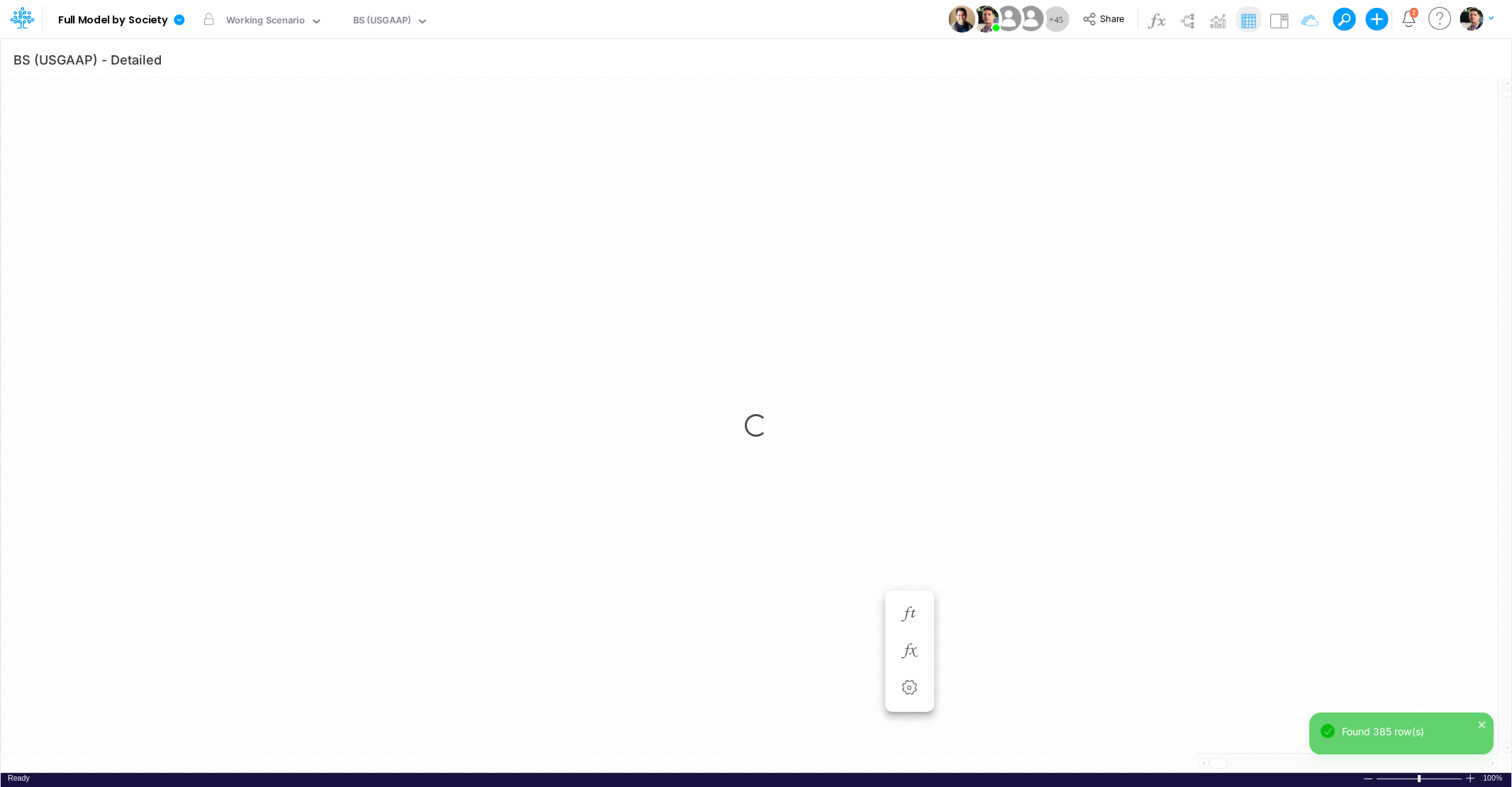
scroll to position [6, 22]
click at [10, 186] on div "Loading..." at bounding box center [756, 425] width 1511 height 694
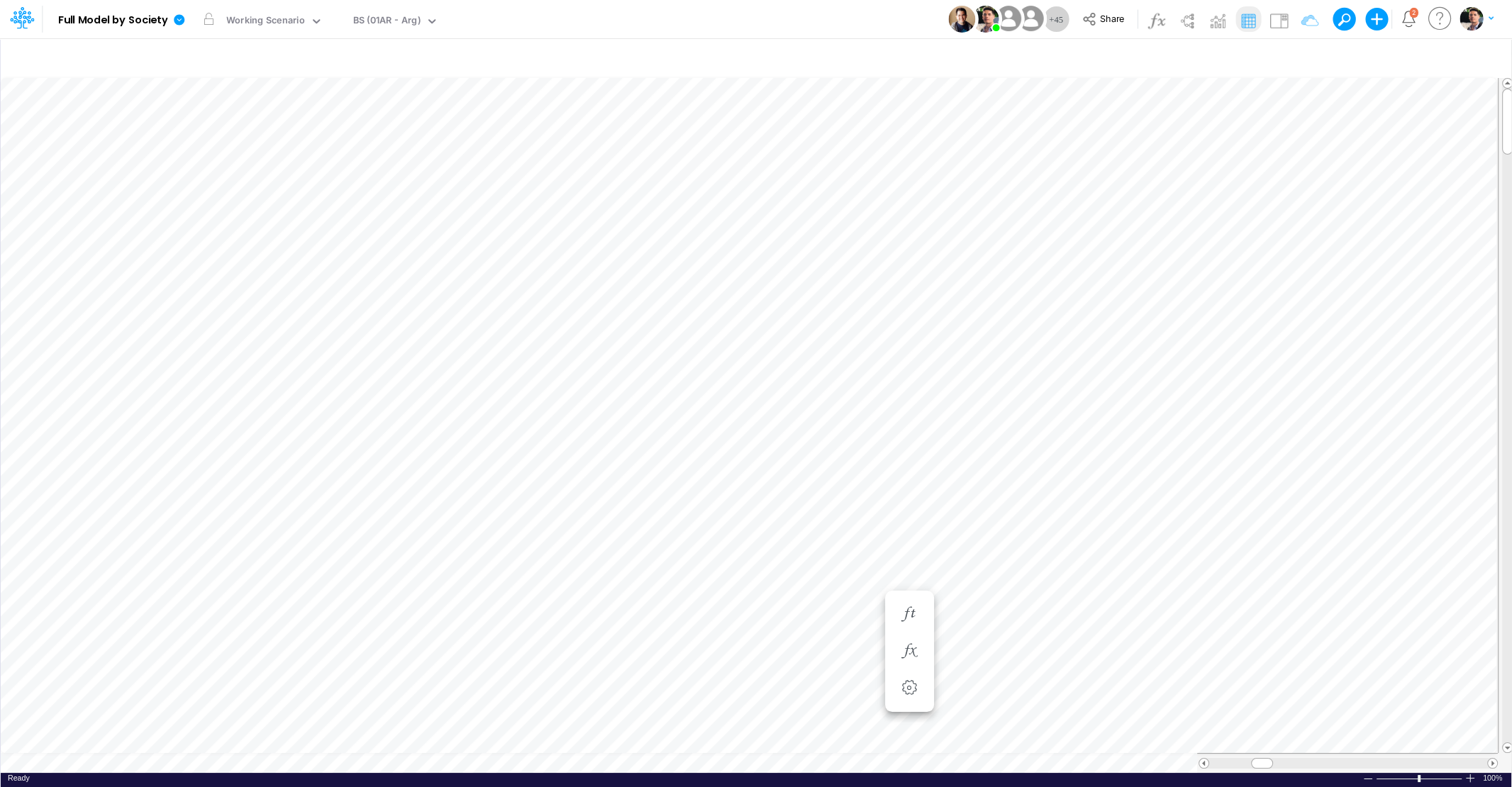
scroll to position [6, 3]
click at [1309, 60] on icon "button" at bounding box center [1301, 59] width 22 height 15
type input "BS (USGAAP) - Detailed"
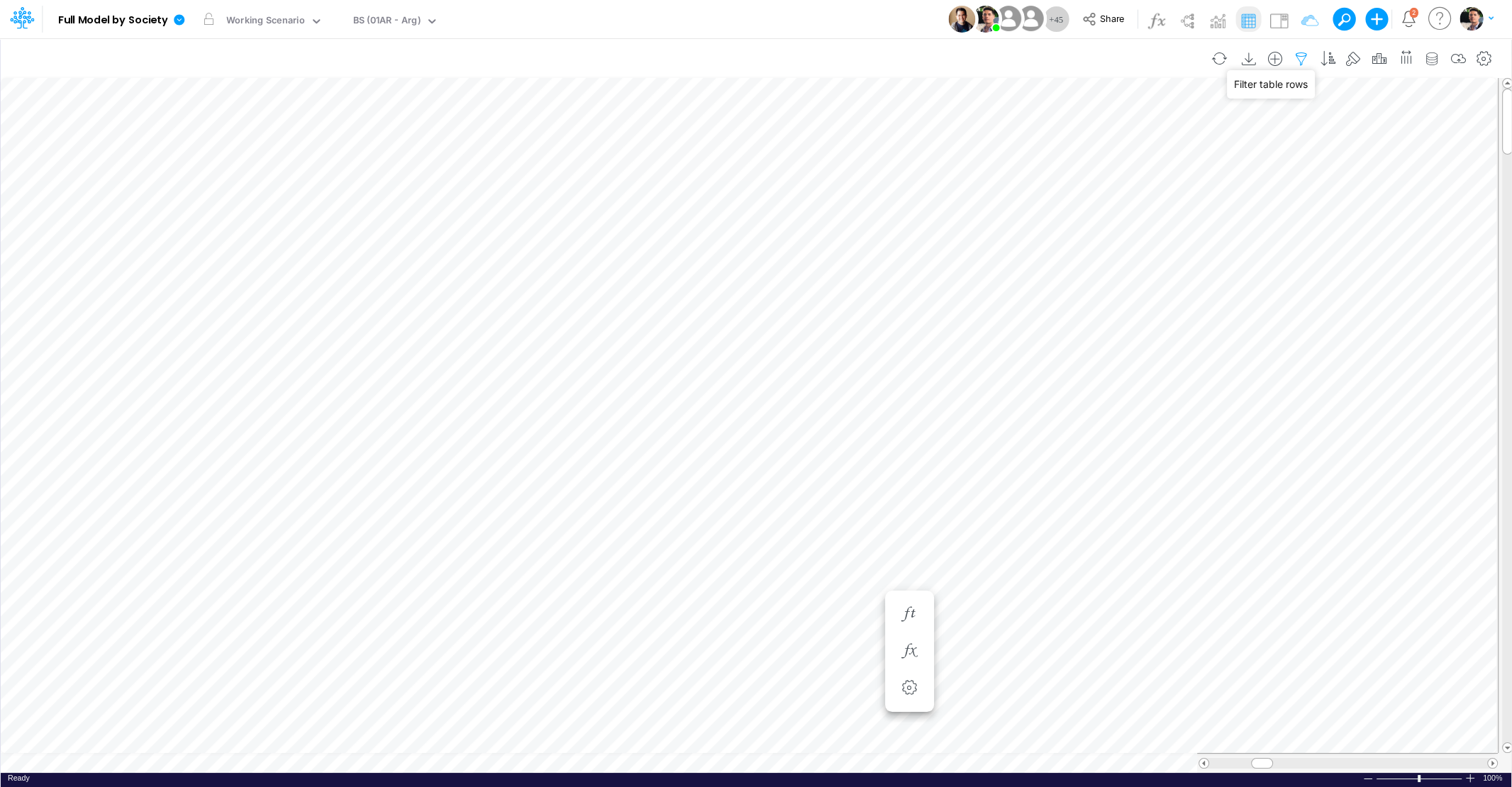
click at [1308, 61] on icon "button" at bounding box center [1301, 59] width 22 height 15
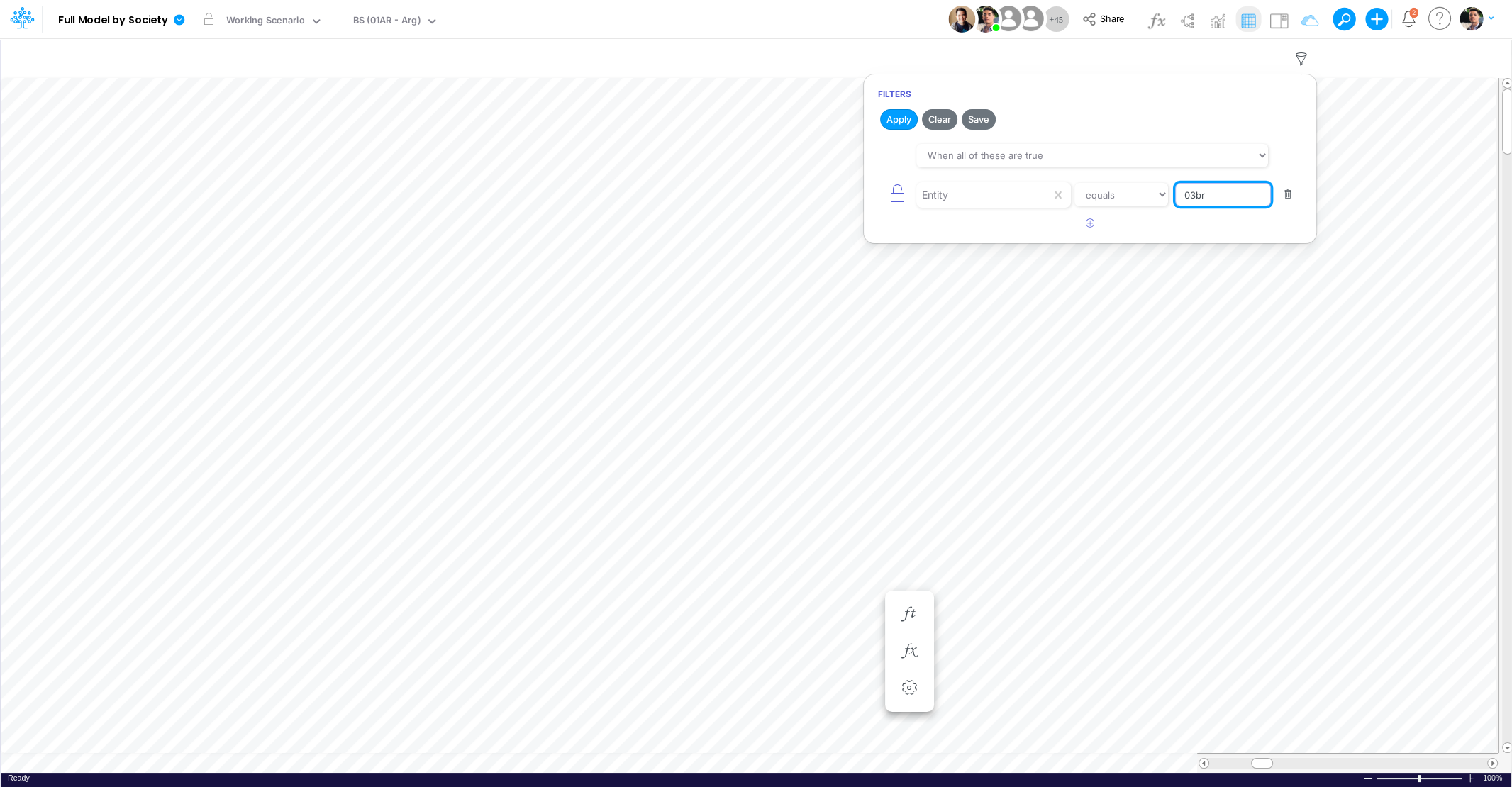
drag, startPoint x: 1218, startPoint y: 192, endPoint x: 1180, endPoint y: 177, distance: 40.9
click at [1175, 188] on input "03br" at bounding box center [1223, 195] width 95 height 24
type input "04br"
click at [895, 122] on button "Apply" at bounding box center [899, 120] width 37 height 21
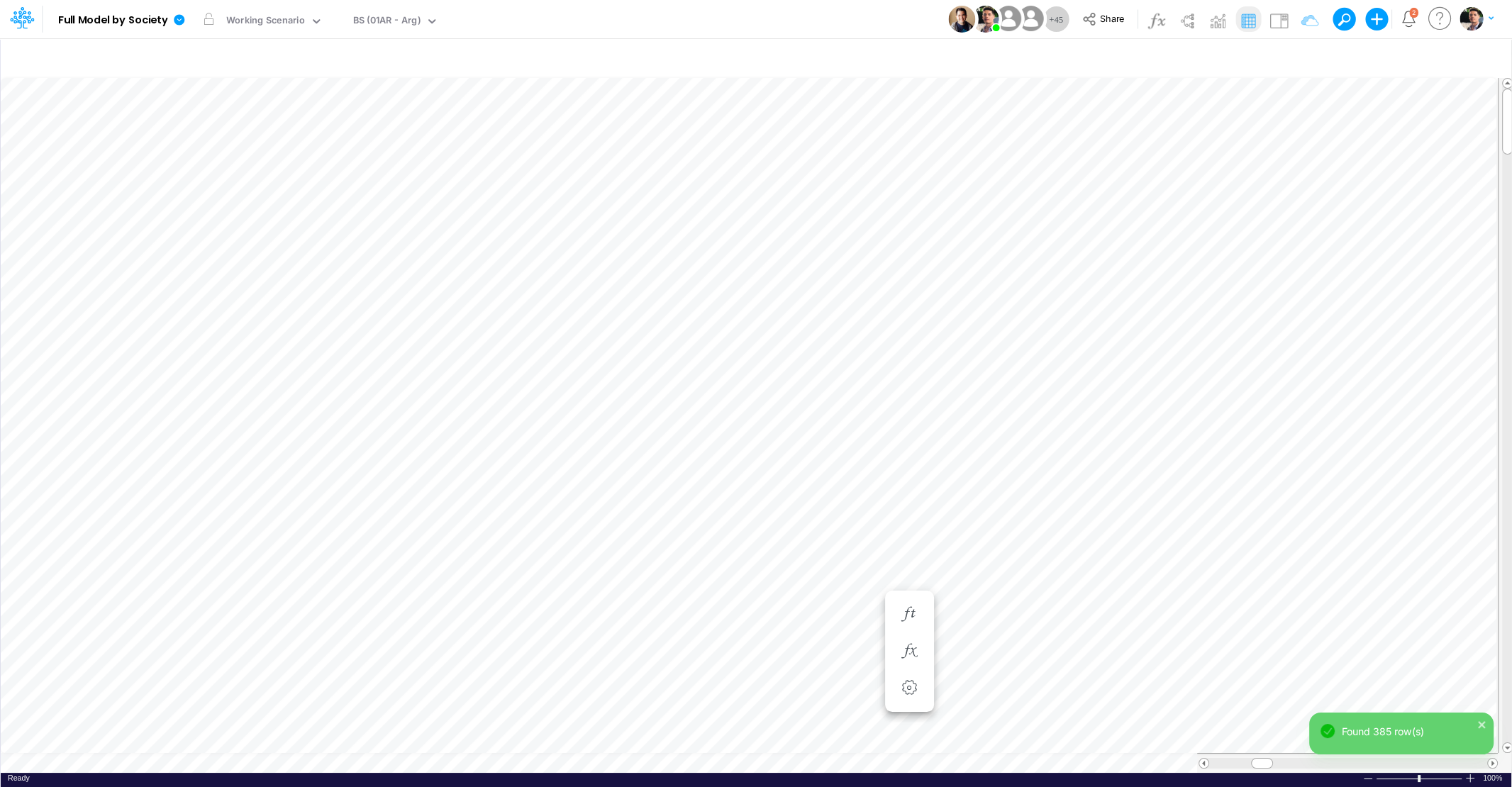
scroll to position [6, 48]
click at [385, 24] on div "BS (01AR - Arg)" at bounding box center [387, 22] width 67 height 16
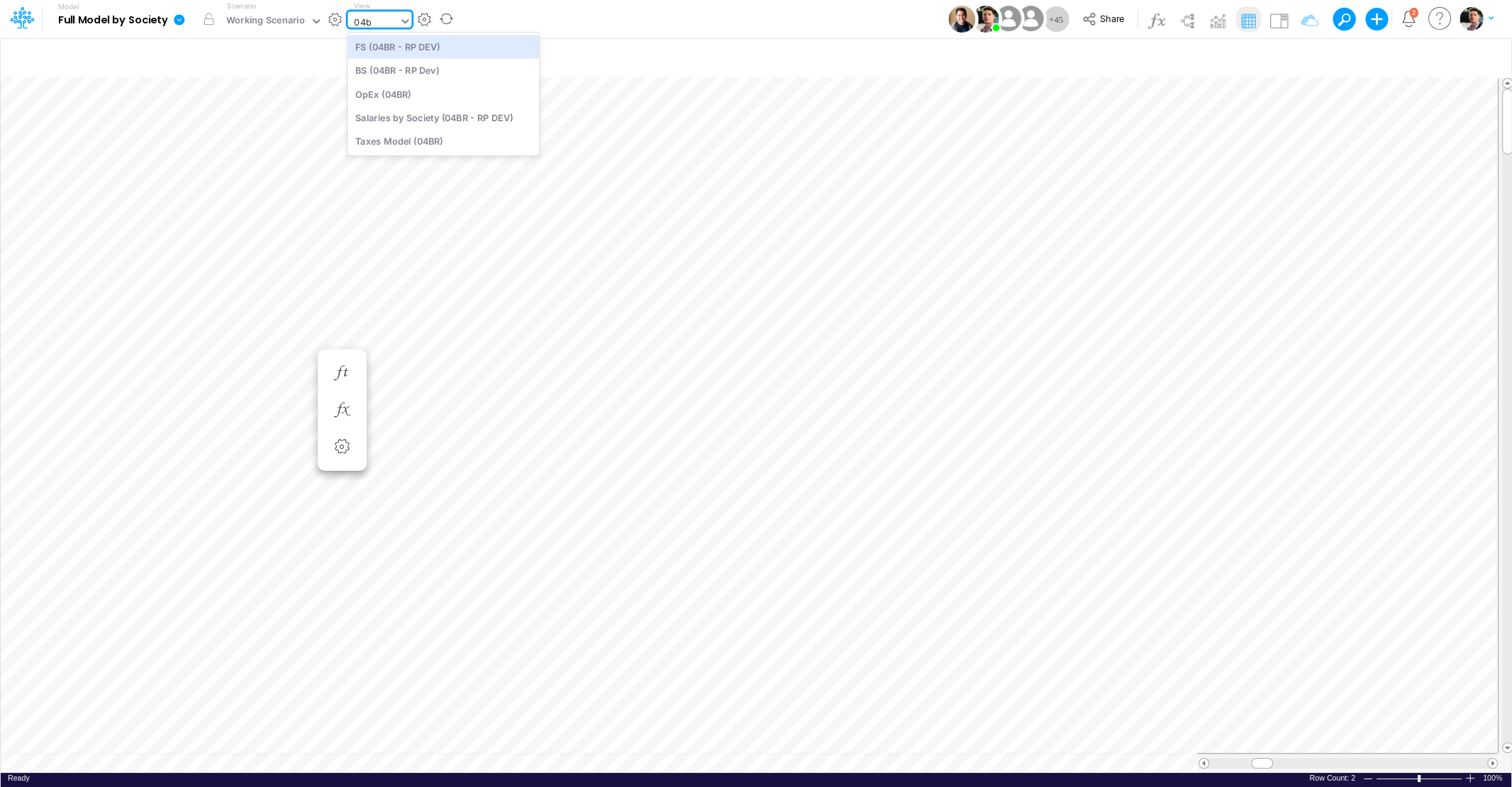
type input "04br"
click at [408, 72] on div "BS (04BR - RP Dev)" at bounding box center [443, 70] width 192 height 23
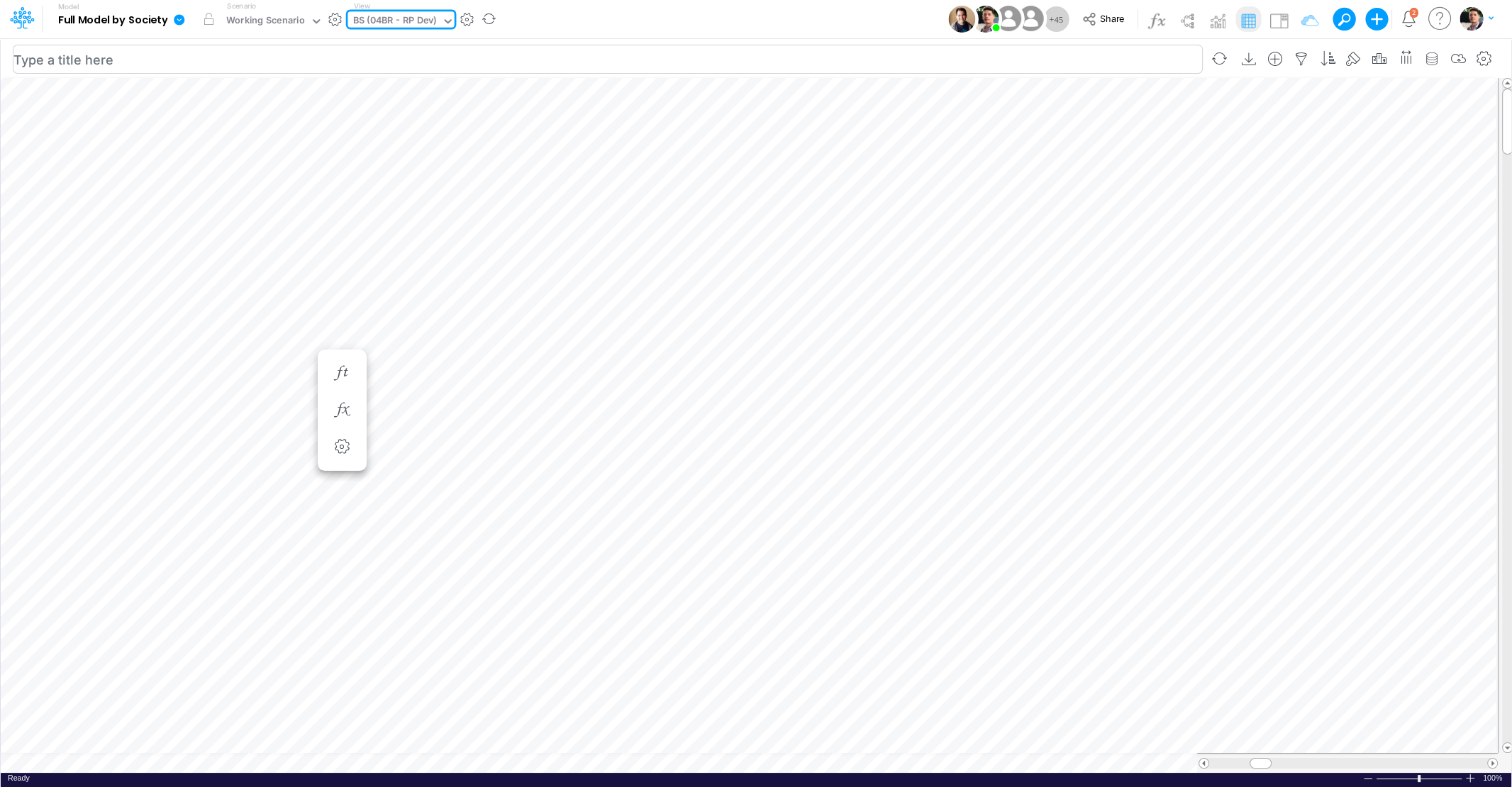
click at [224, 56] on input "text" at bounding box center [607, 59] width 1190 height 29
type input "BS - 04BR (RP Dev)"
click at [1309, 58] on icon "button" at bounding box center [1301, 59] width 22 height 15
select select "tableSearchOR"
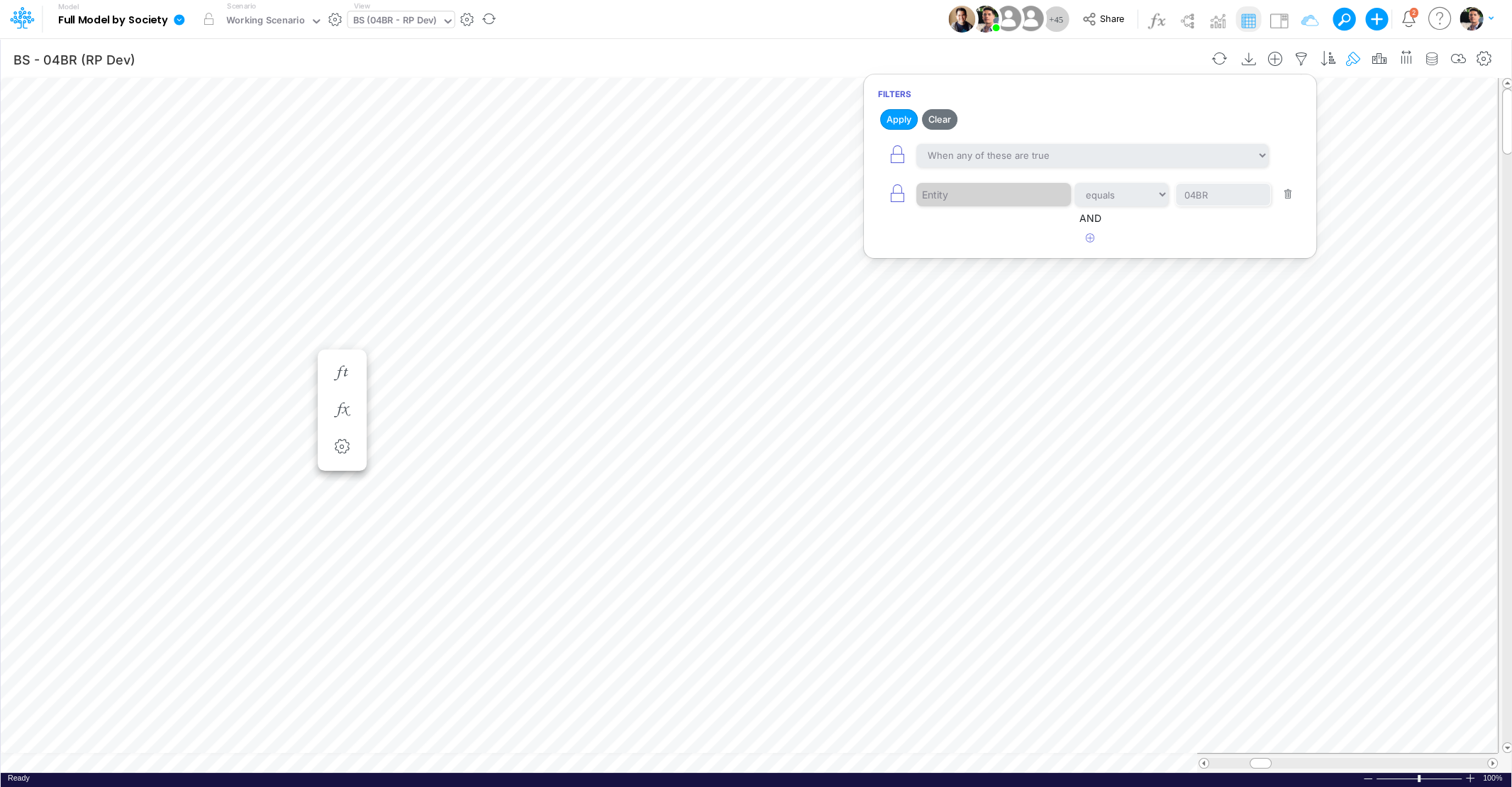
click at [1352, 60] on icon "button" at bounding box center [1353, 59] width 22 height 15
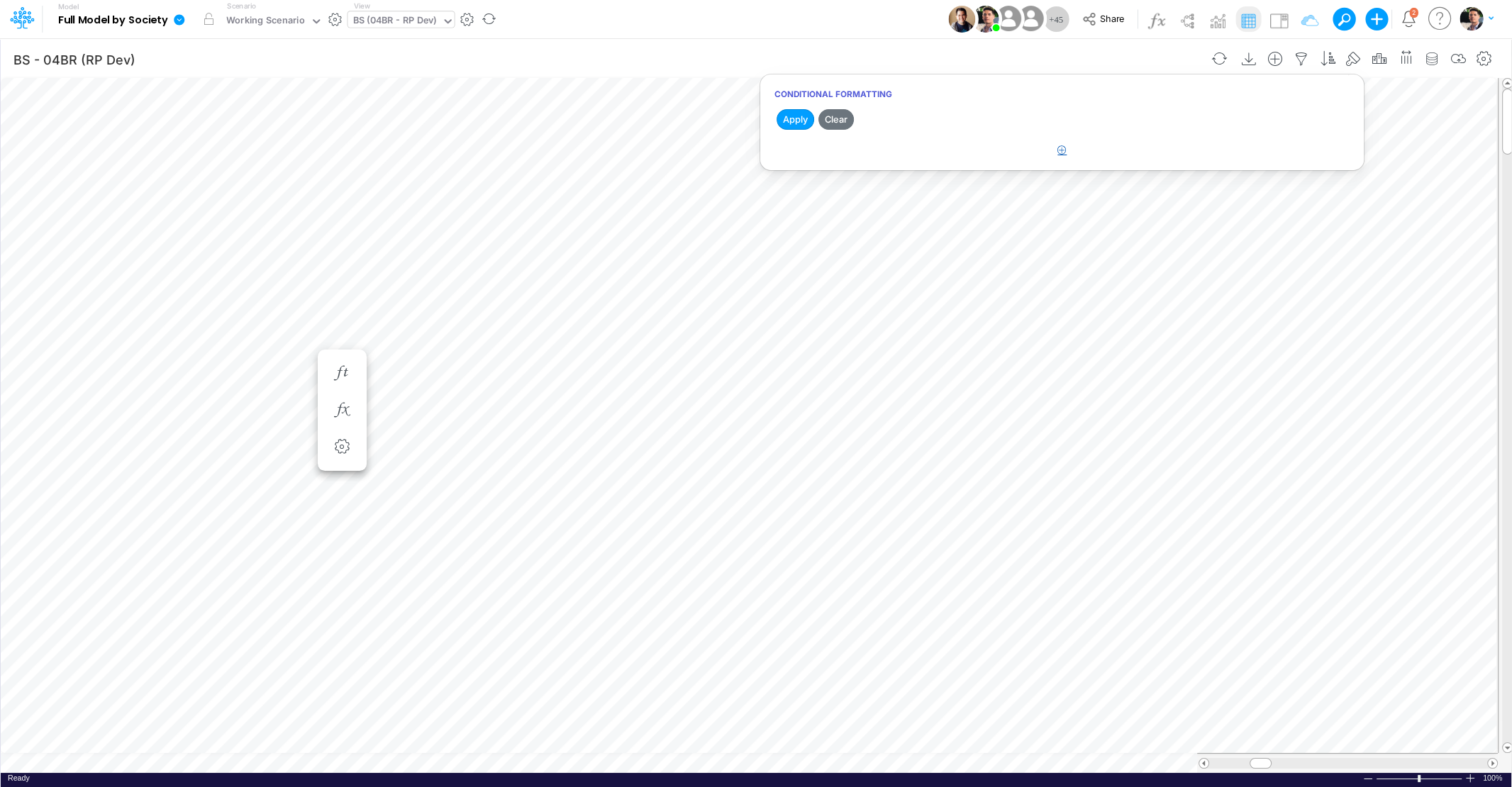
click at [1065, 151] on icon "button" at bounding box center [1062, 150] width 9 height 9
click at [879, 167] on div "Type to search..." at bounding box center [837, 171] width 81 height 15
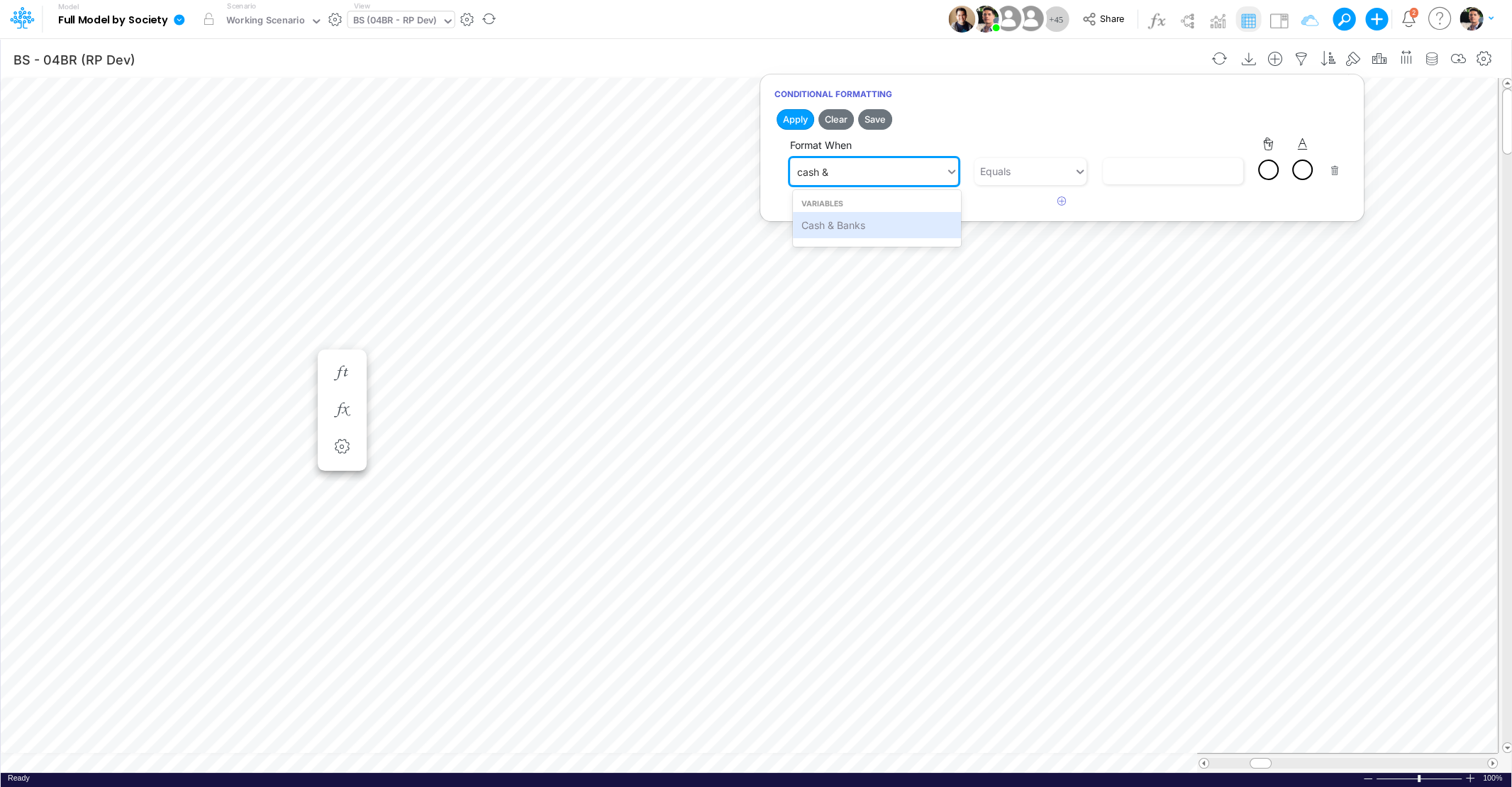
type input "cash &"
click at [845, 230] on div "Cash & Banks" at bounding box center [876, 224] width 168 height 26
click at [1048, 171] on div "Equals" at bounding box center [1023, 171] width 99 height 23
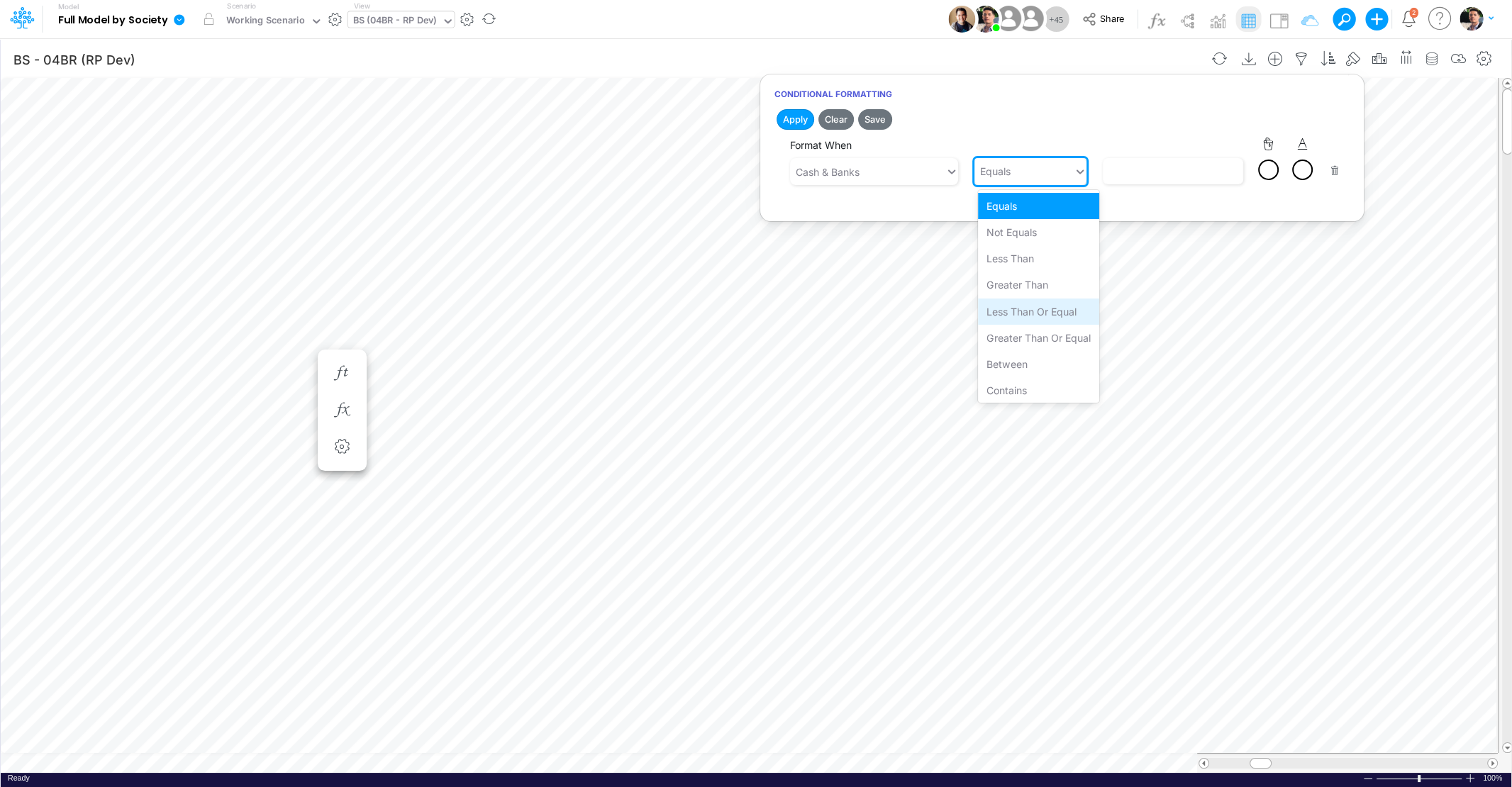
click at [1013, 312] on div "Less than or equal" at bounding box center [1038, 312] width 121 height 26
click at [1025, 176] on div "Less than or equal" at bounding box center [1021, 171] width 82 height 15
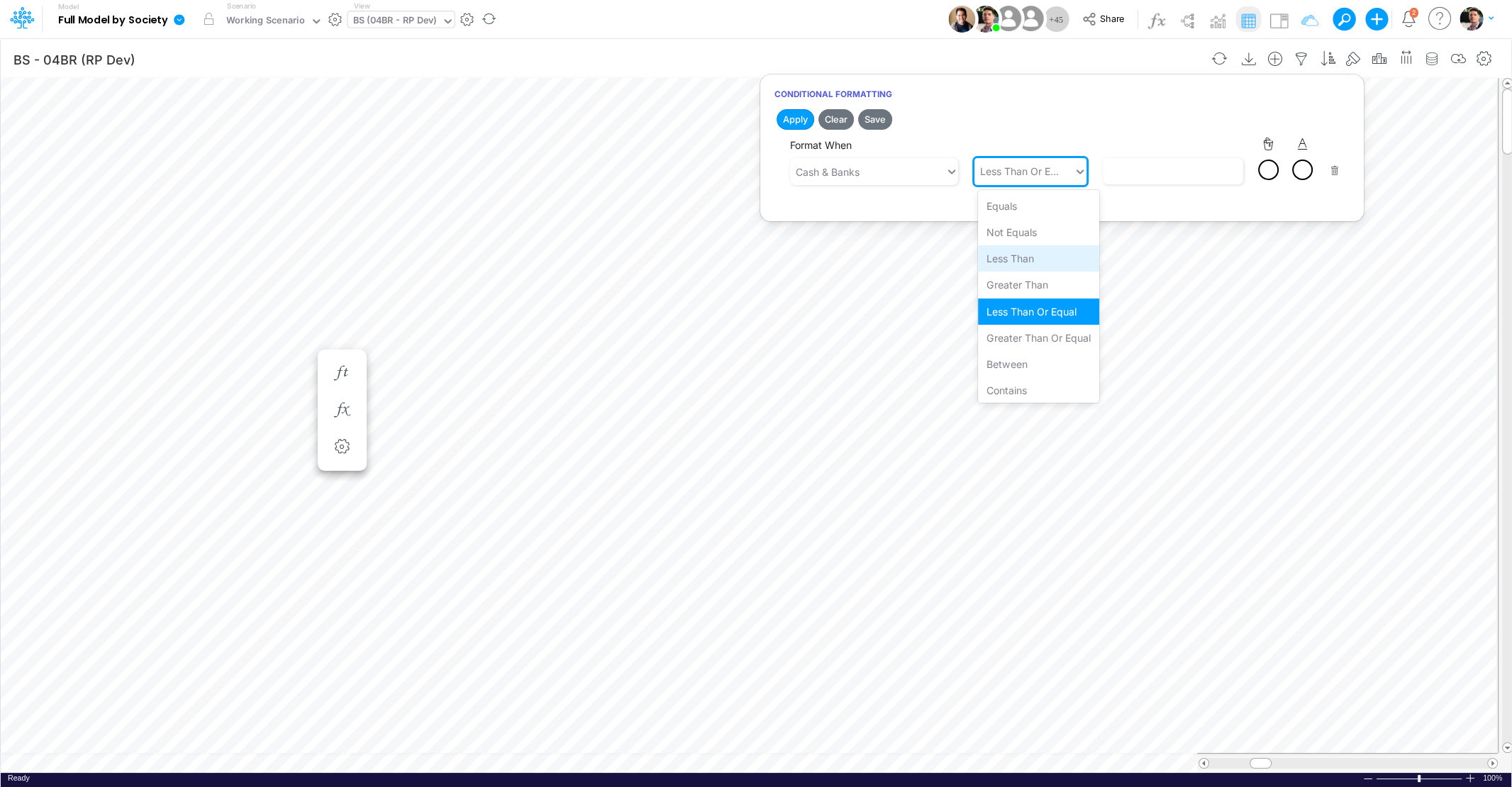
click at [1019, 267] on div "Less than" at bounding box center [1038, 258] width 121 height 26
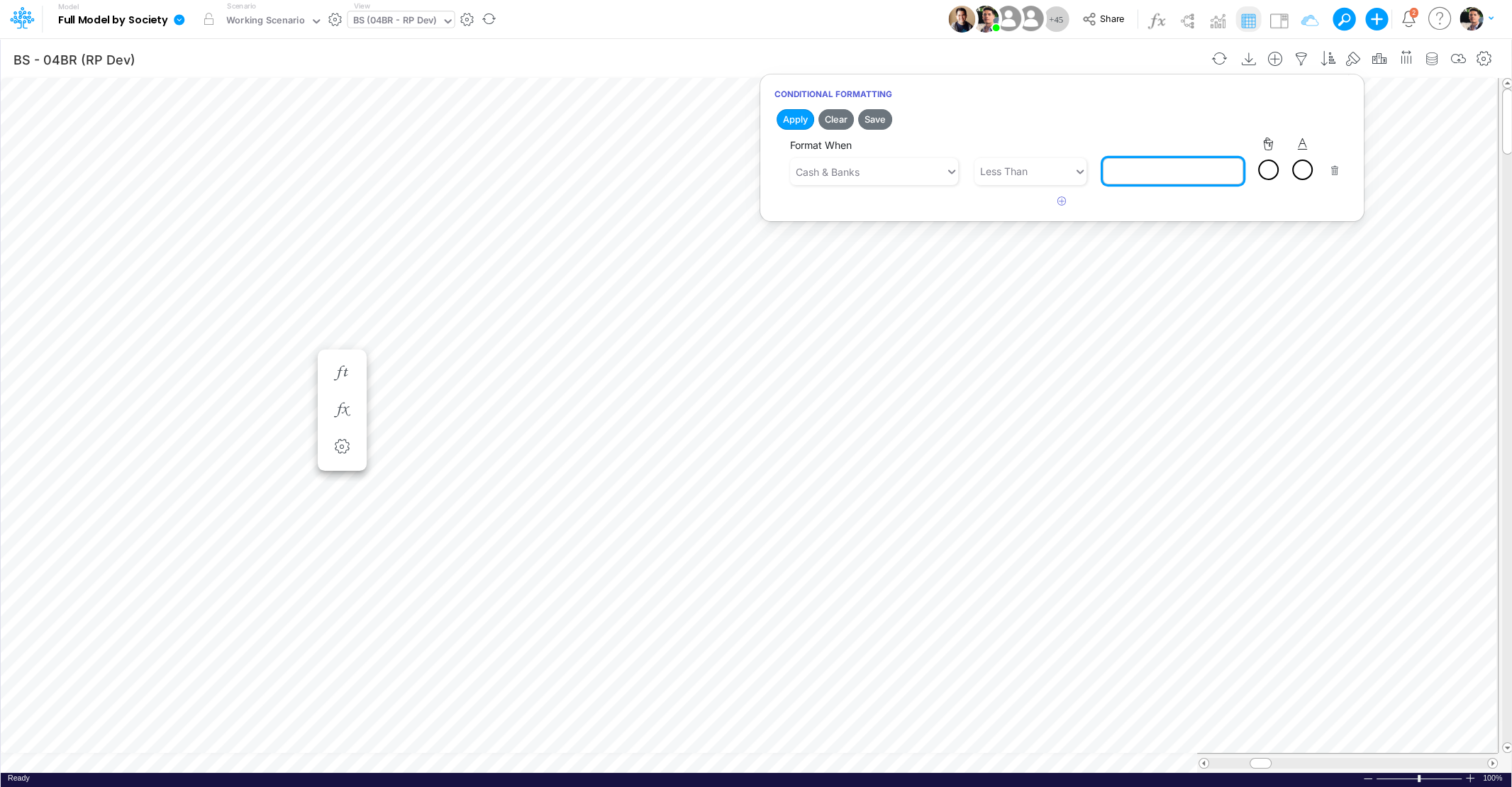
click at [1140, 168] on input "text" at bounding box center [1173, 171] width 140 height 26
type input "100000"
click at [1309, 172] on div at bounding box center [1302, 170] width 18 height 18
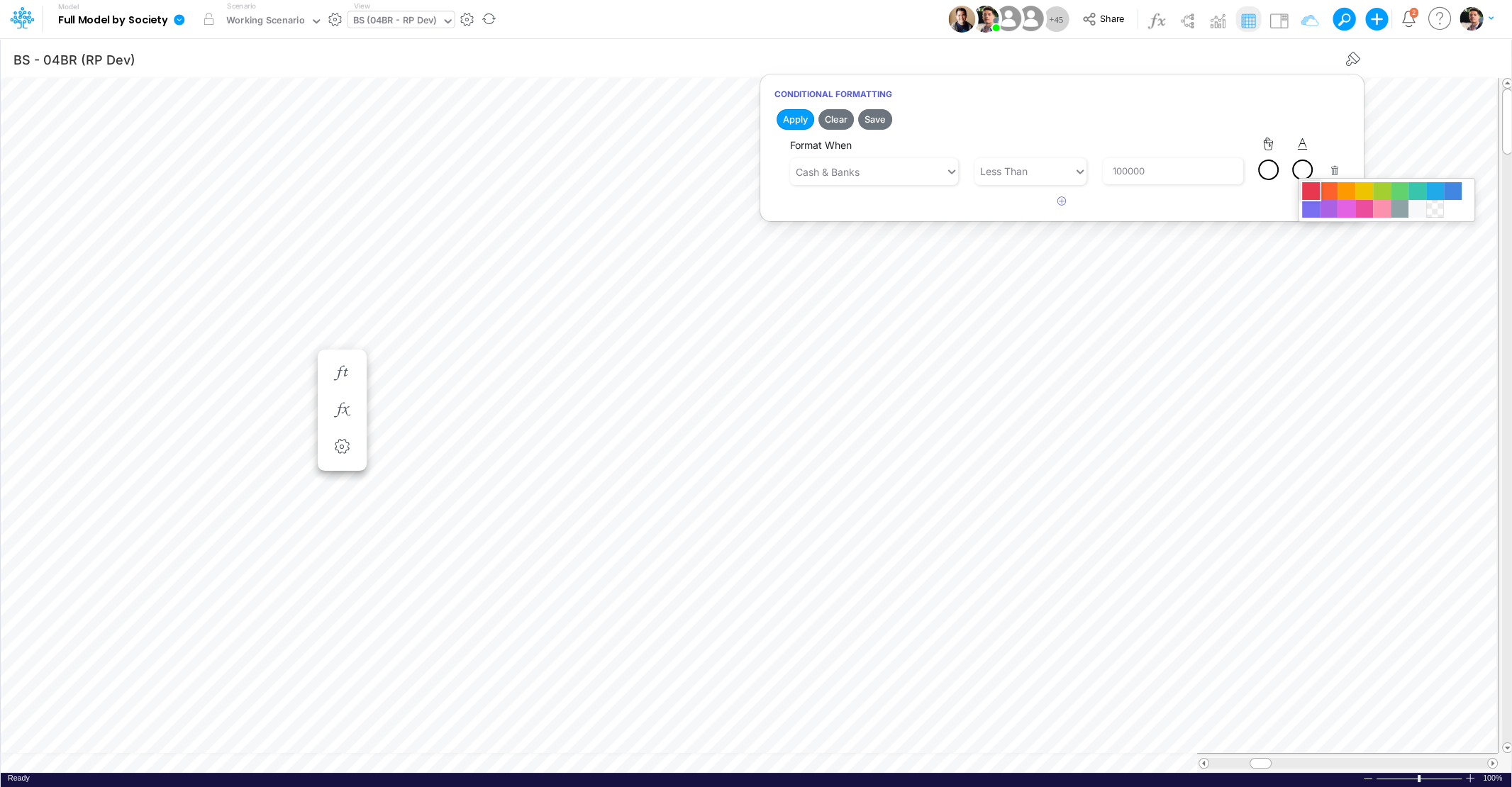
click at [1312, 193] on div at bounding box center [1311, 192] width 18 height 18
click at [874, 124] on button "Save" at bounding box center [875, 120] width 34 height 21
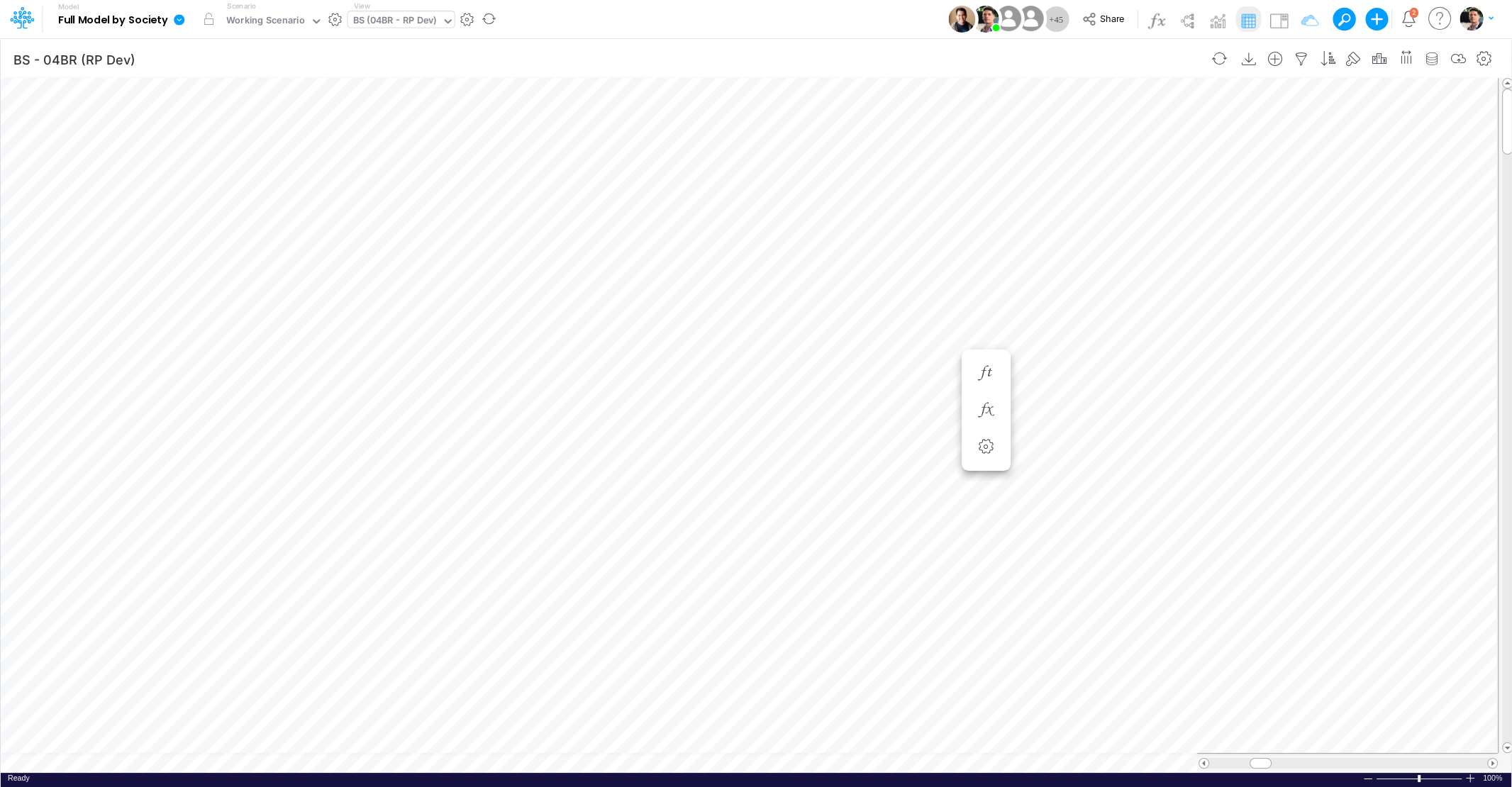
scroll to position [6, 31]
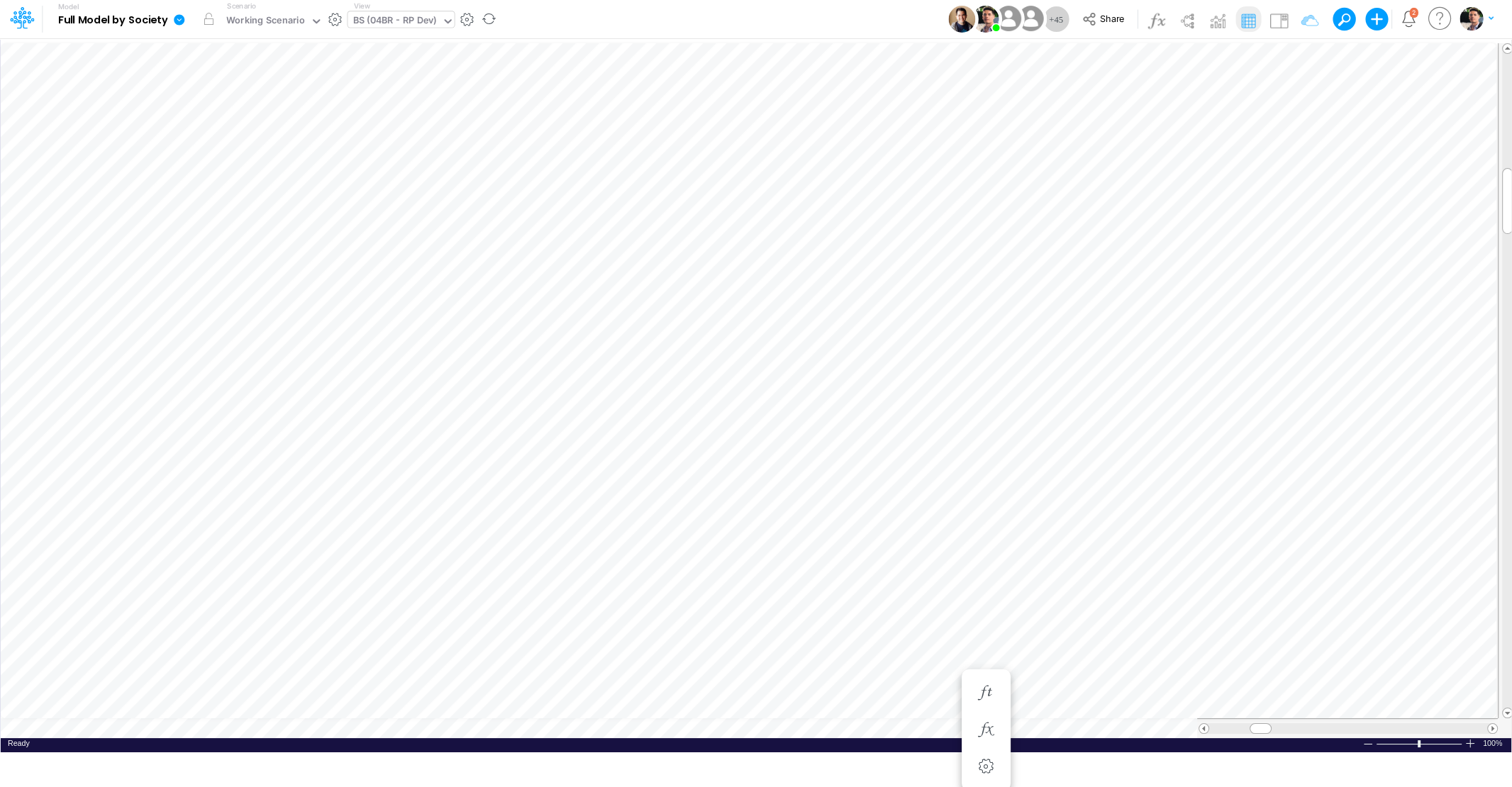
scroll to position [6, 45]
